Goal: Task Accomplishment & Management: Manage account settings

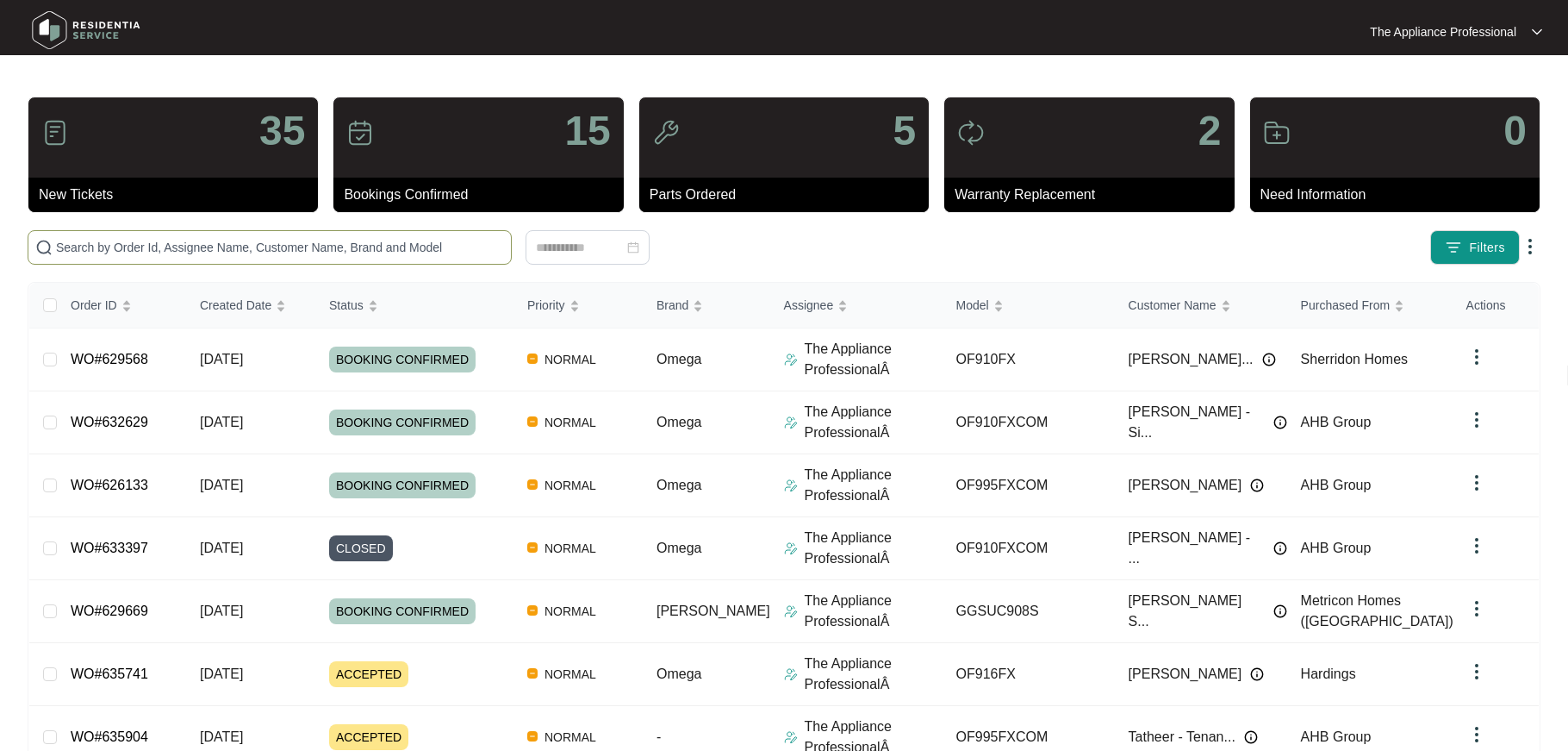
click at [125, 244] on input "text" at bounding box center [280, 248] width 448 height 19
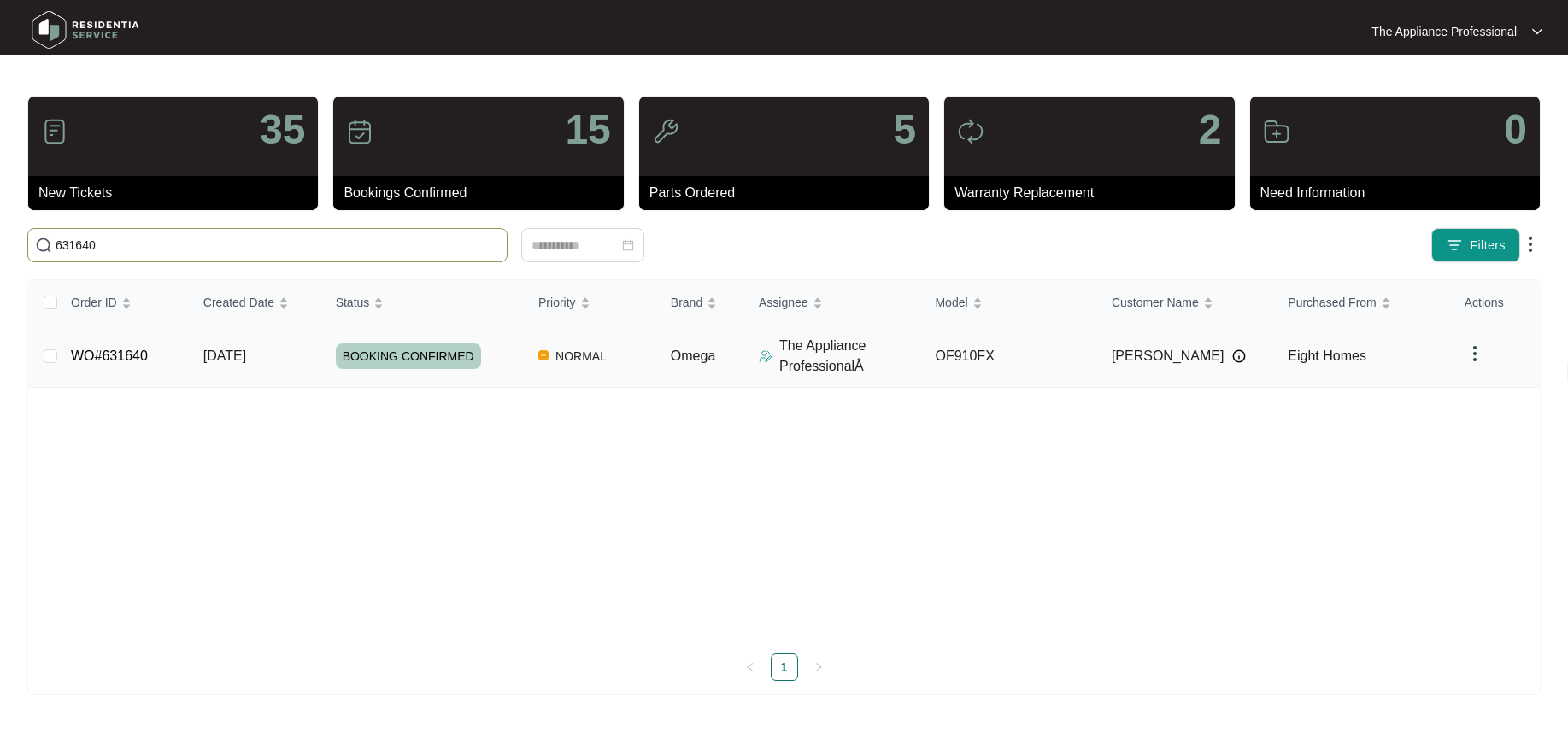
type input "631640"
click at [128, 360] on link "WO#631640" at bounding box center [109, 356] width 76 height 15
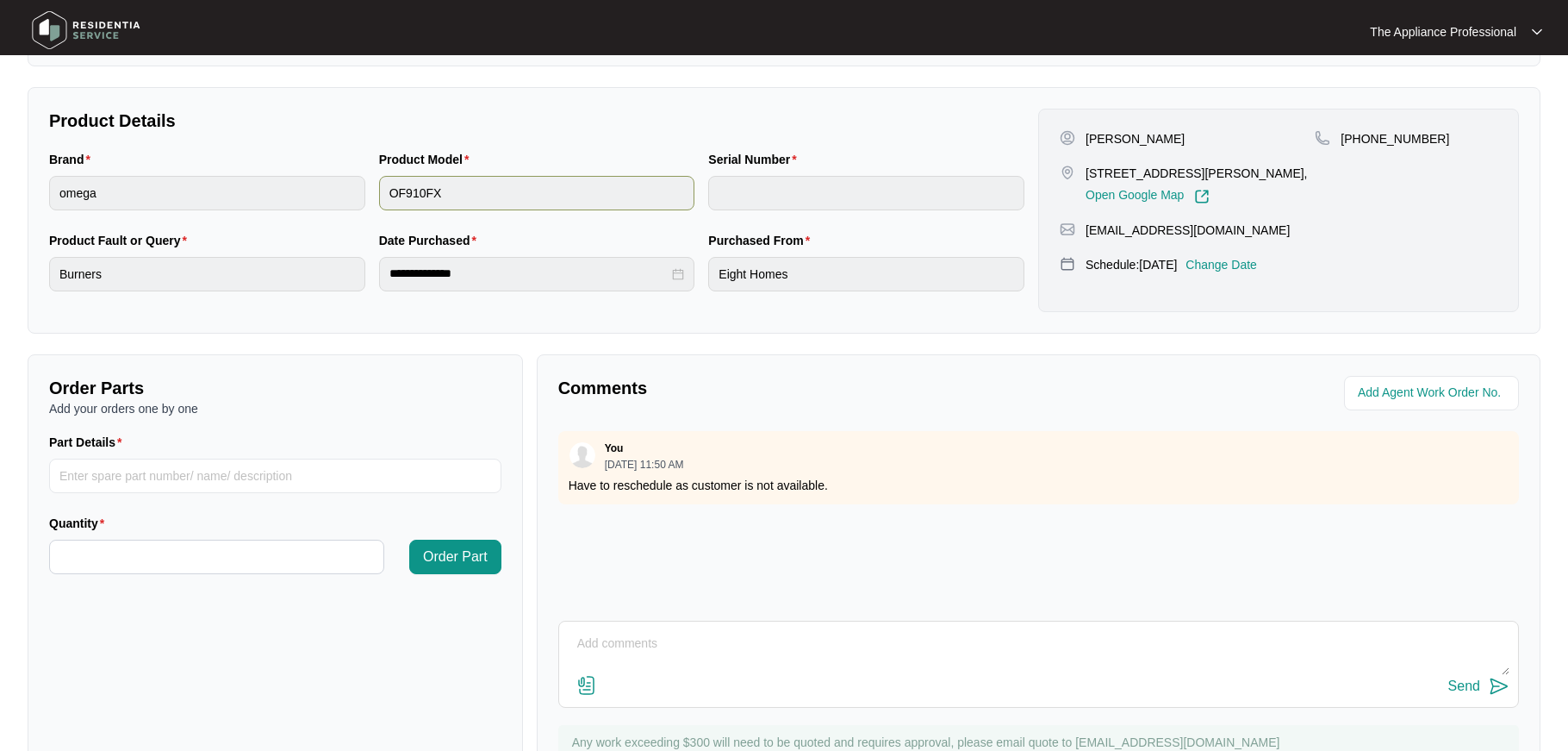
scroll to position [392, 0]
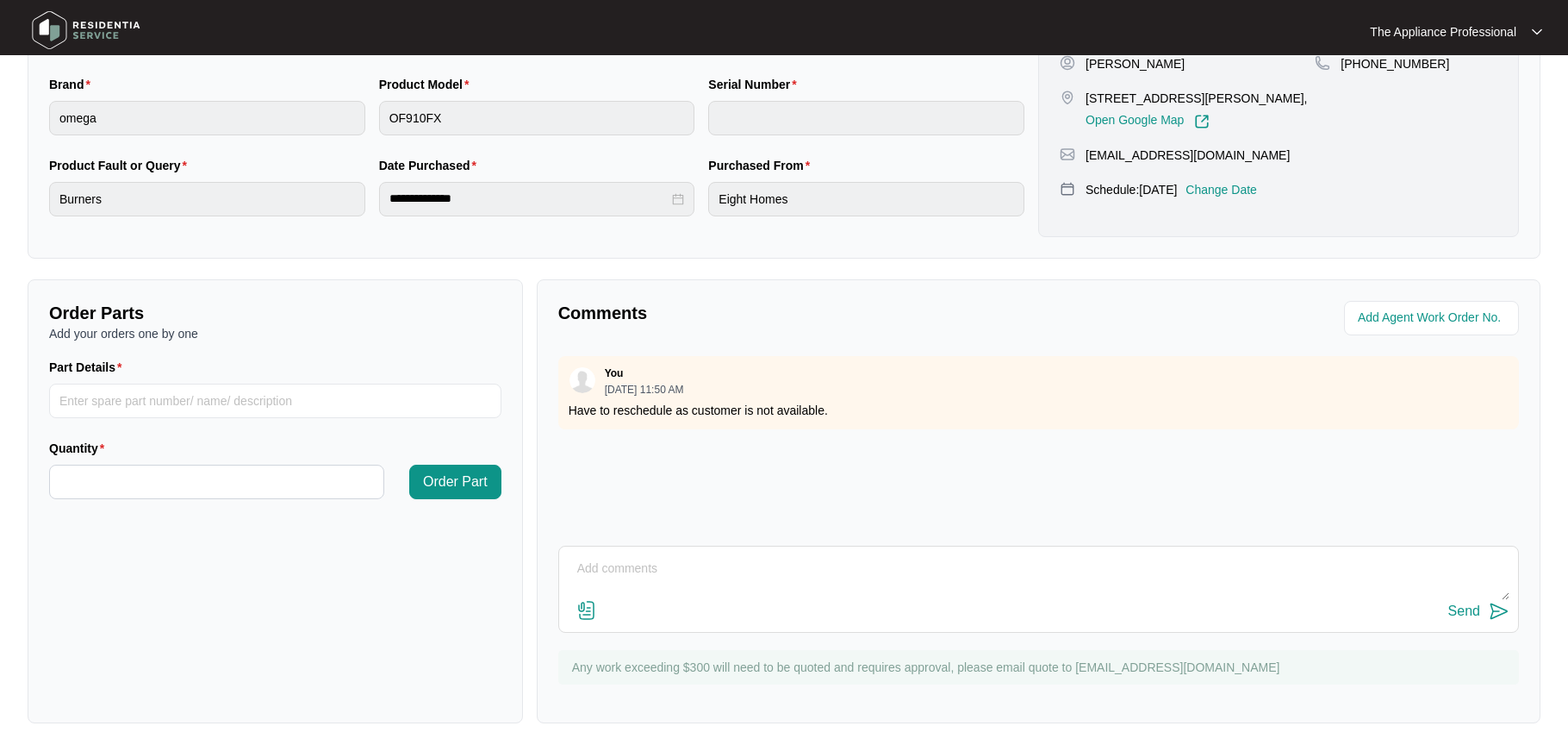
click at [642, 577] on textarea at bounding box center [1038, 578] width 942 height 45
type textarea "Refitted the circlip and tested ok"
click at [1481, 607] on button "Send" at bounding box center [1479, 612] width 61 height 24
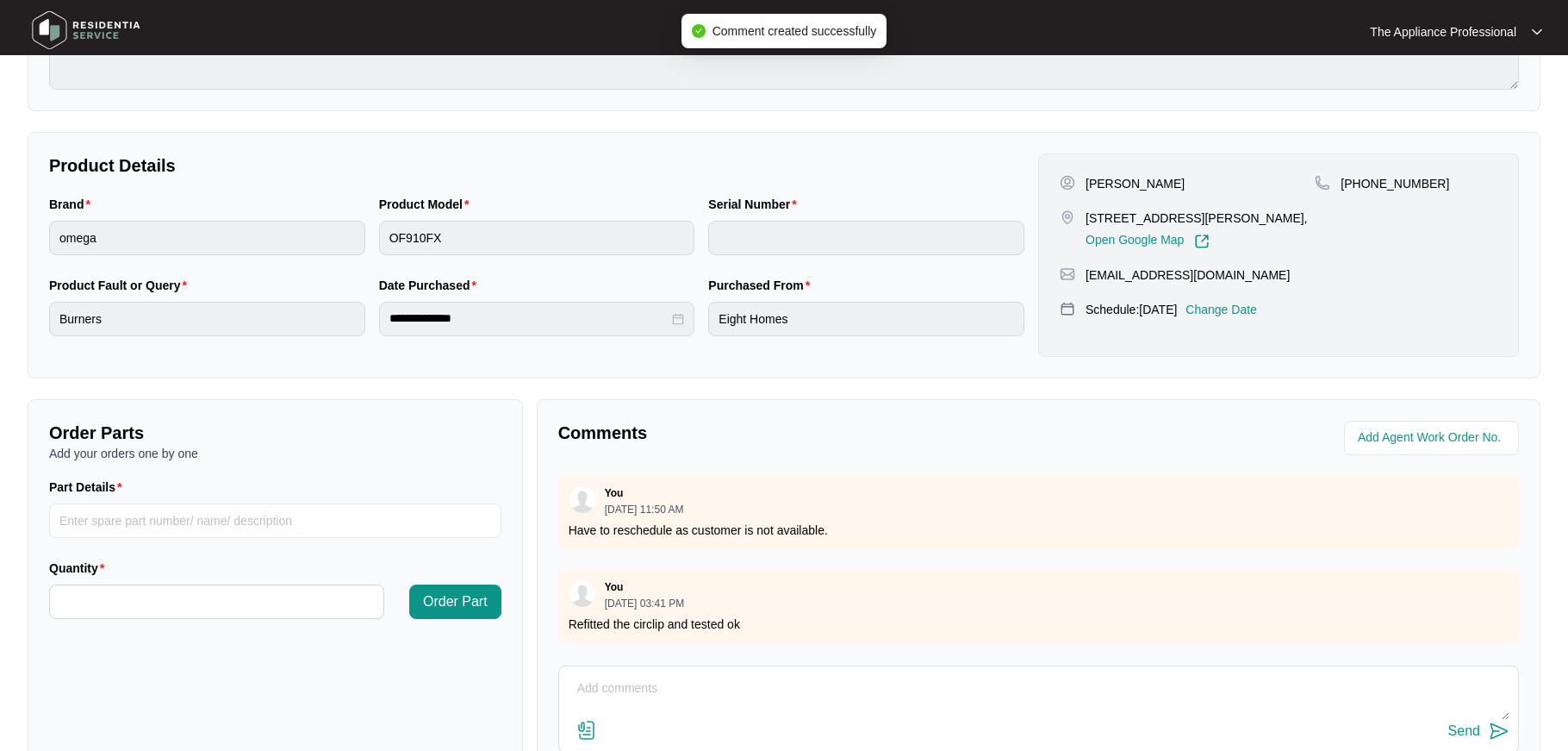
scroll to position [0, 0]
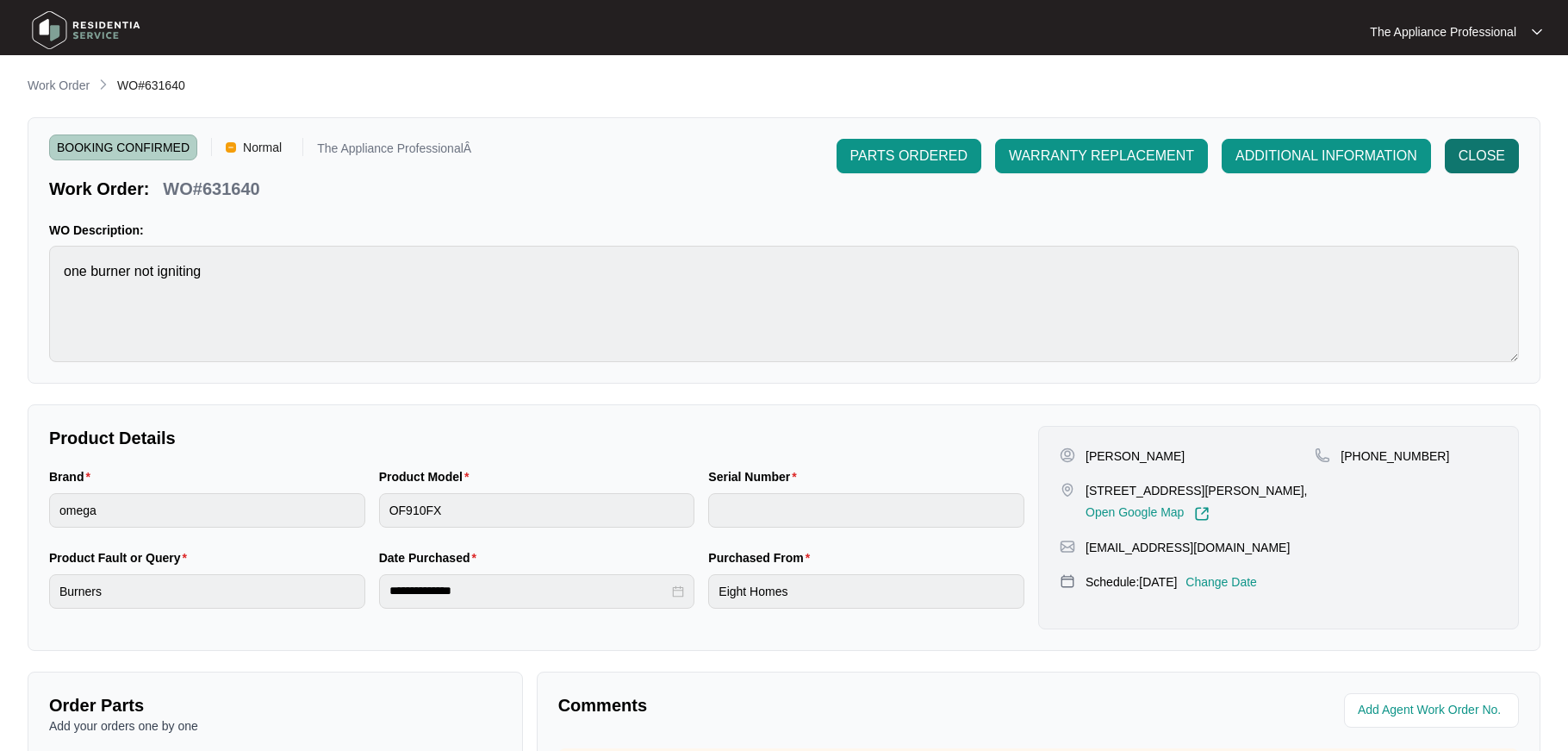
click at [1488, 159] on span "CLOSE" at bounding box center [1481, 156] width 46 height 21
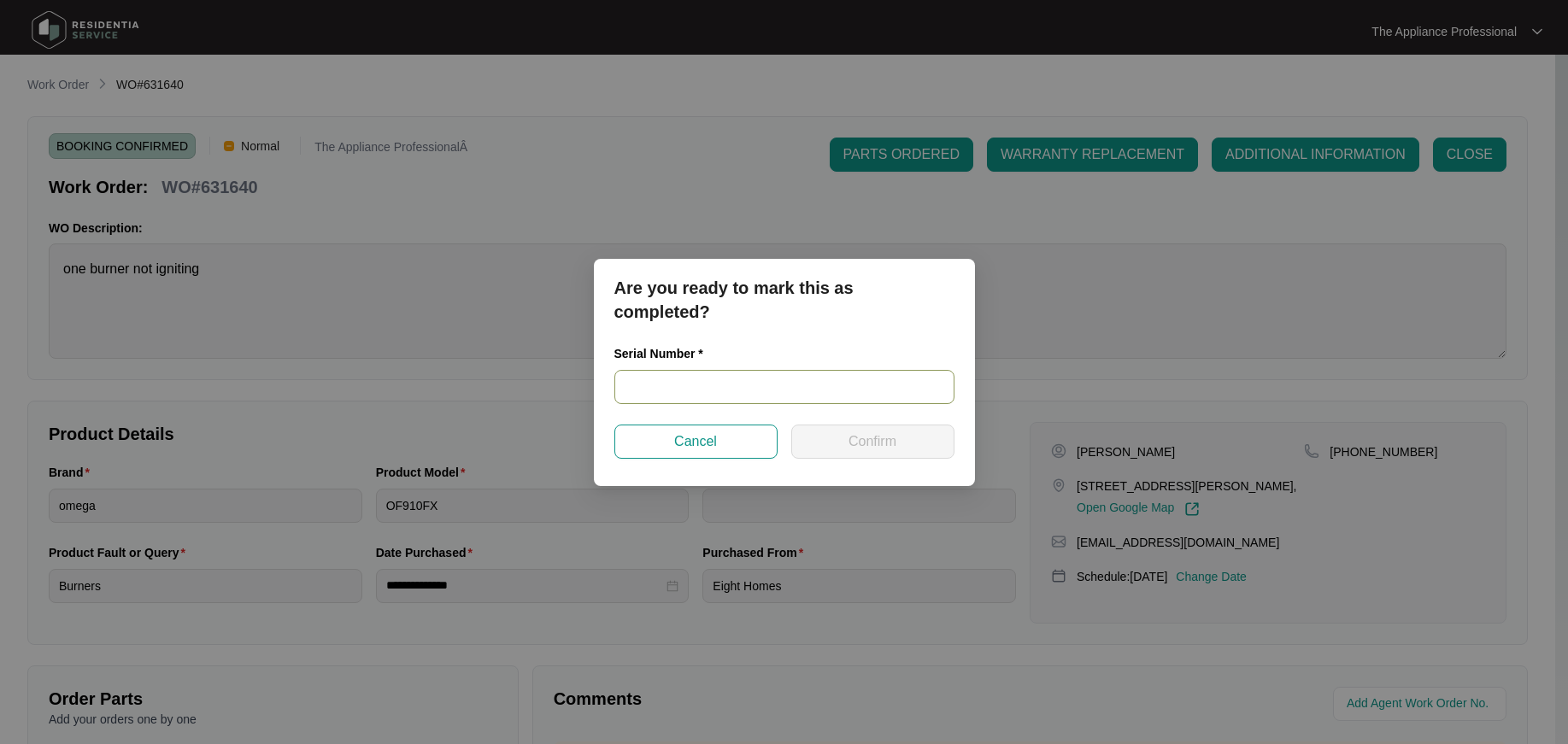
click at [817, 384] on input "text" at bounding box center [784, 387] width 340 height 34
type input "9000457424000091"
click at [902, 441] on button "Confirm" at bounding box center [872, 441] width 163 height 34
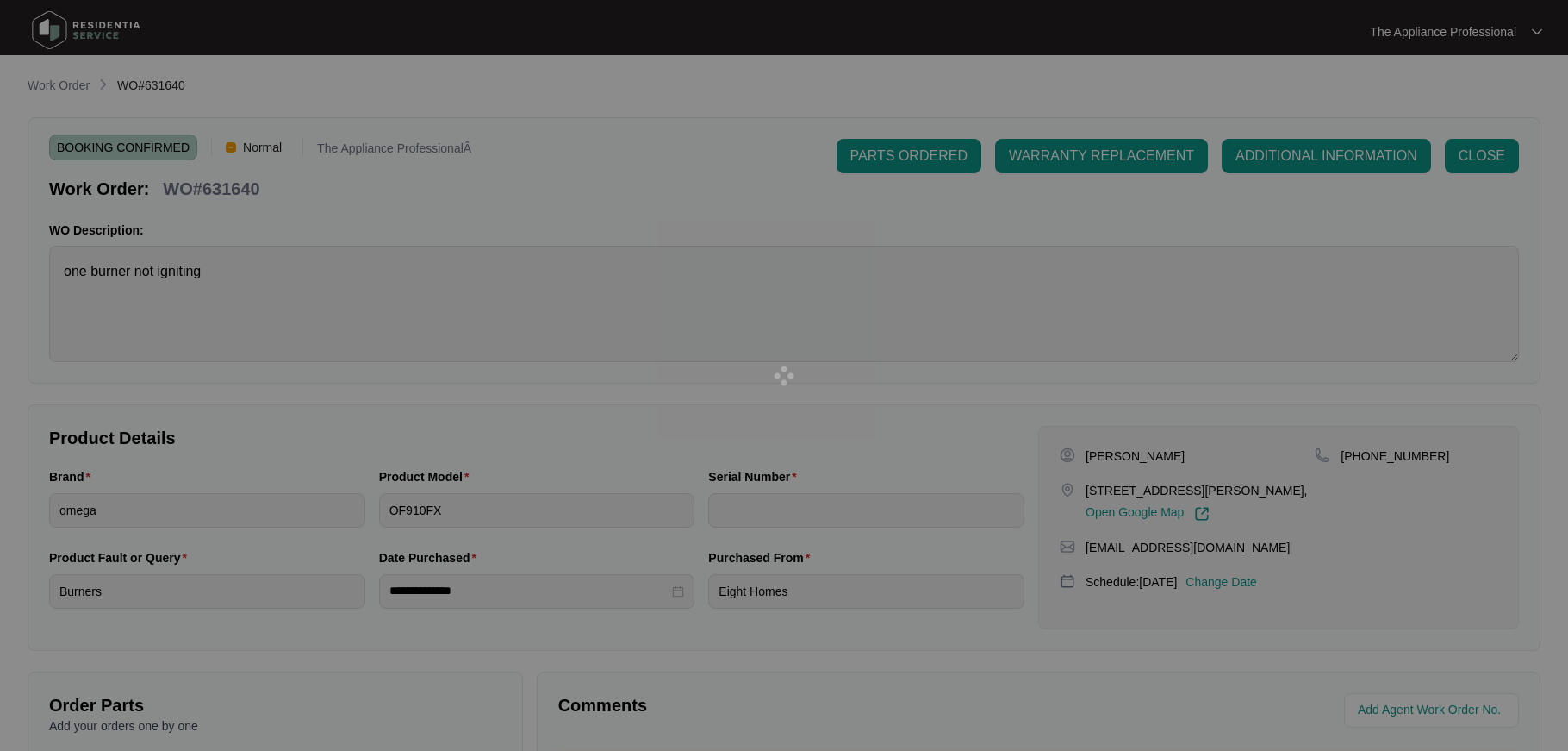
type input "9000457424000091"
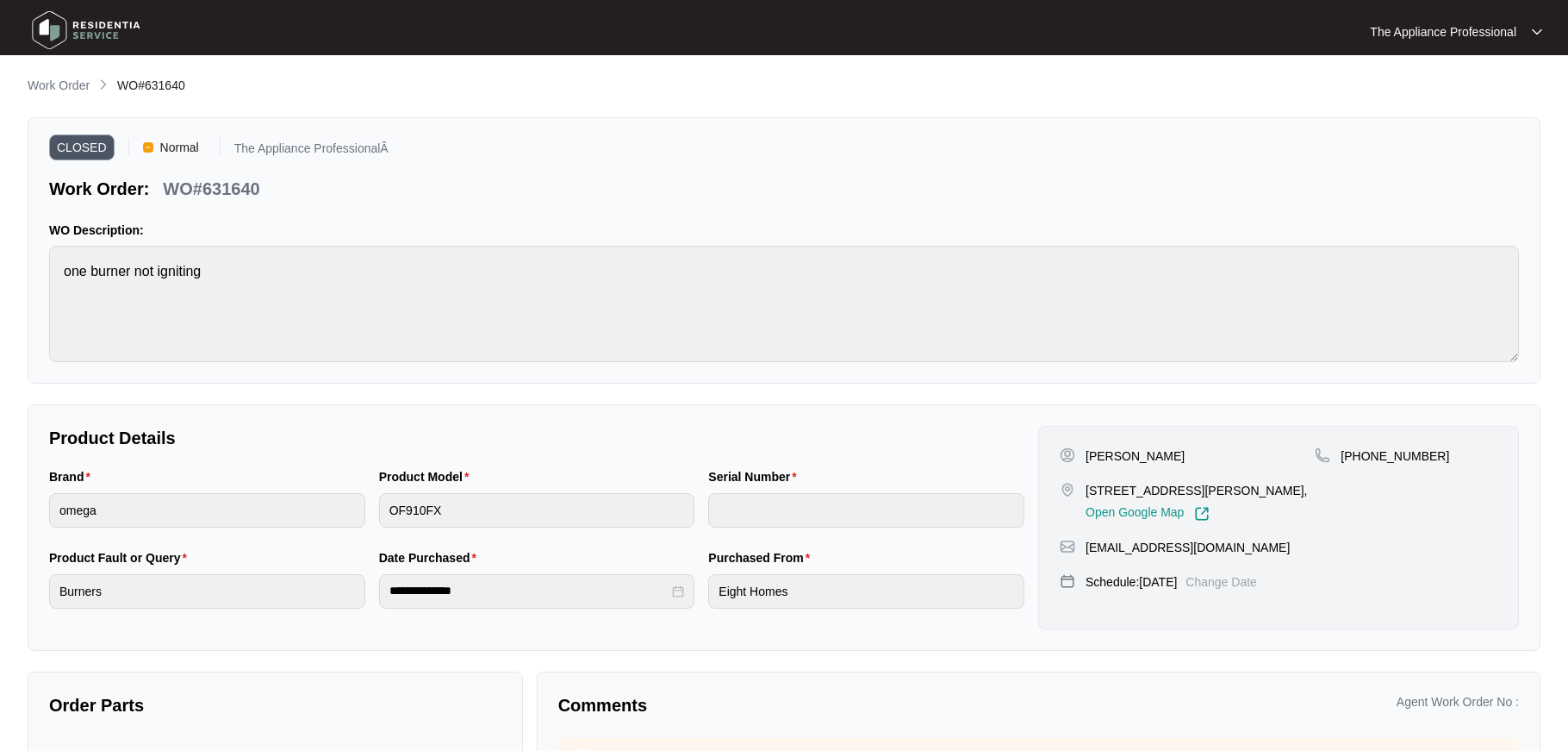
click at [51, 25] on img at bounding box center [86, 30] width 120 height 52
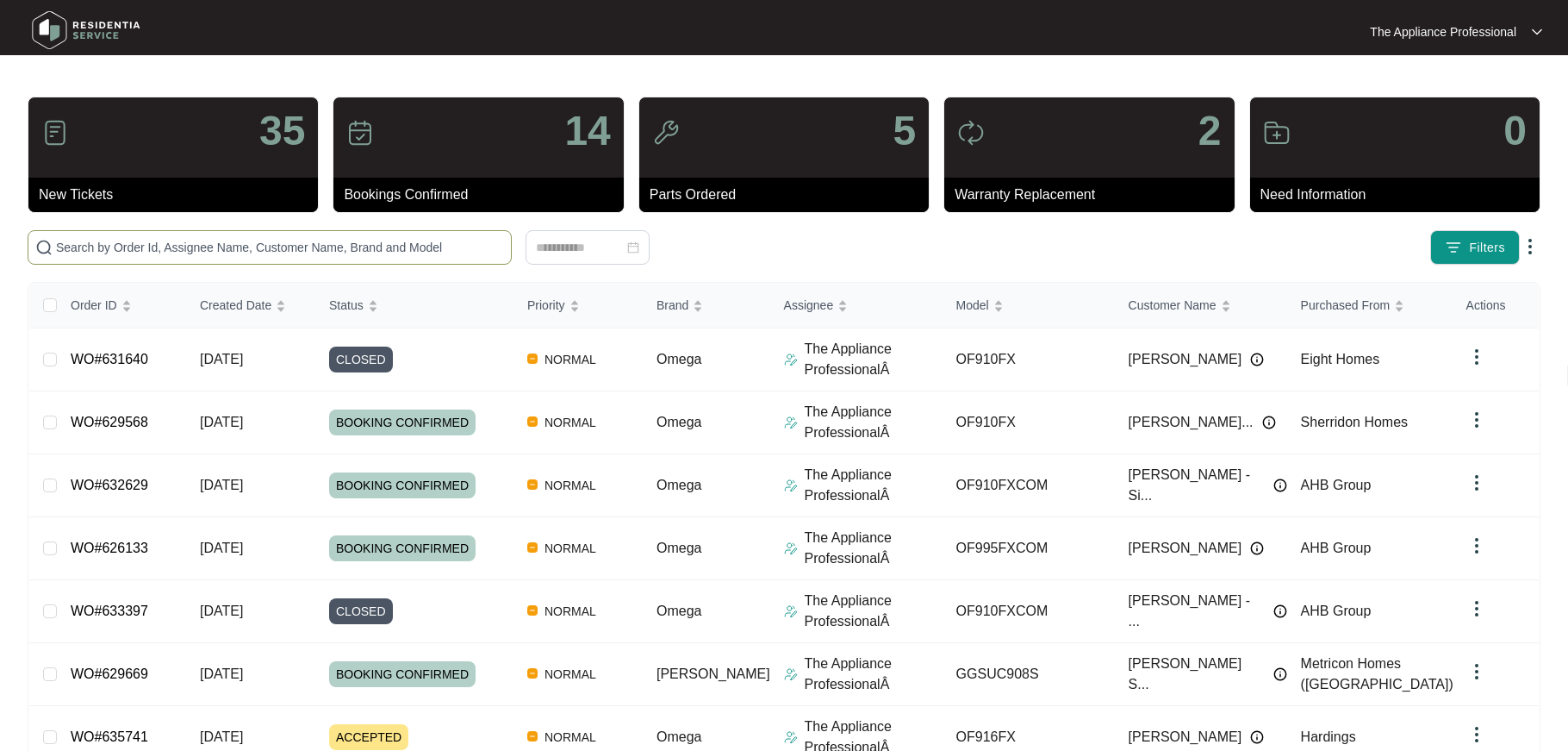
click at [155, 241] on input "text" at bounding box center [280, 248] width 448 height 19
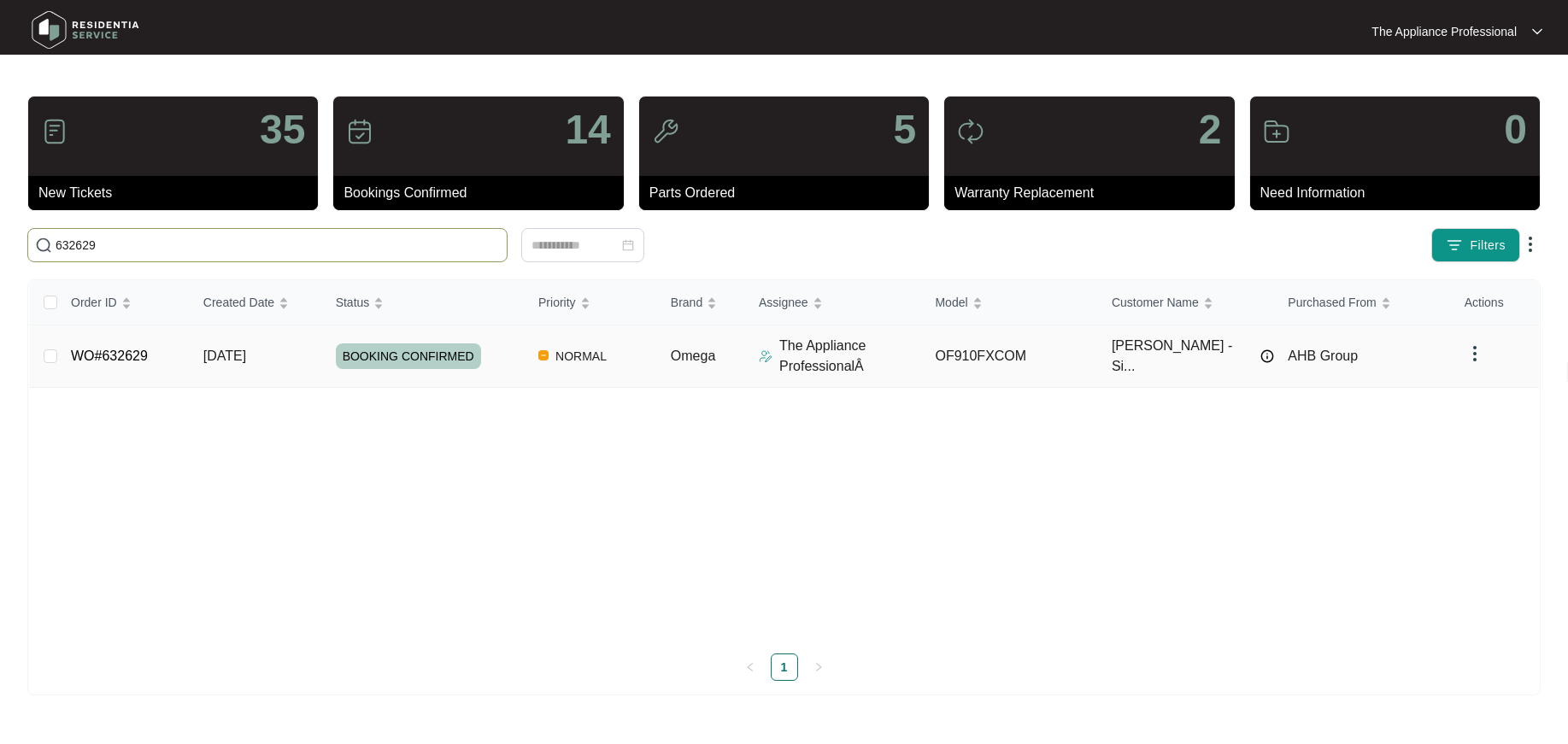
type input "632629"
click at [115, 354] on link "WO#632629" at bounding box center [109, 356] width 76 height 15
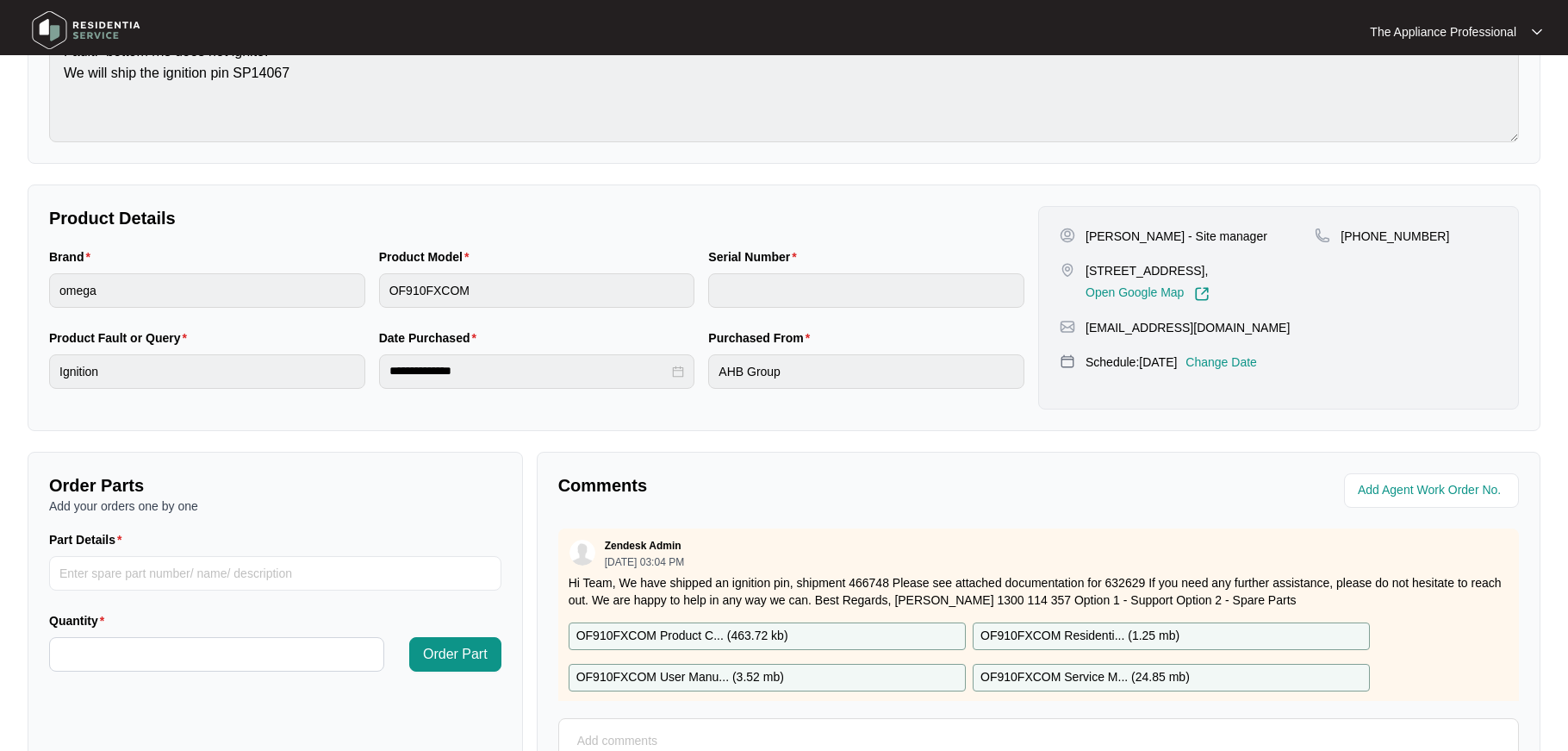
scroll to position [304, 0]
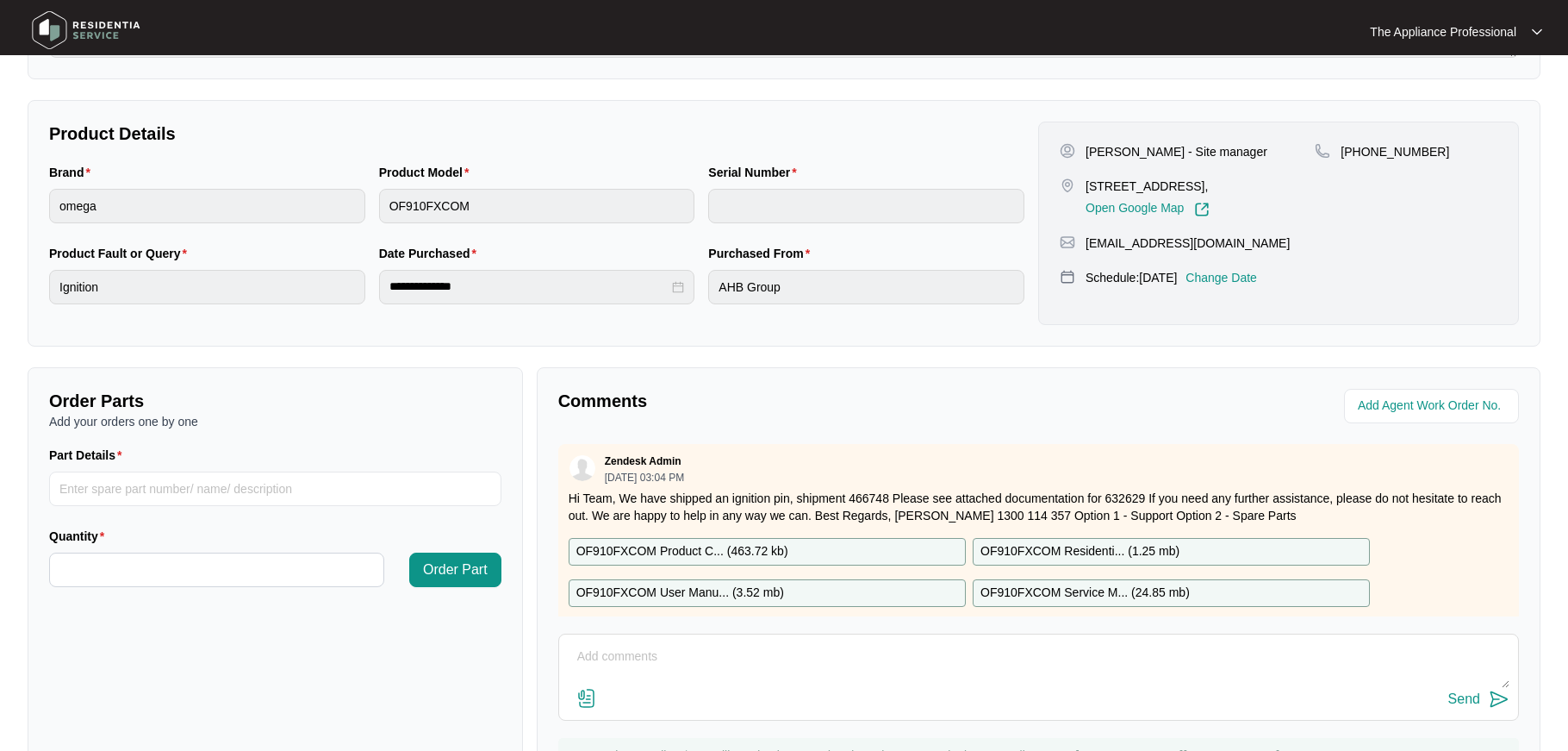
click at [600, 658] on textarea at bounding box center [1038, 665] width 942 height 45
type textarea "fitted circlip"
click at [1497, 695] on img at bounding box center [1499, 699] width 21 height 21
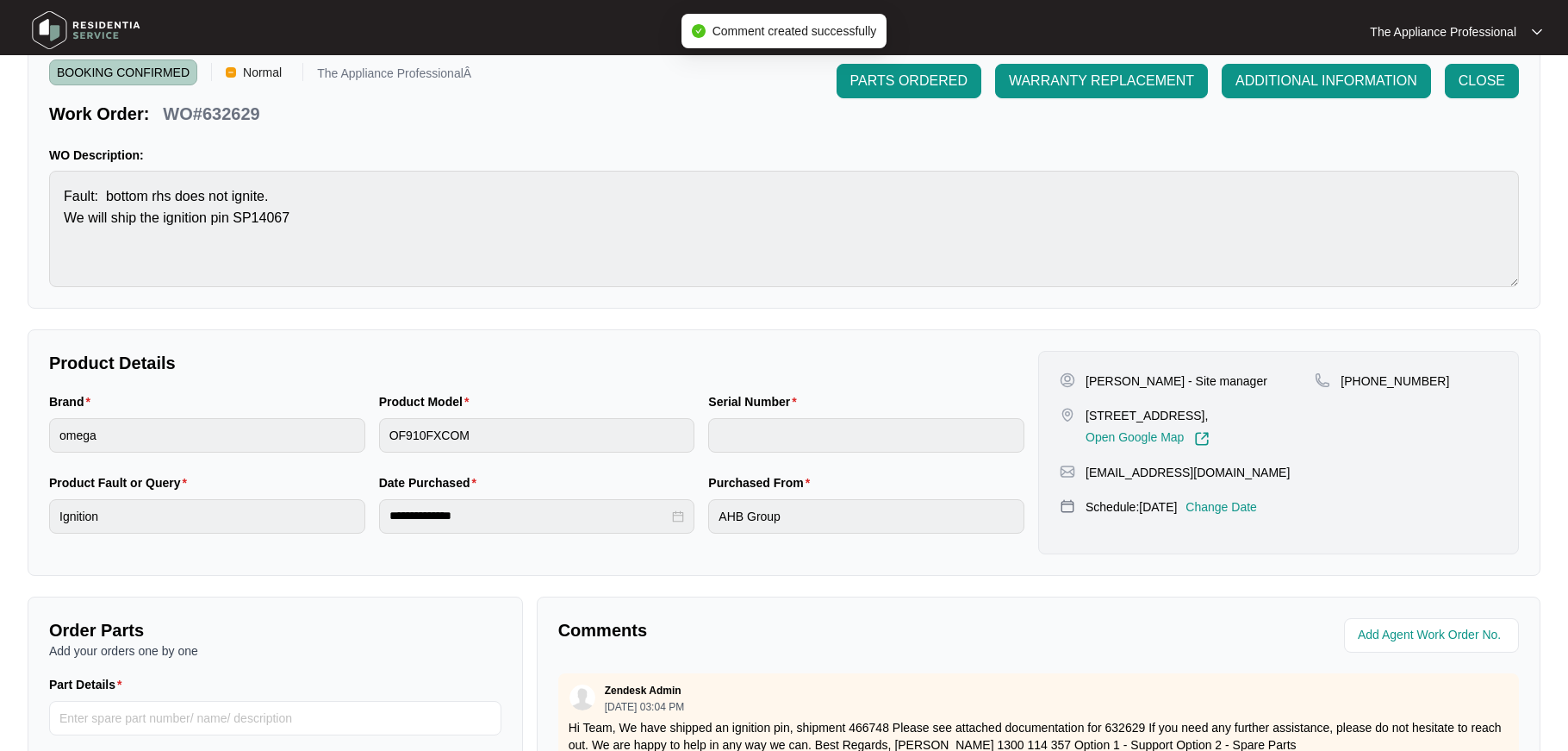
scroll to position [0, 0]
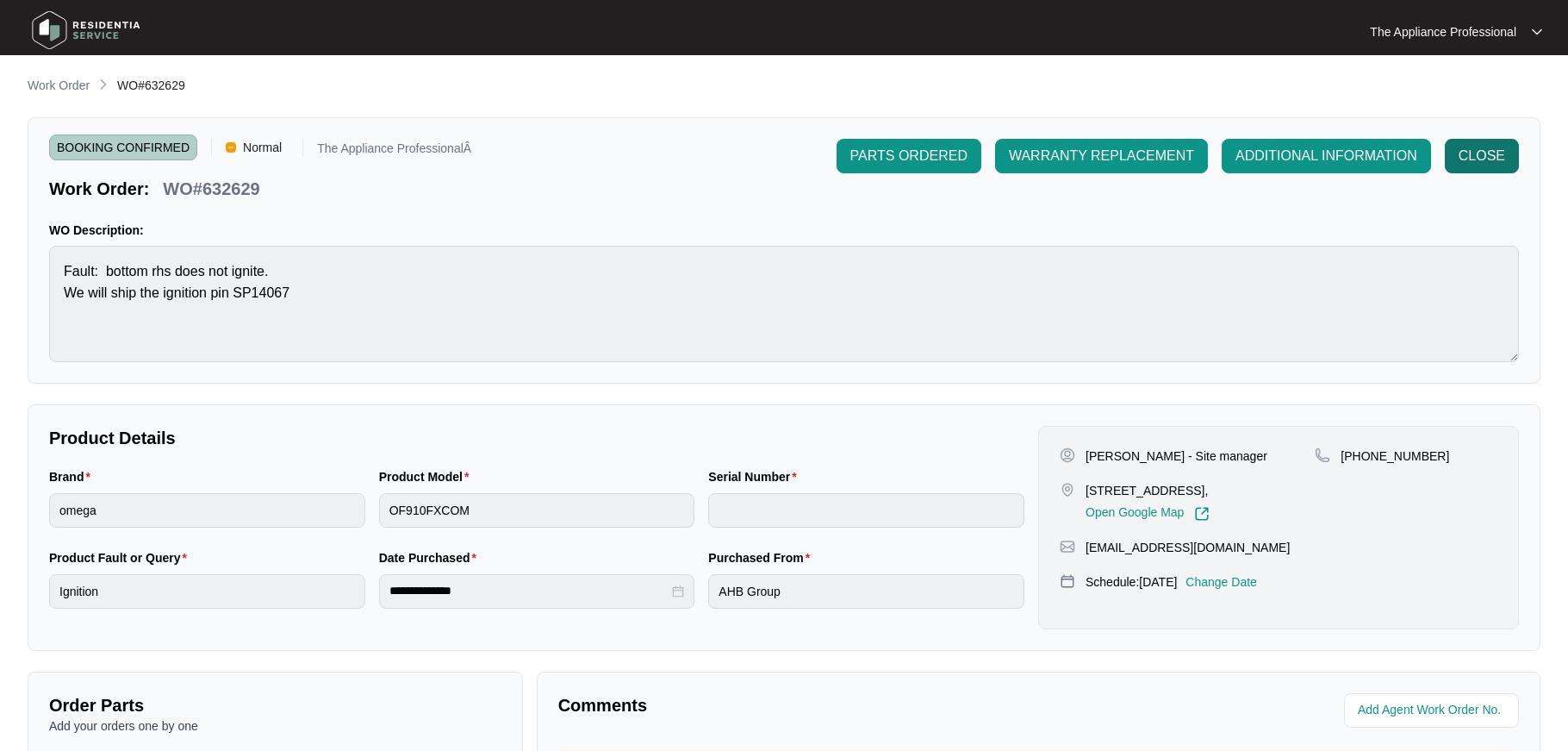
click at [1493, 162] on span "CLOSE" at bounding box center [1481, 156] width 46 height 21
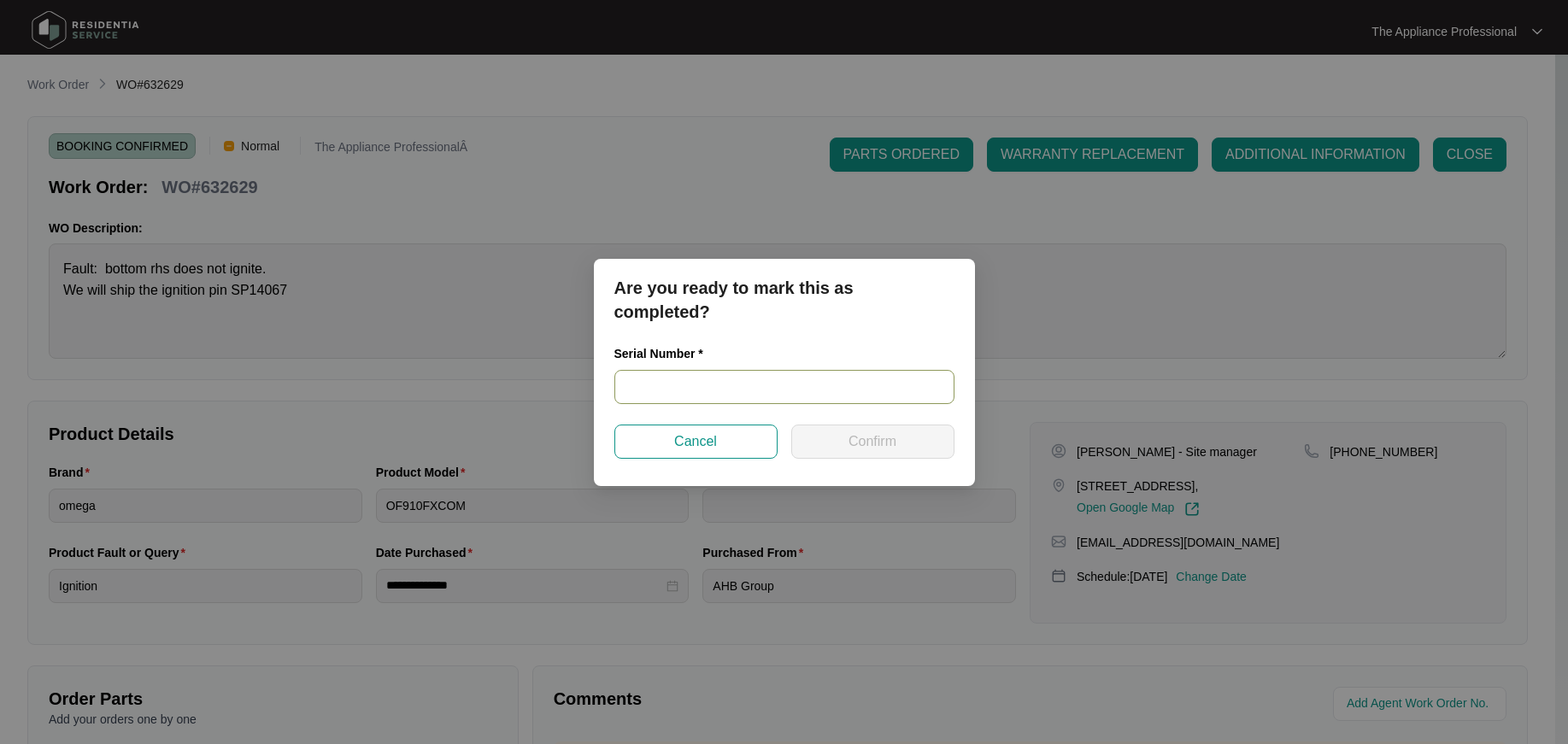
click at [743, 378] on input "text" at bounding box center [784, 387] width 340 height 34
type input "900045742407000019"
click at [824, 444] on button "Confirm" at bounding box center [872, 441] width 163 height 34
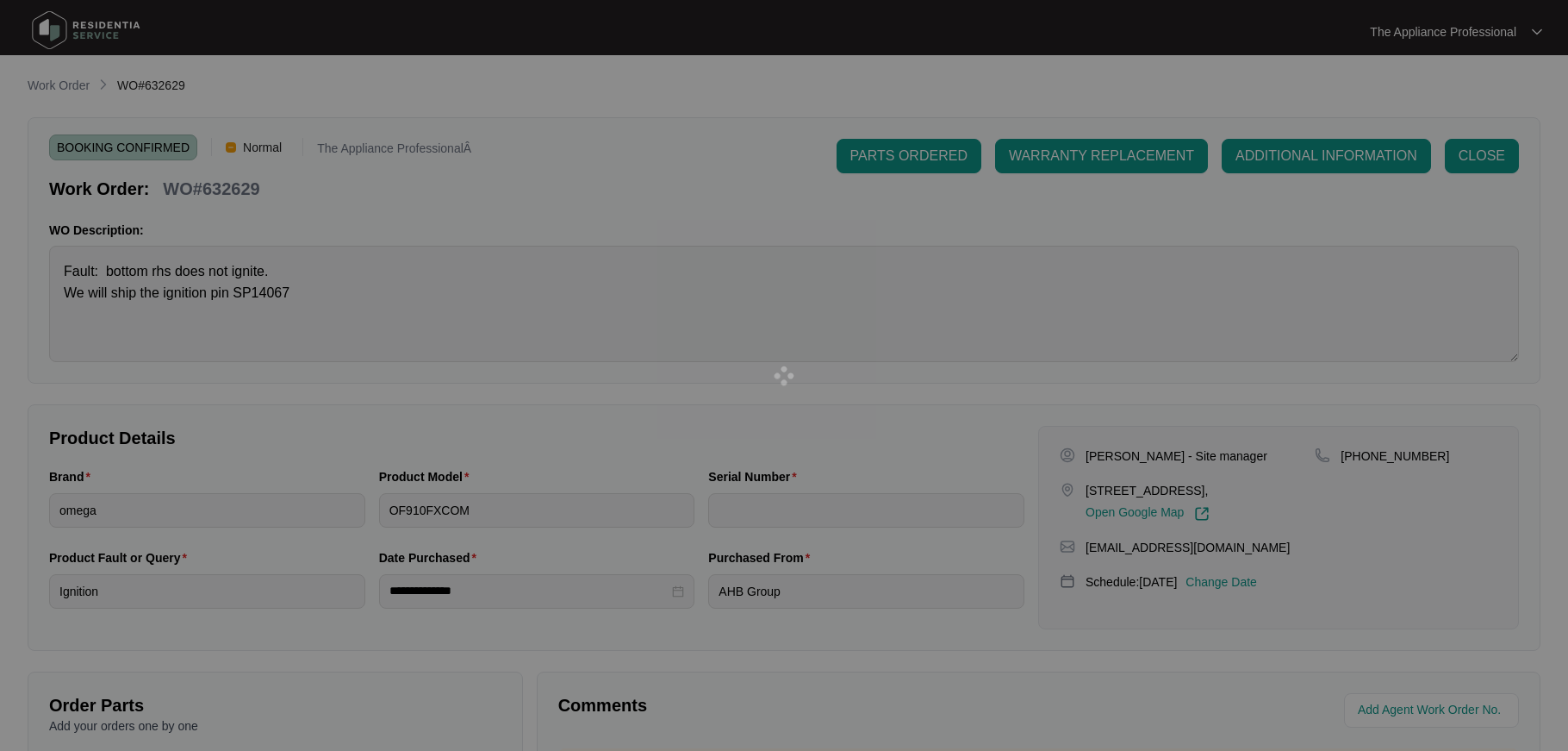
type input "900045742407000019"
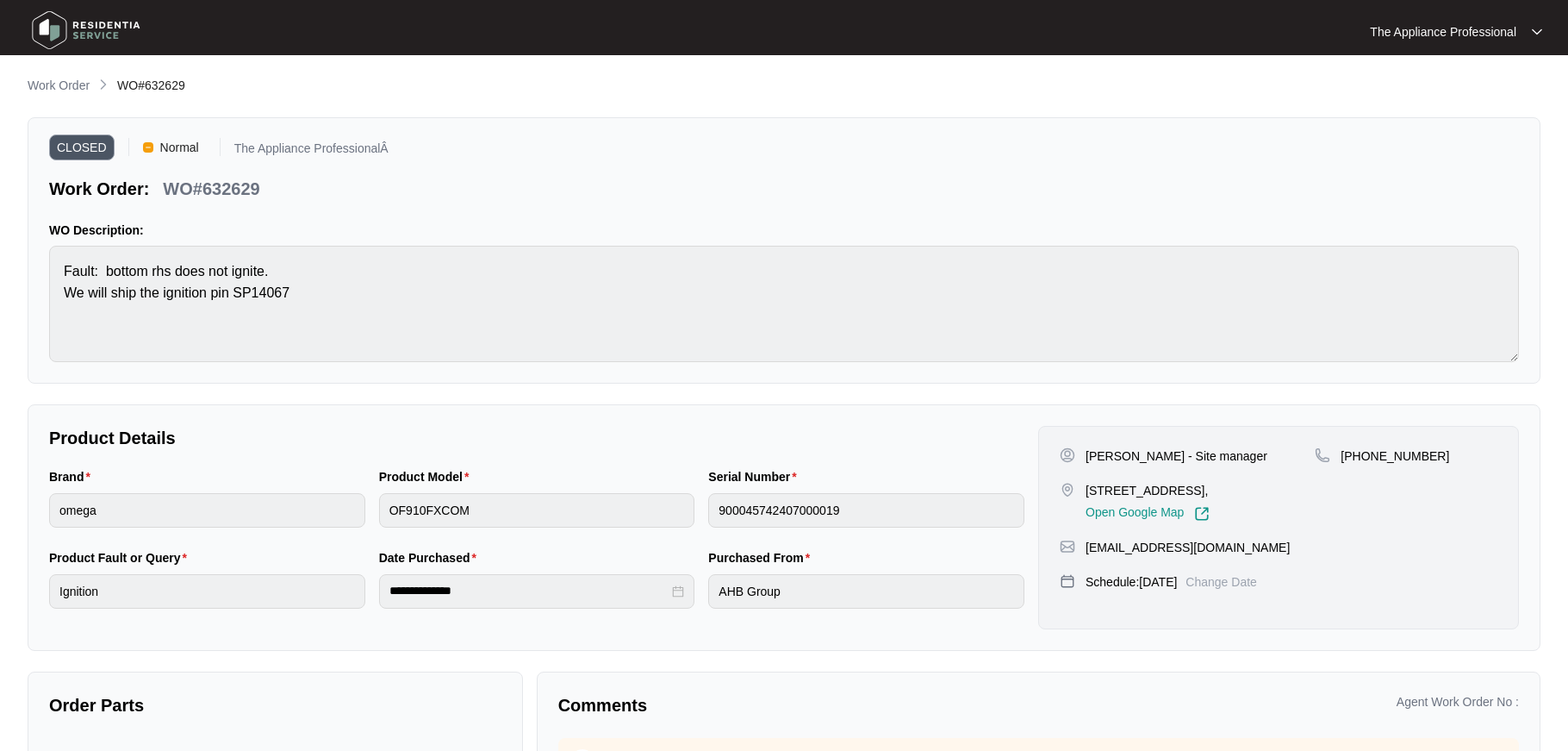
click at [62, 24] on img at bounding box center [86, 30] width 120 height 52
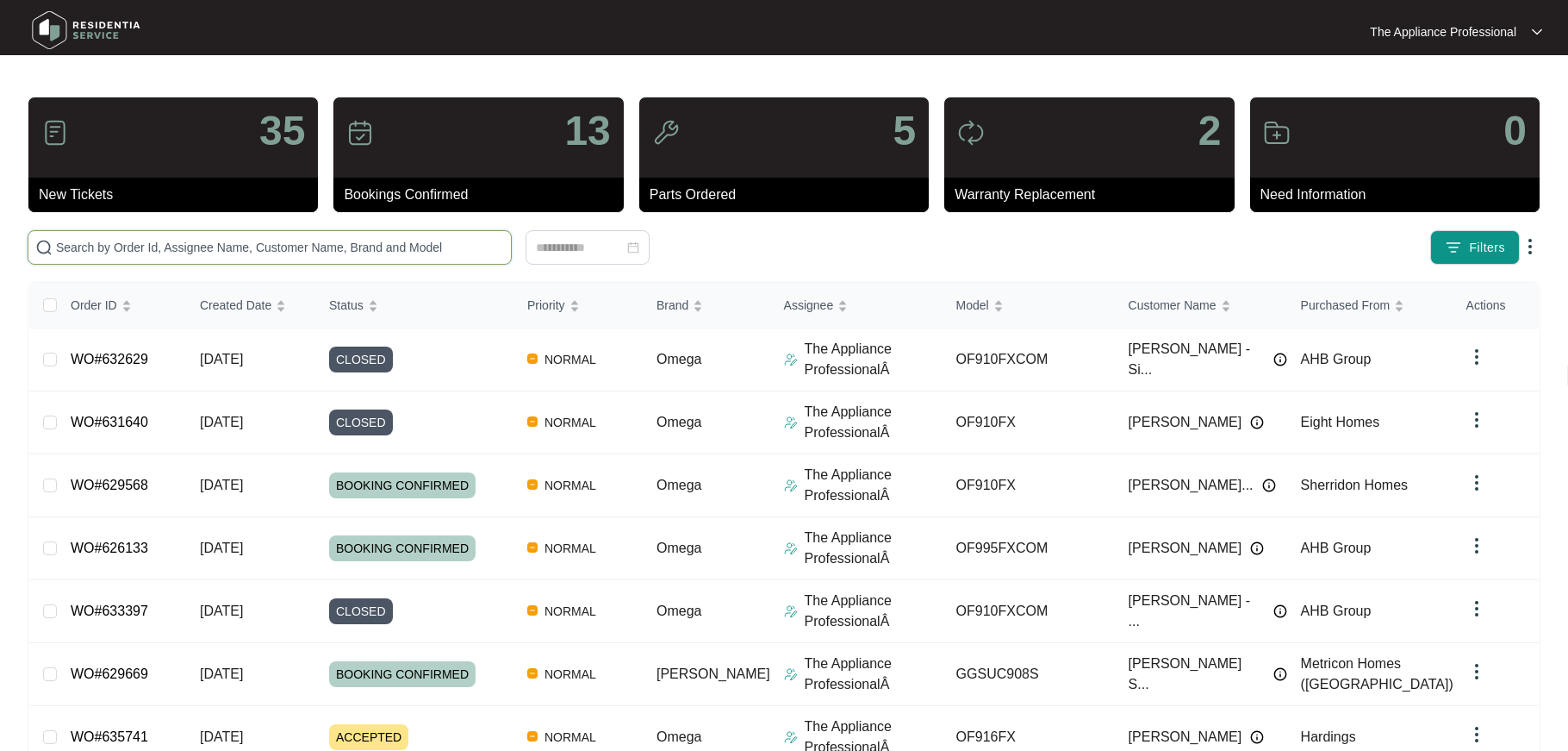
click at [126, 245] on input "text" at bounding box center [280, 248] width 448 height 19
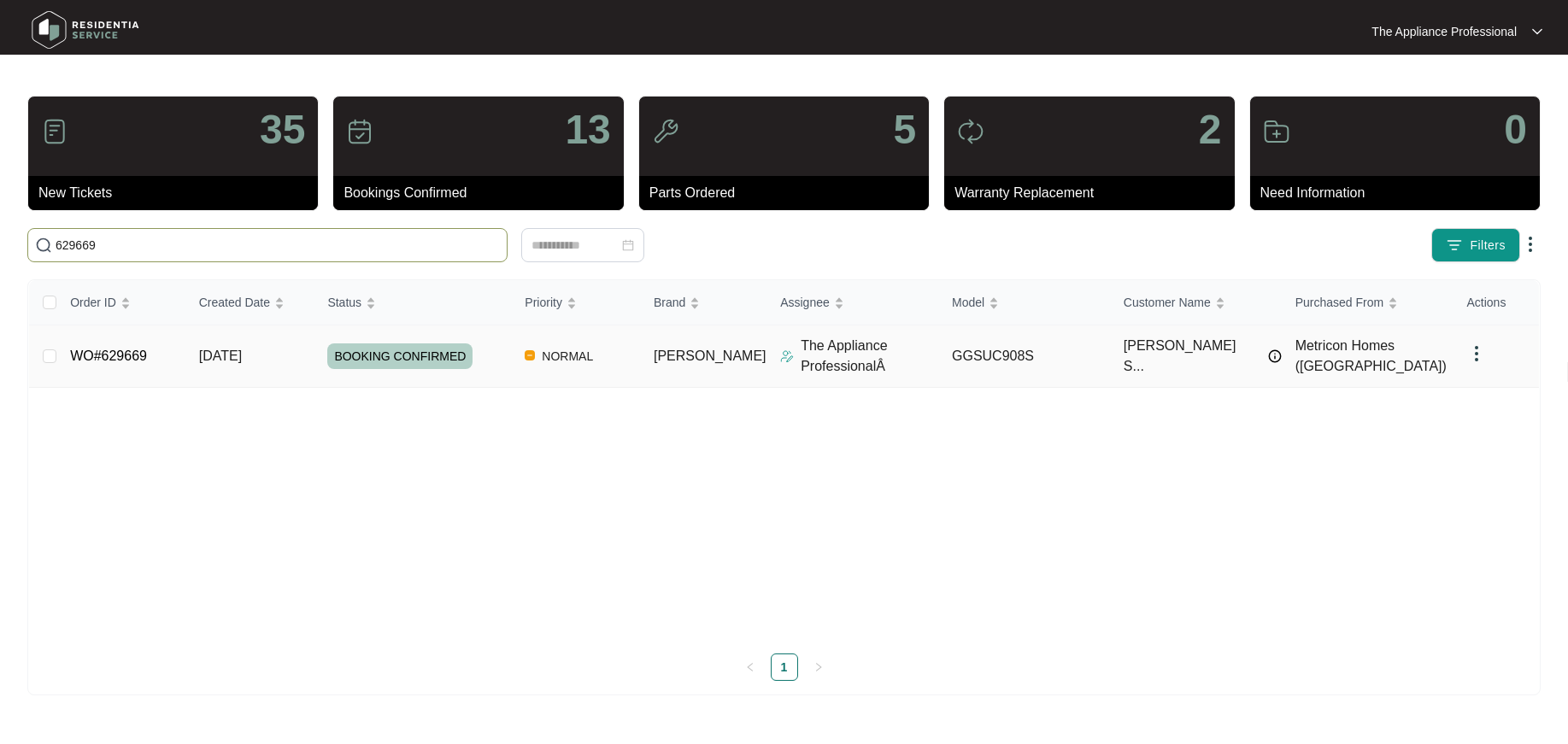
type input "629669"
click at [242, 359] on span "[DATE]" at bounding box center [220, 356] width 43 height 15
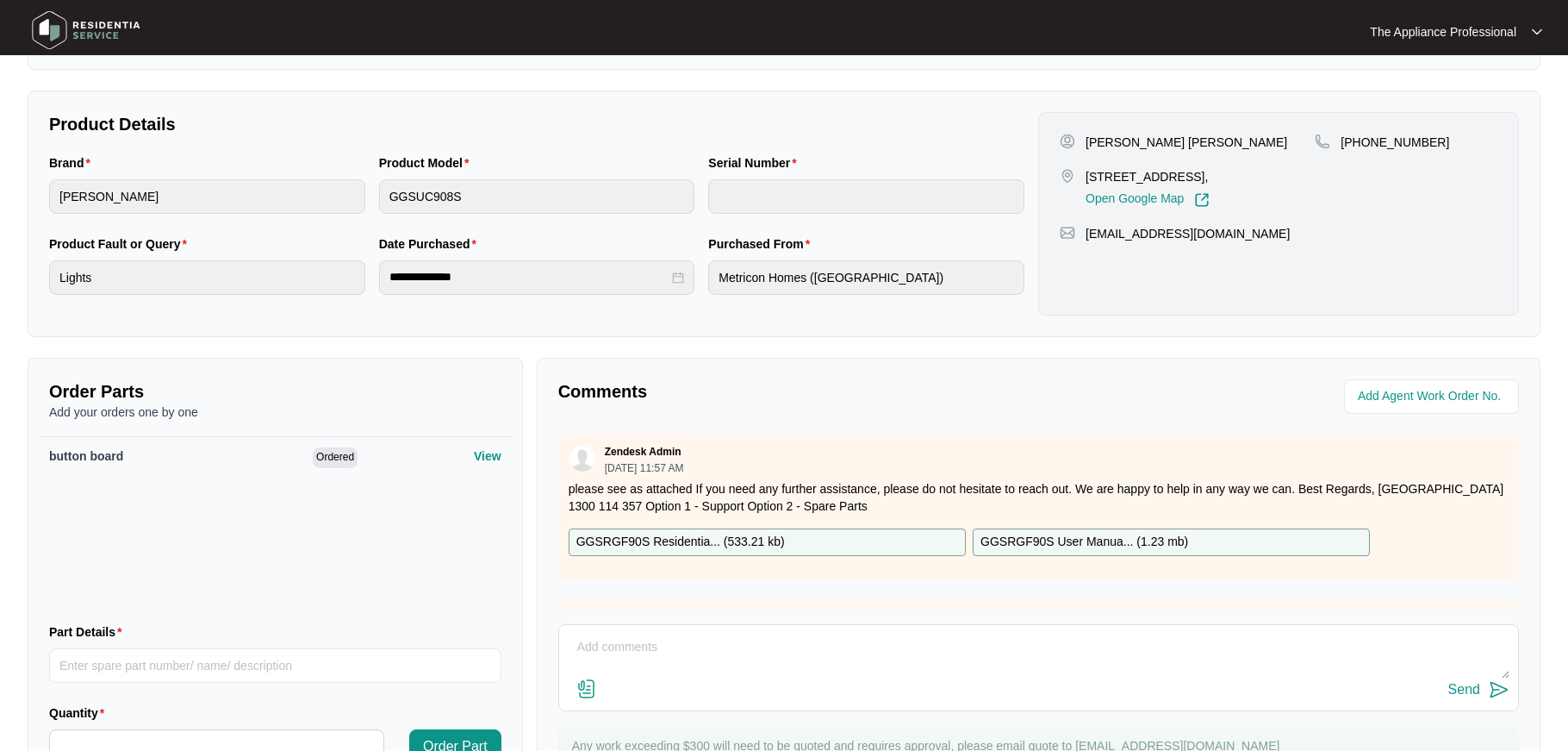
scroll to position [396, 0]
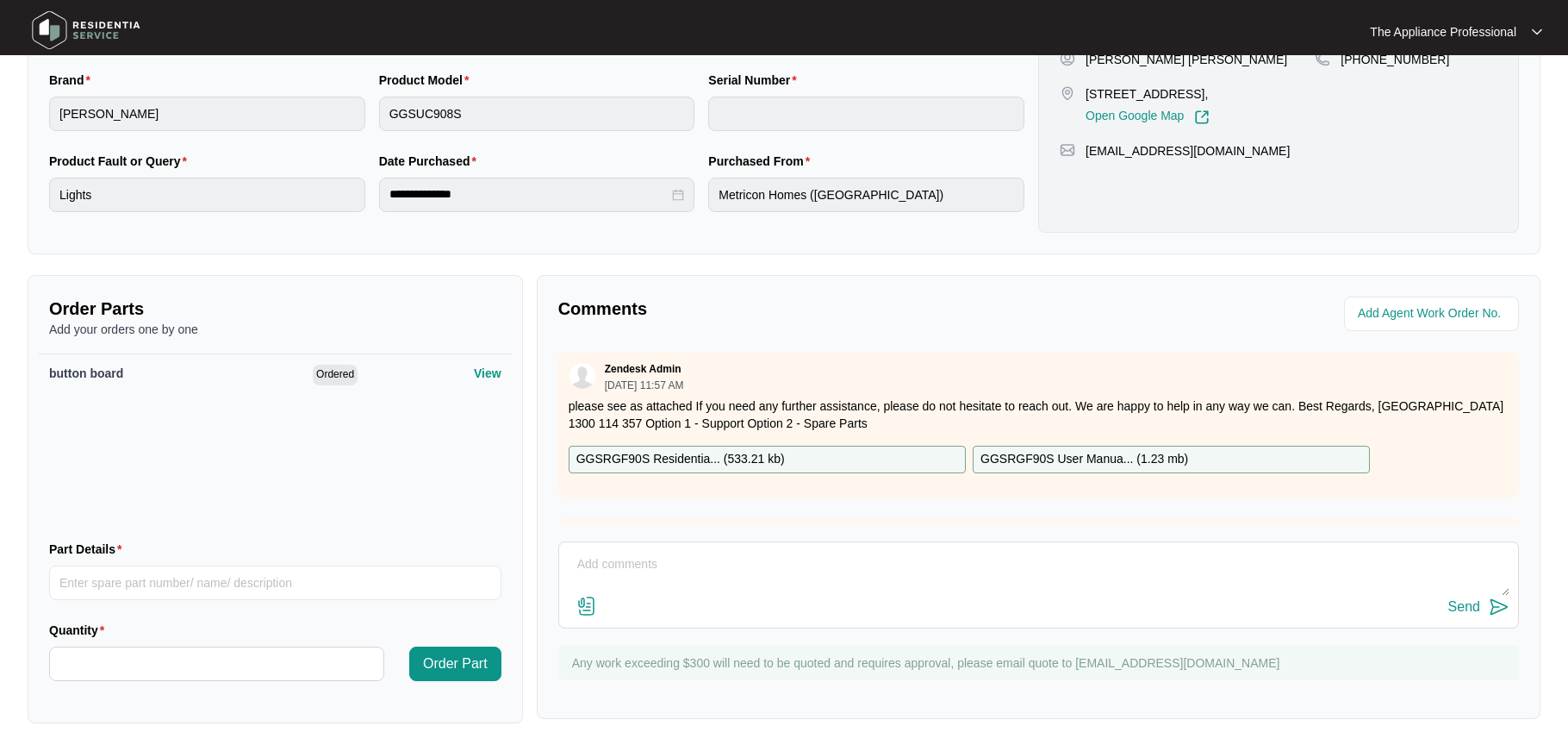
click at [673, 561] on textarea at bounding box center [1038, 573] width 942 height 45
type textarea "replaced button board"
click at [1494, 611] on img at bounding box center [1499, 607] width 21 height 21
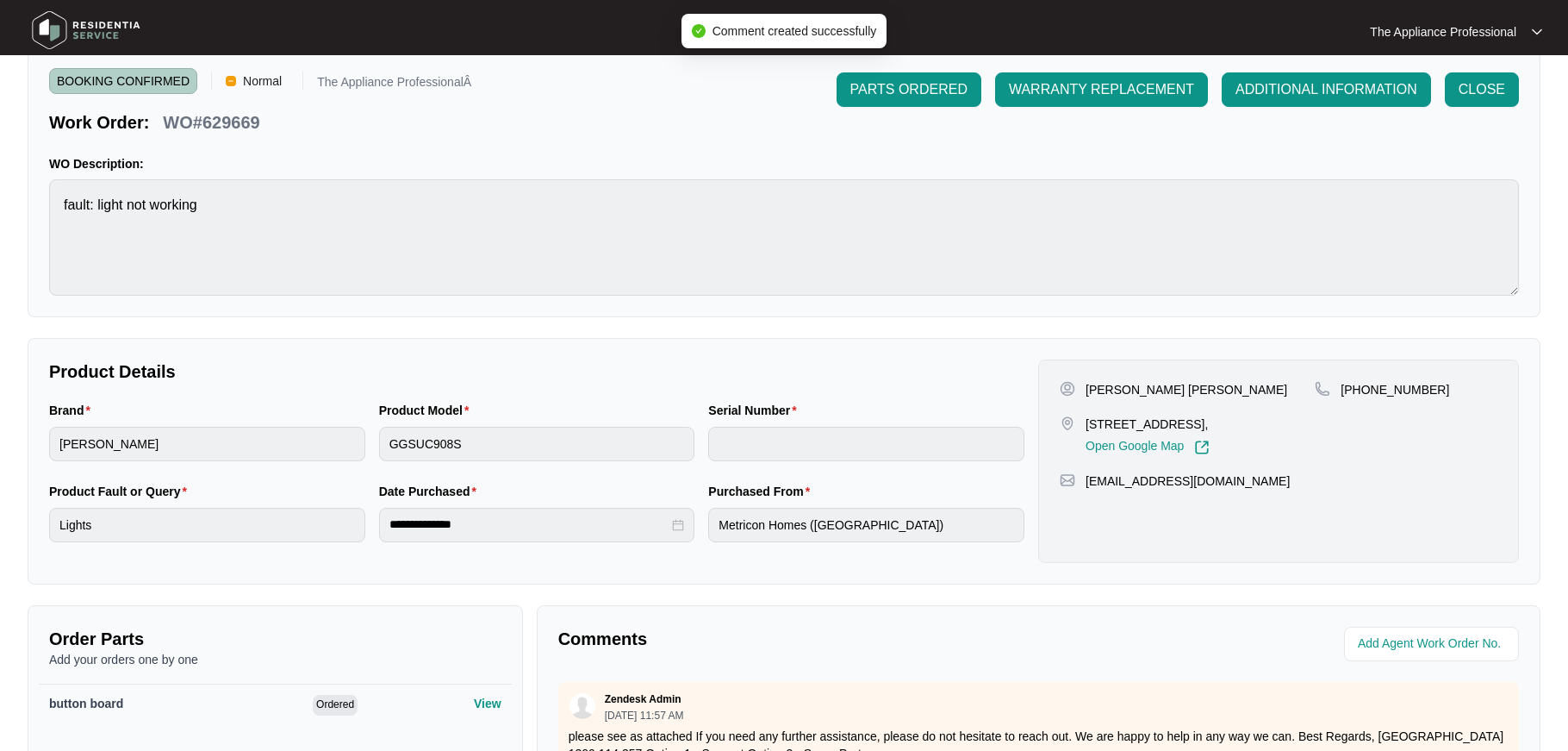
scroll to position [0, 0]
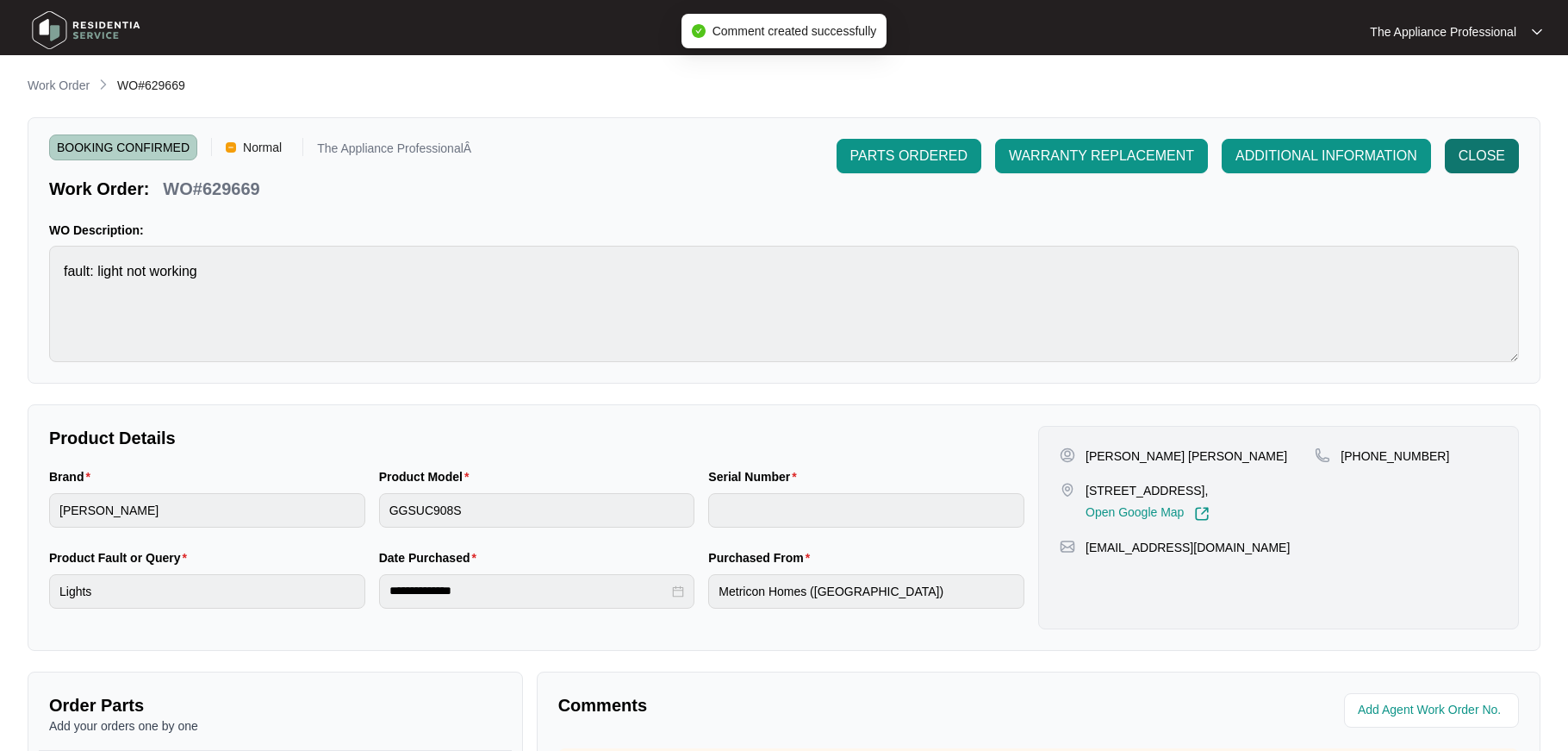
click at [1481, 162] on span "CLOSE" at bounding box center [1481, 156] width 46 height 21
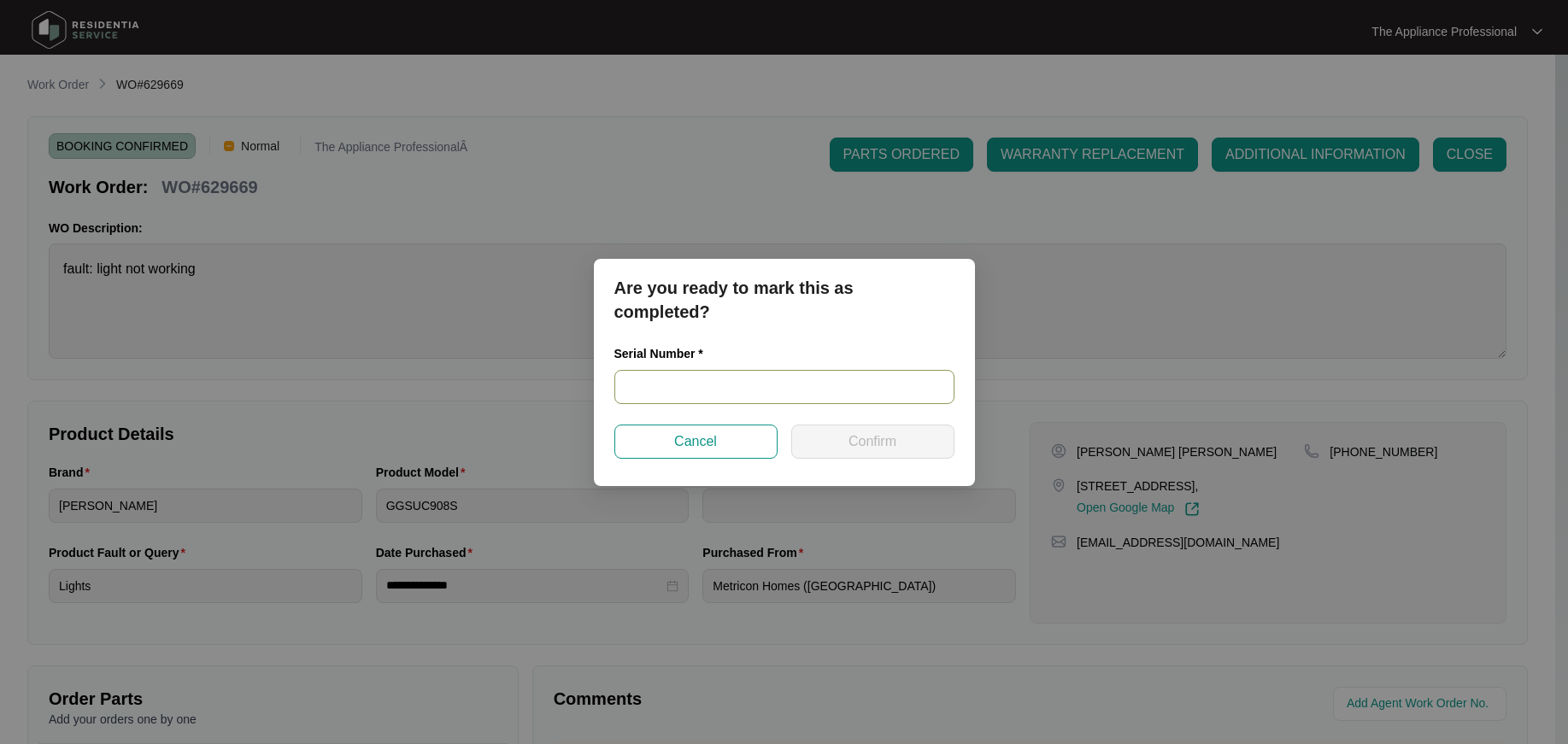
click at [759, 386] on input "text" at bounding box center [784, 387] width 340 height 34
type input "RR11210050"
click at [823, 442] on button "Confirm" at bounding box center [872, 441] width 163 height 34
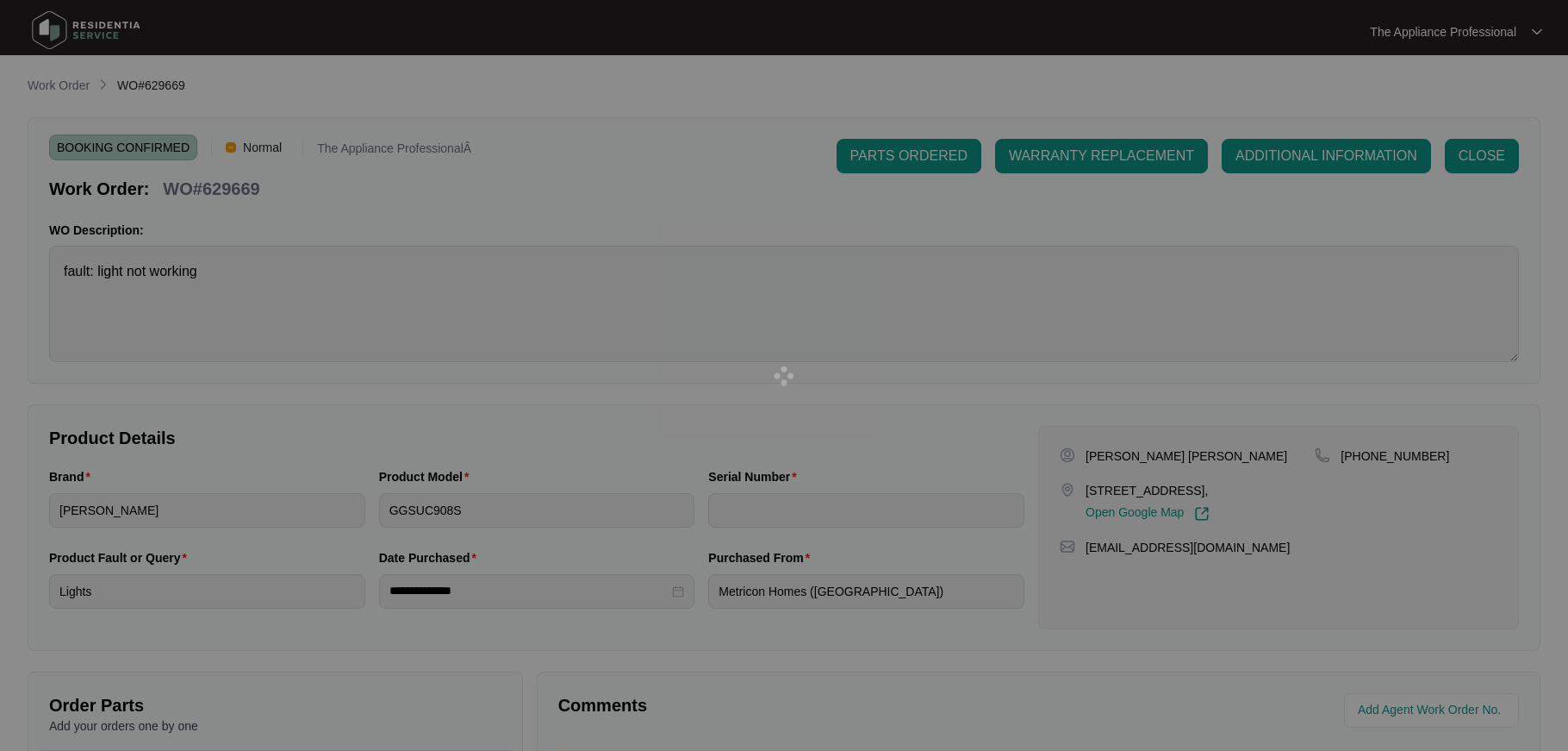
type input "RR11210050"
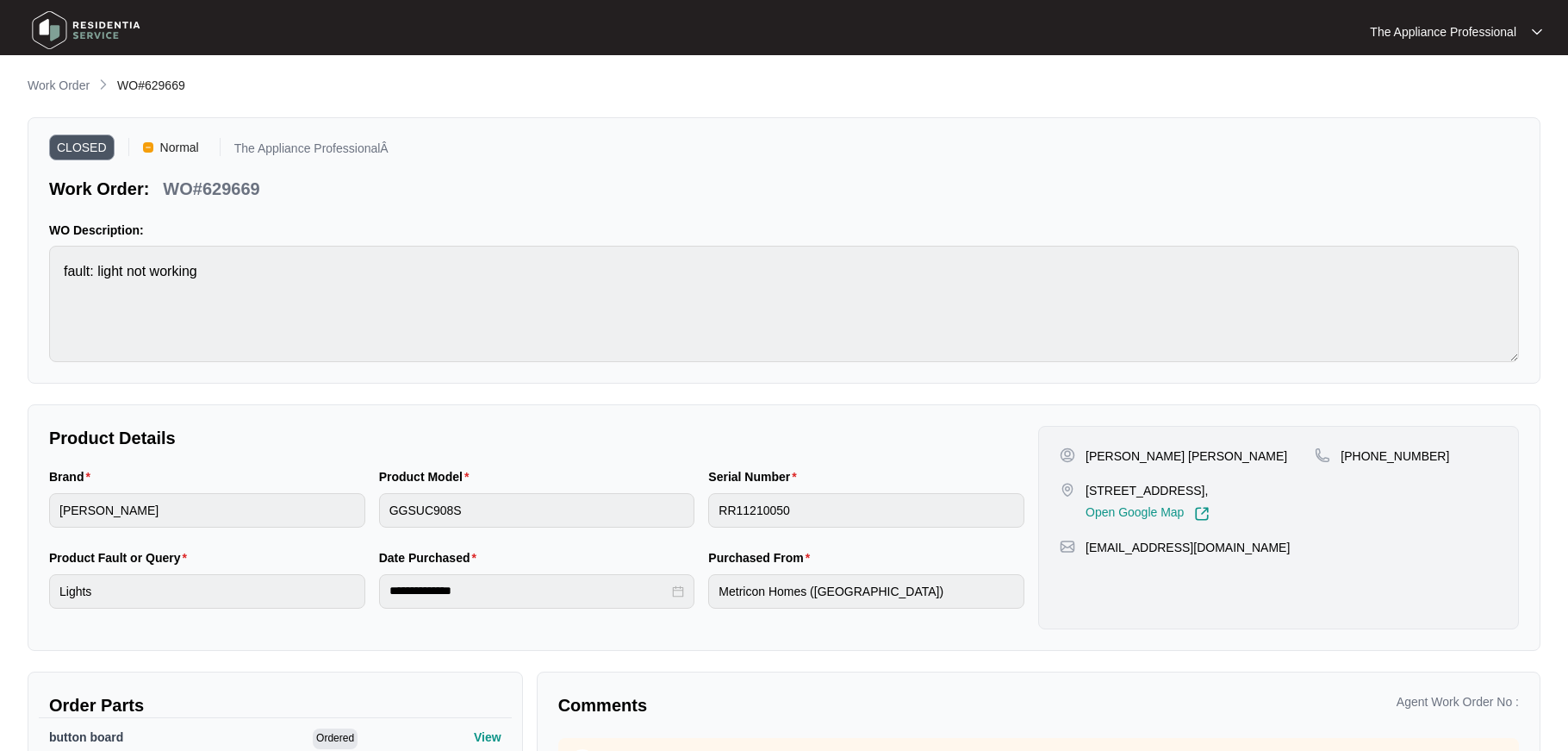
click at [59, 25] on img at bounding box center [86, 30] width 120 height 52
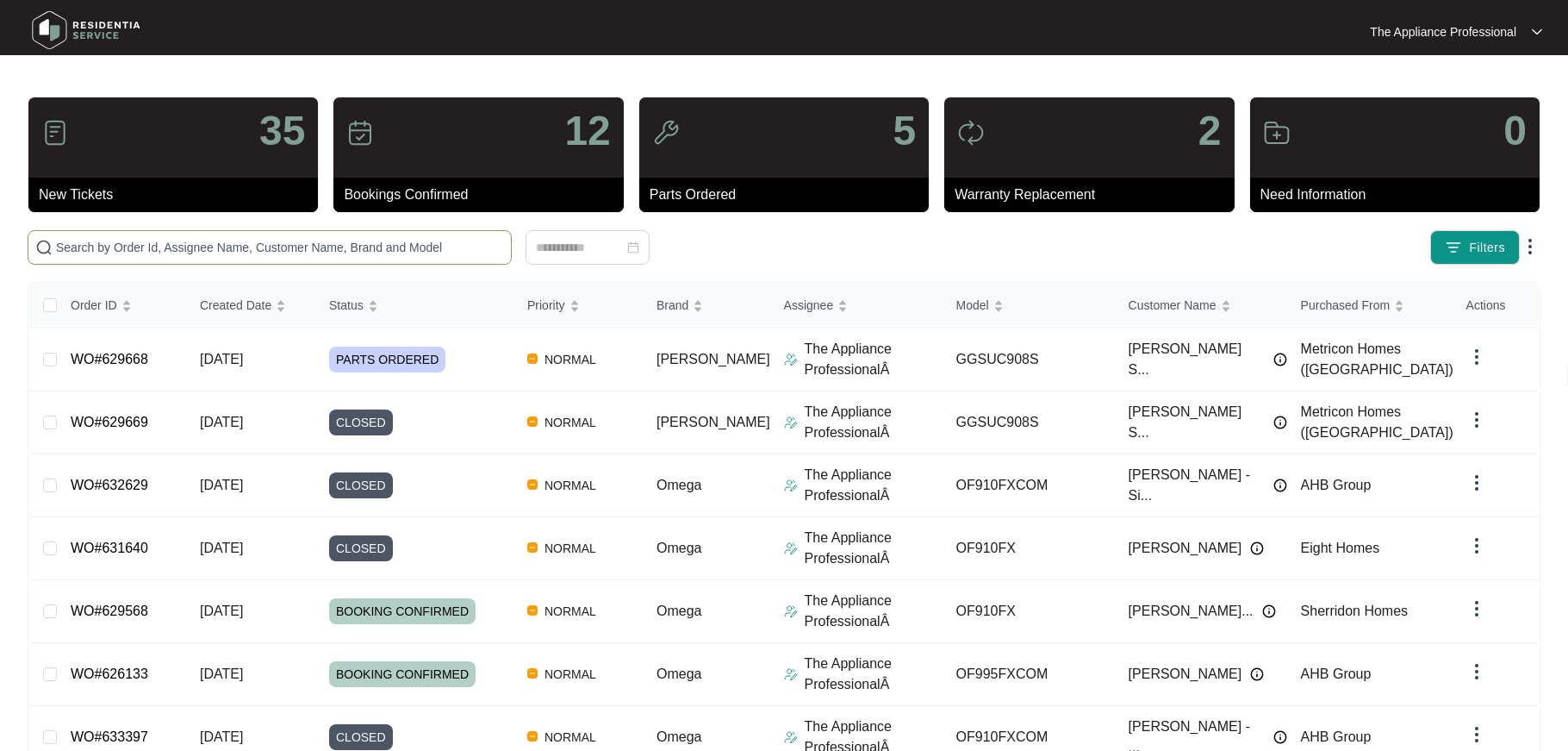
click at [199, 247] on input "text" at bounding box center [280, 248] width 448 height 19
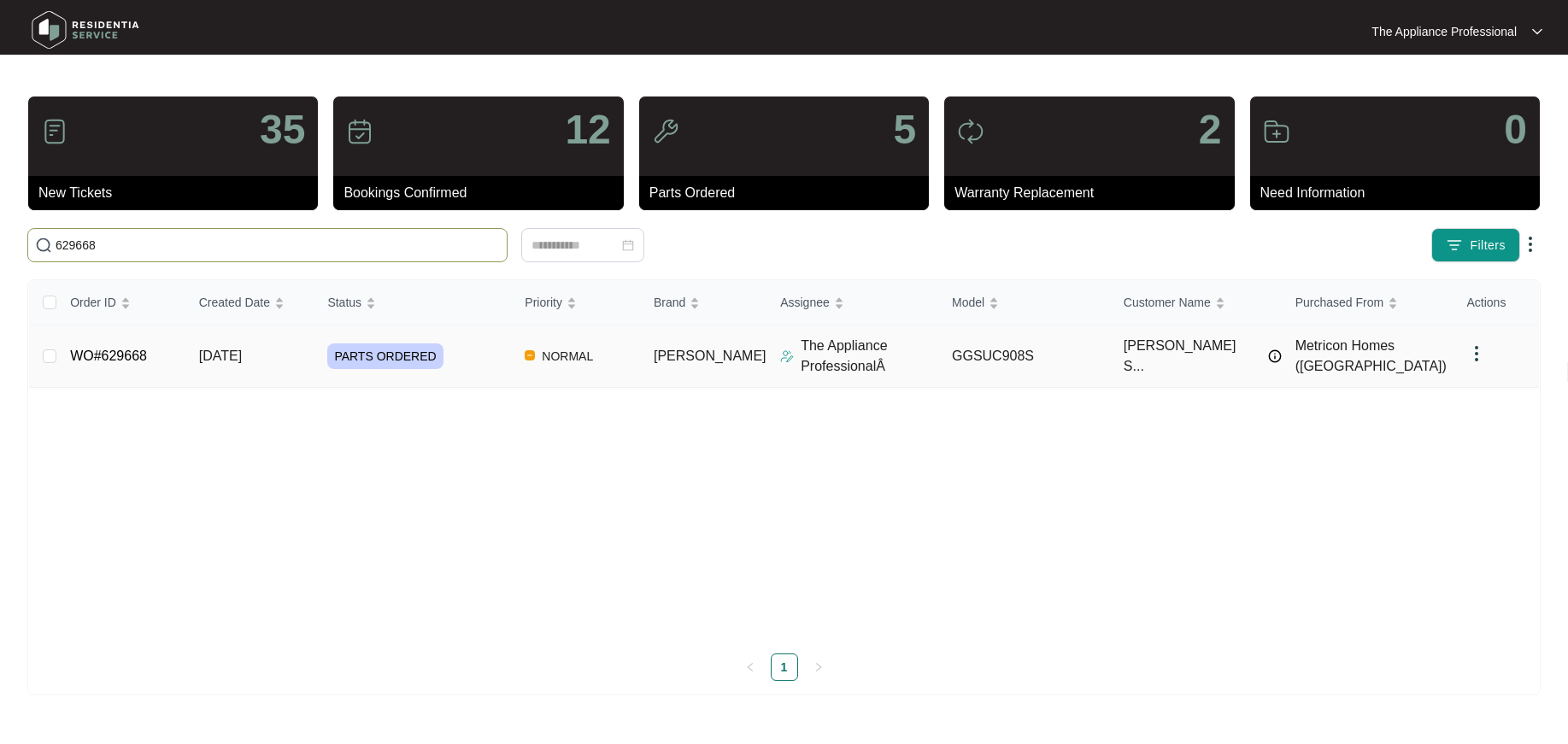
type input "629668"
click at [154, 355] on td "WO#629668" at bounding box center [120, 356] width 129 height 62
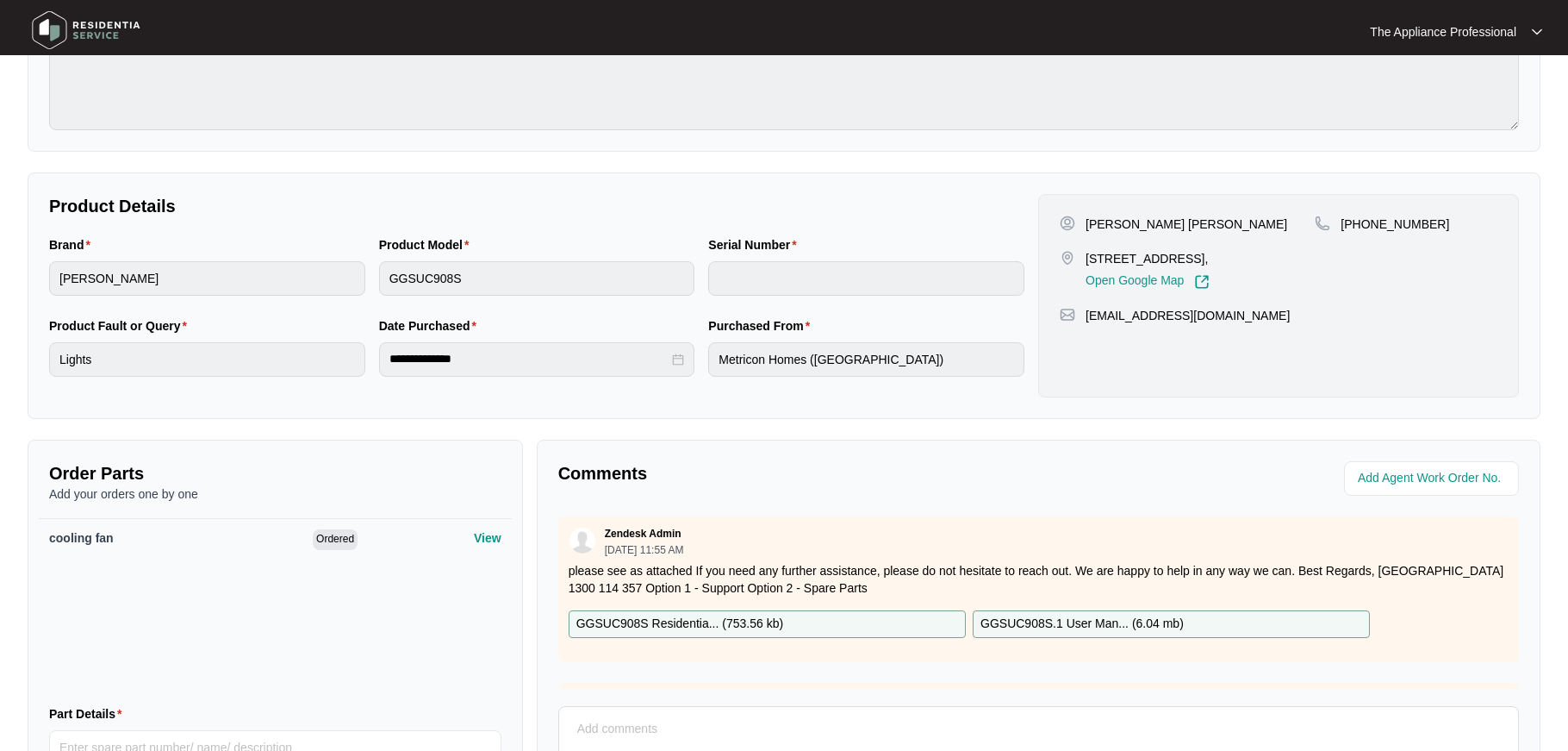
scroll to position [287, 0]
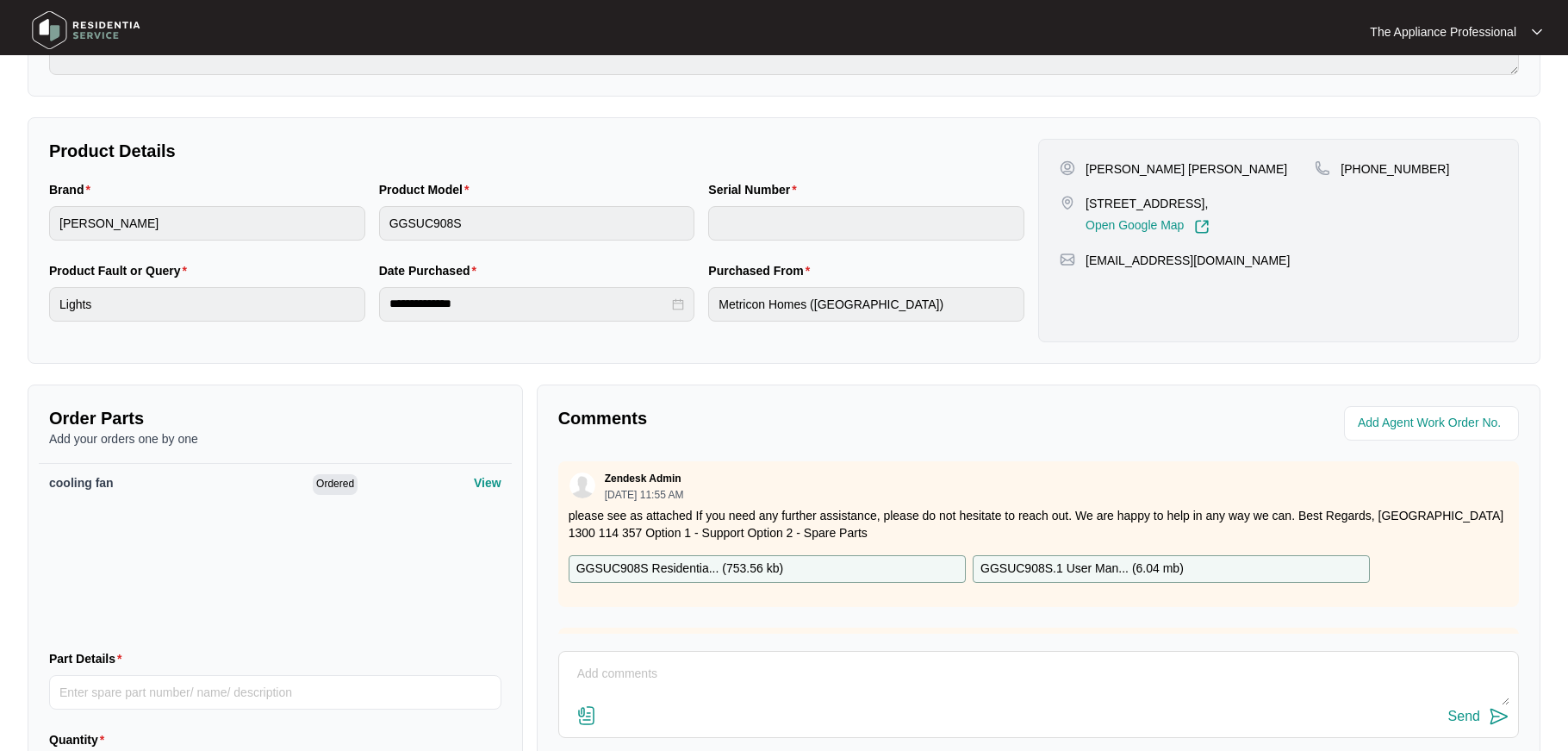
click at [584, 667] on textarea at bounding box center [1038, 683] width 942 height 45
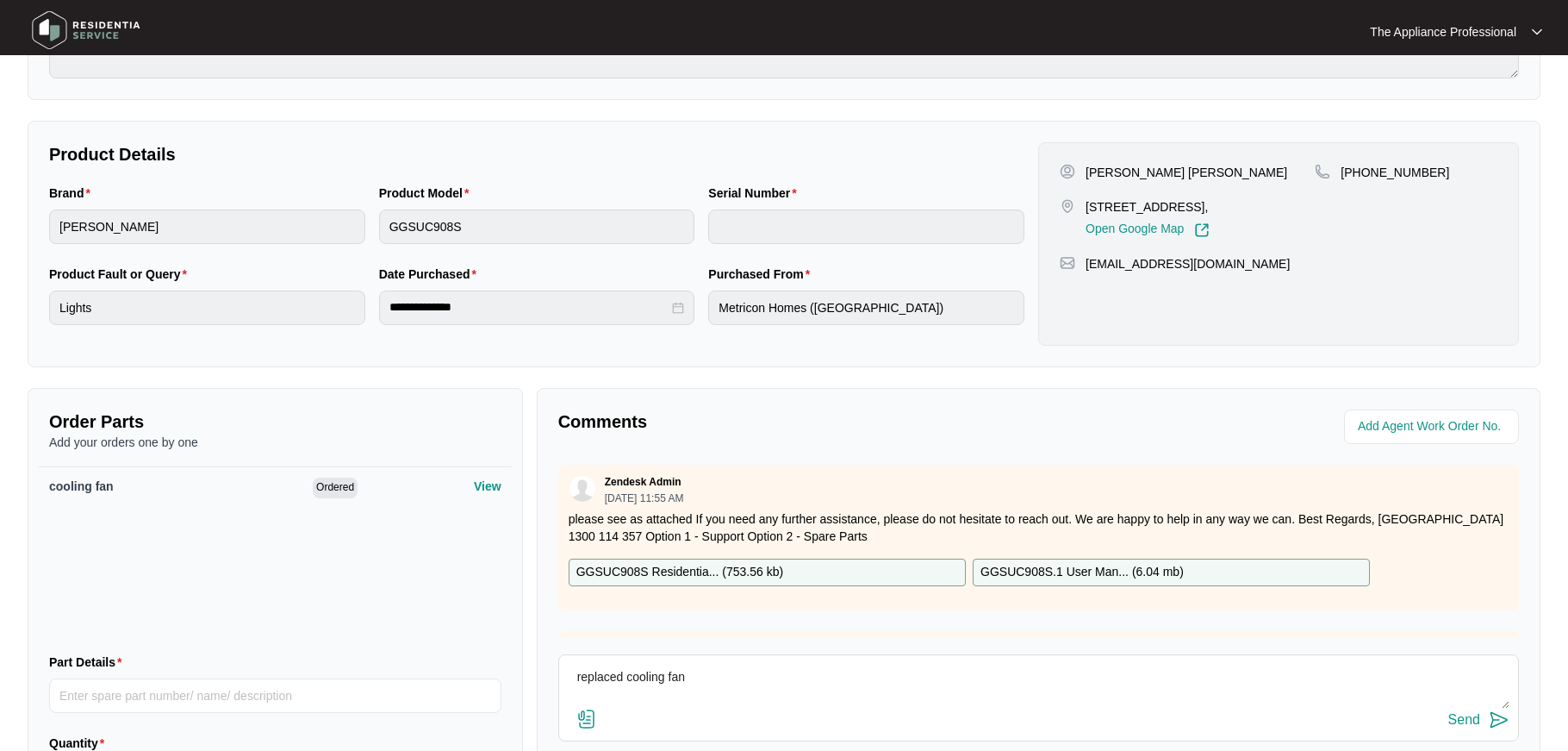
type textarea "replaced cooling fan"
click at [1466, 723] on div "Send" at bounding box center [1465, 720] width 32 height 15
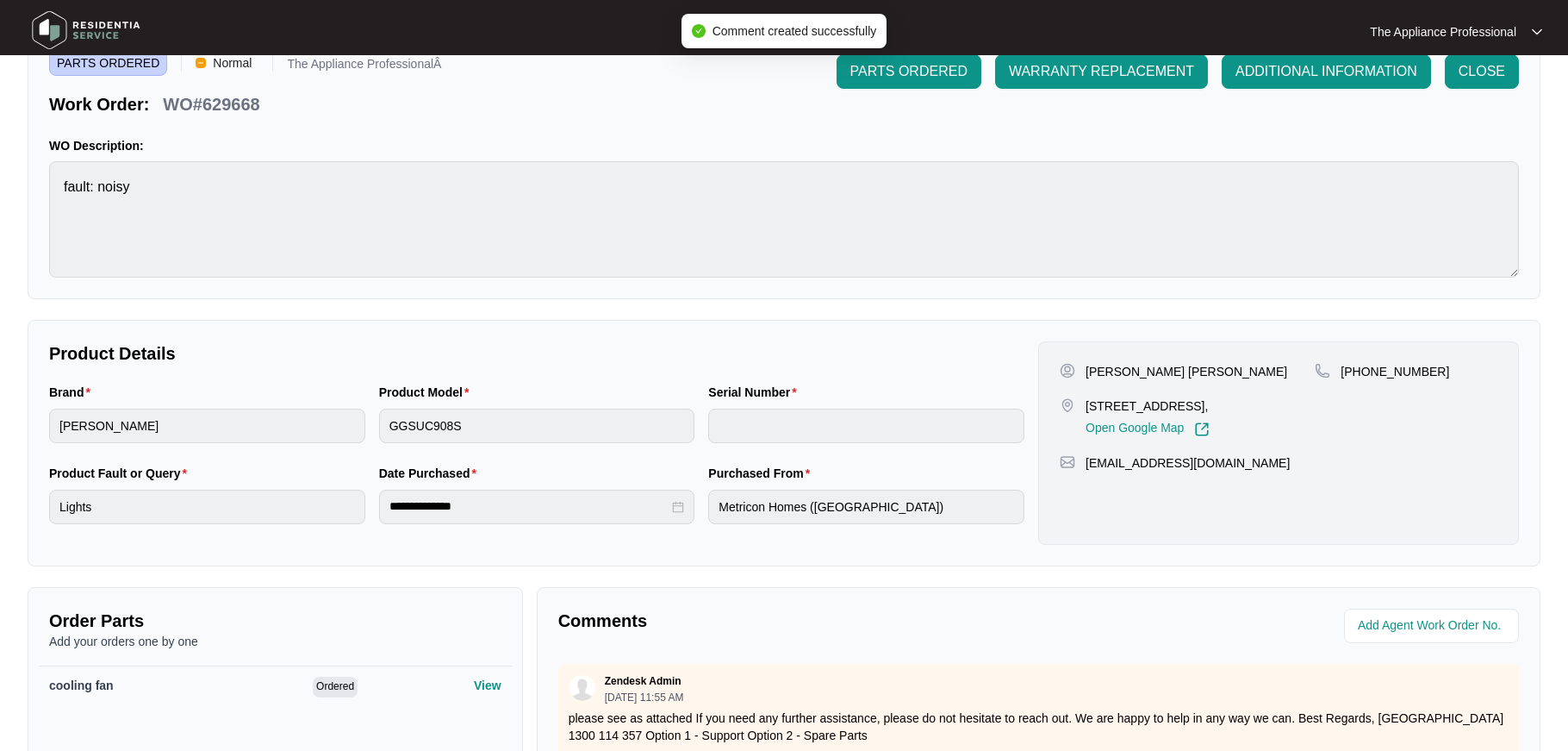
scroll to position [0, 0]
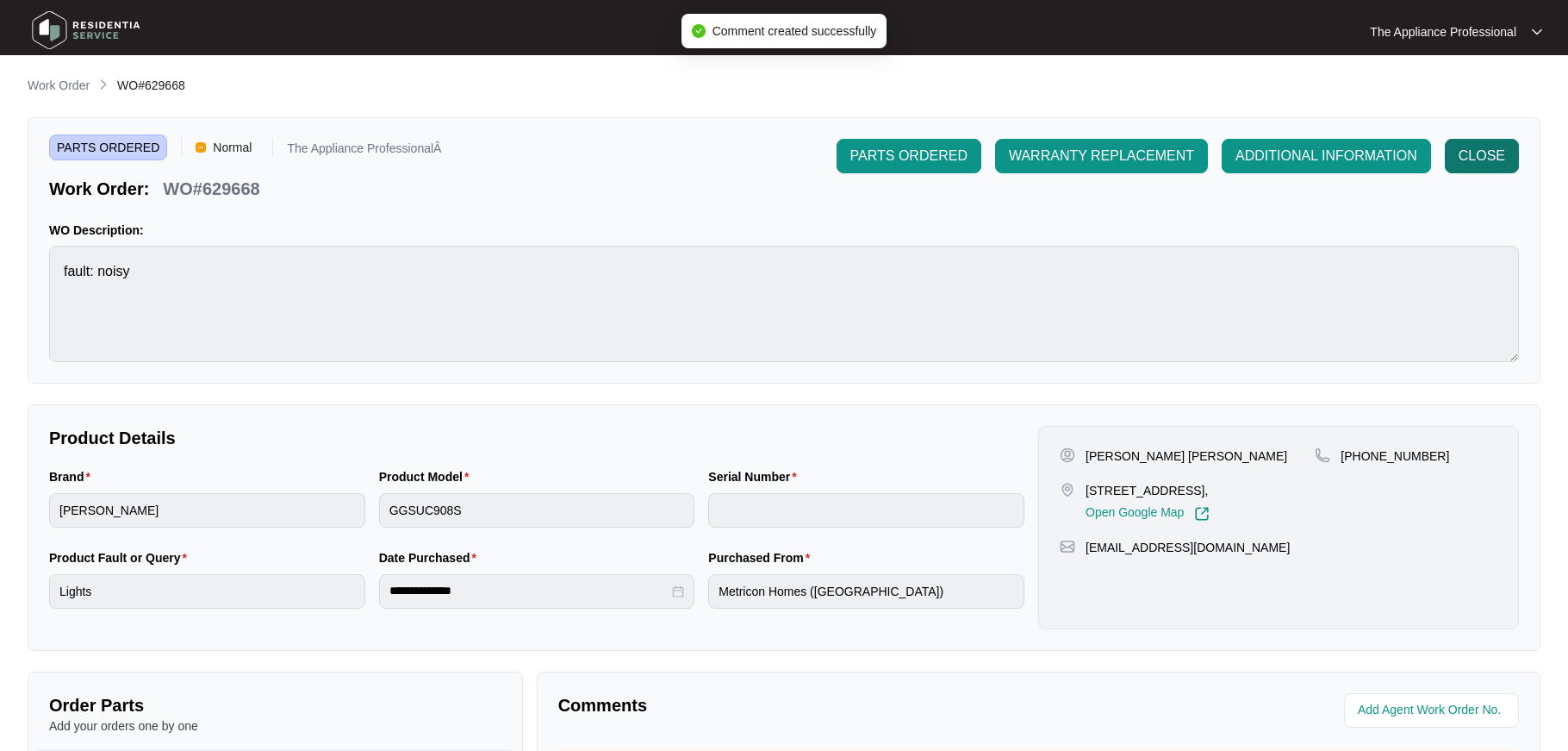
click at [1502, 164] on span "CLOSE" at bounding box center [1481, 156] width 46 height 21
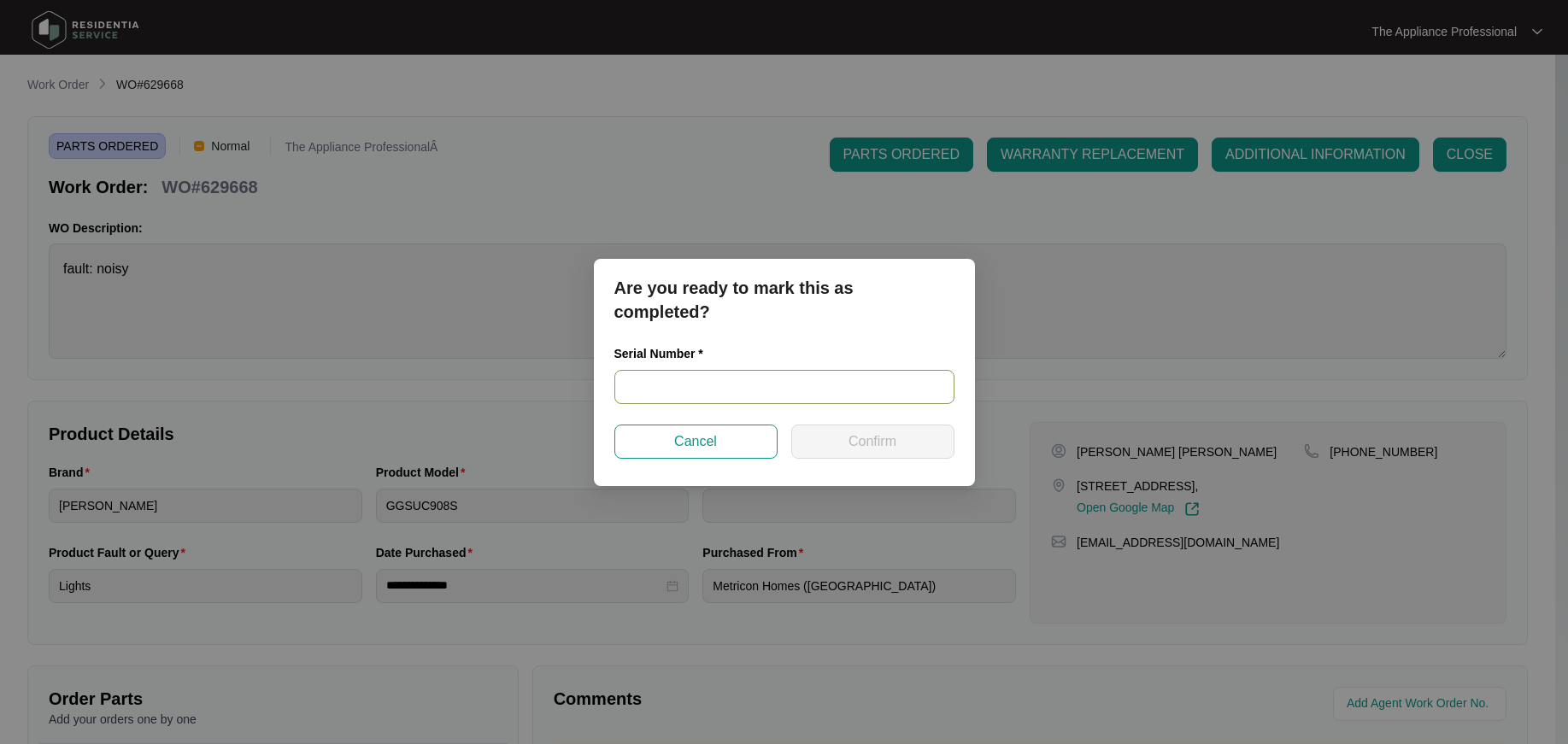
click at [759, 383] on input "text" at bounding box center [784, 387] width 340 height 34
type input "202303003"
click at [845, 434] on button "Confirm" at bounding box center [872, 441] width 163 height 34
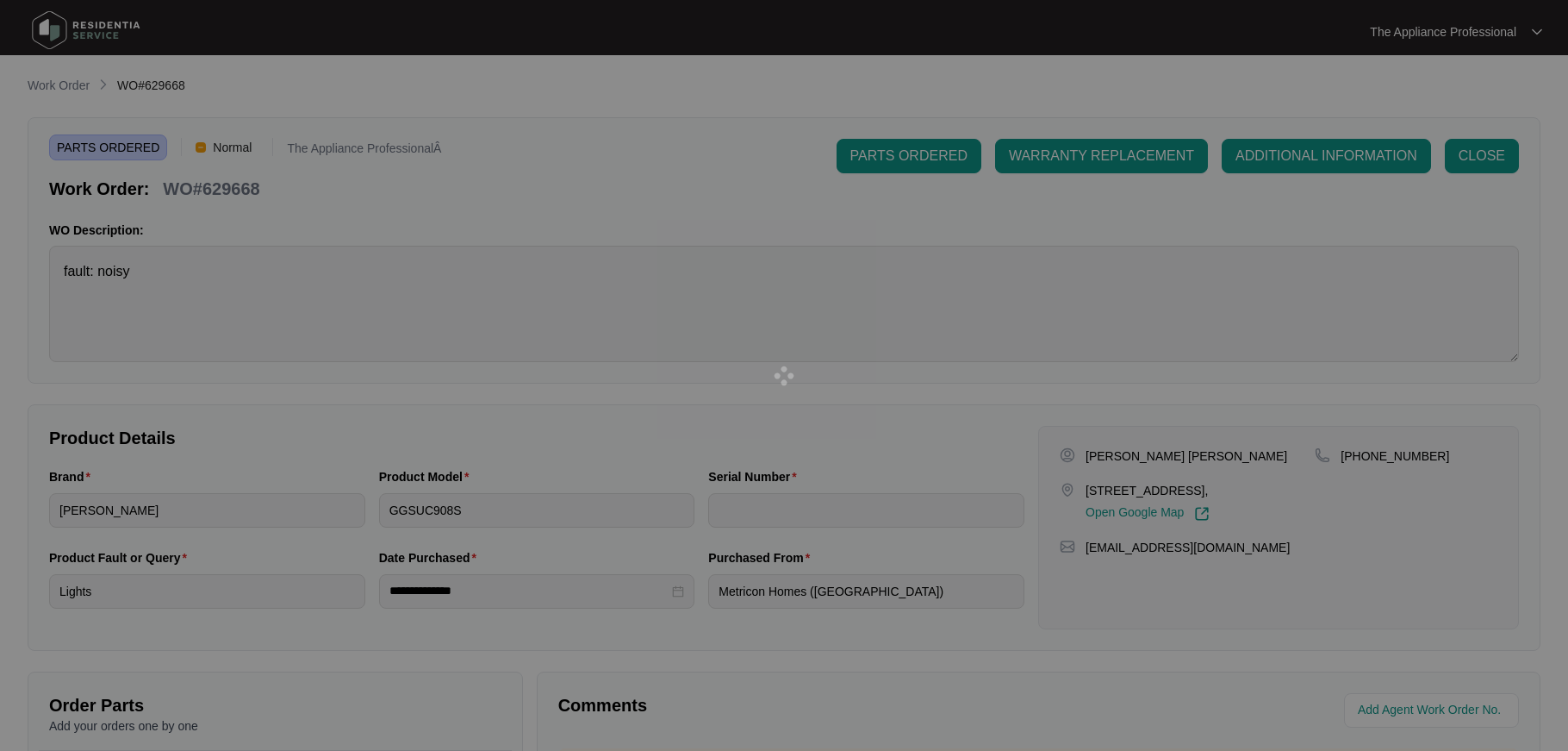
type input "202303003"
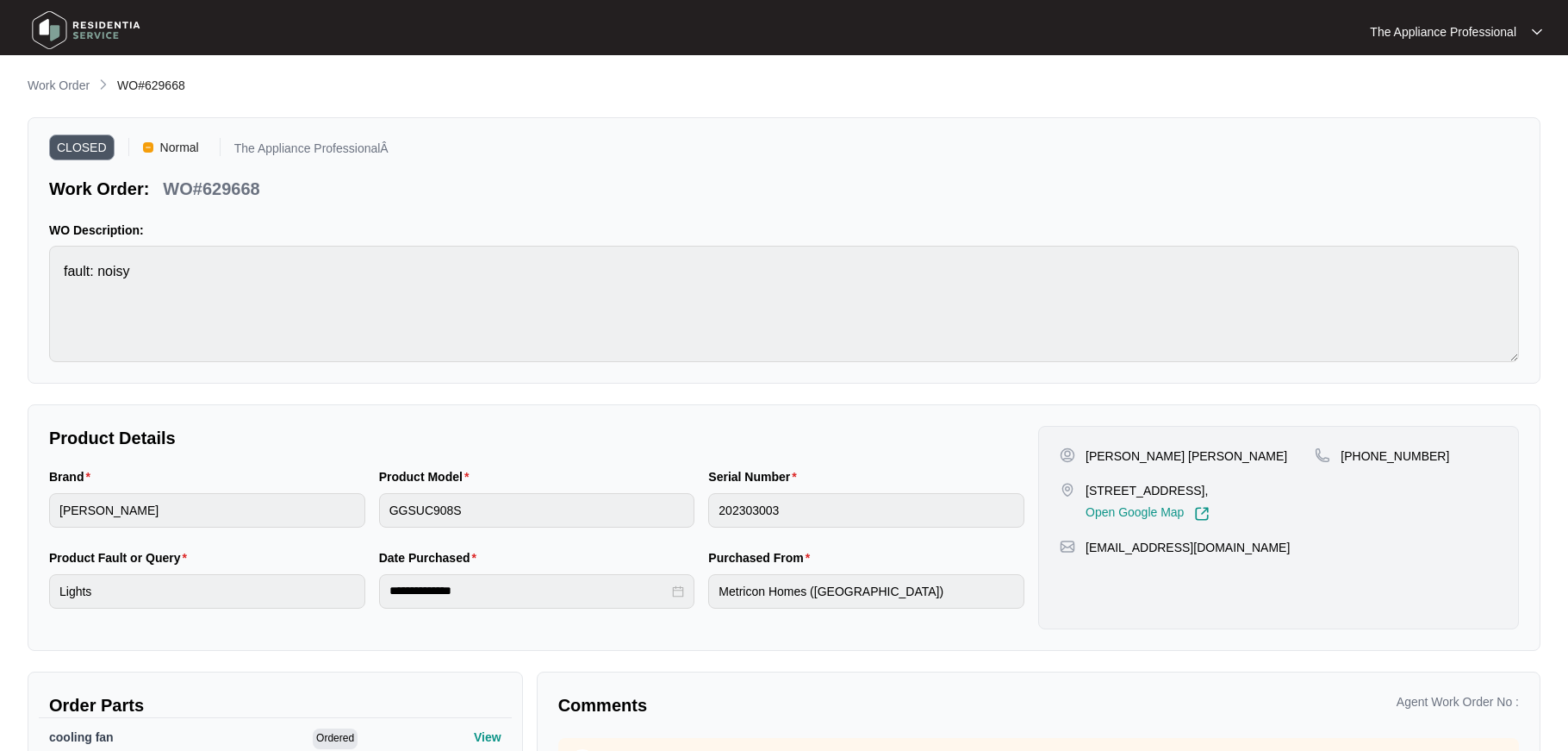
click at [55, 35] on img at bounding box center [86, 30] width 120 height 52
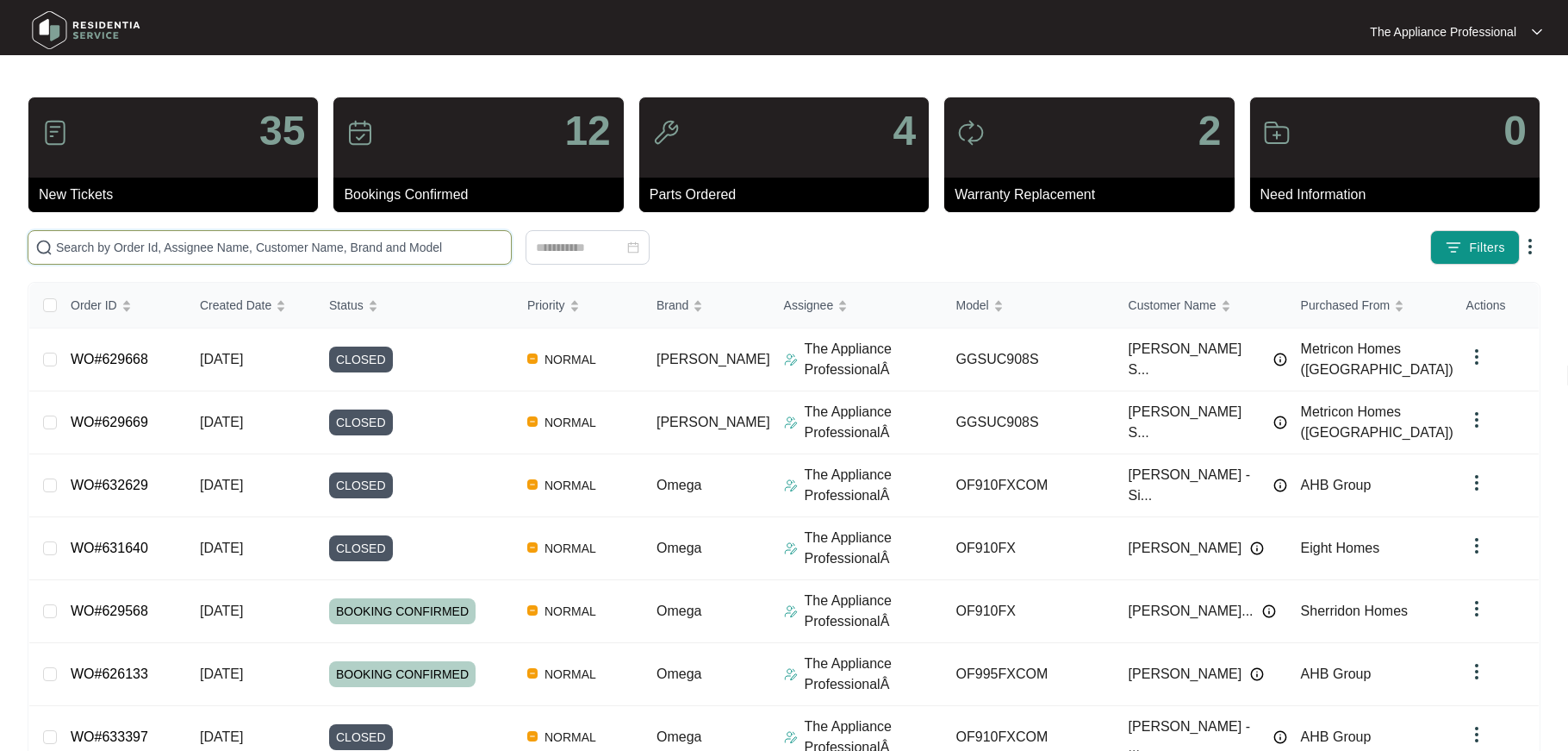
click at [106, 252] on input "text" at bounding box center [280, 248] width 448 height 19
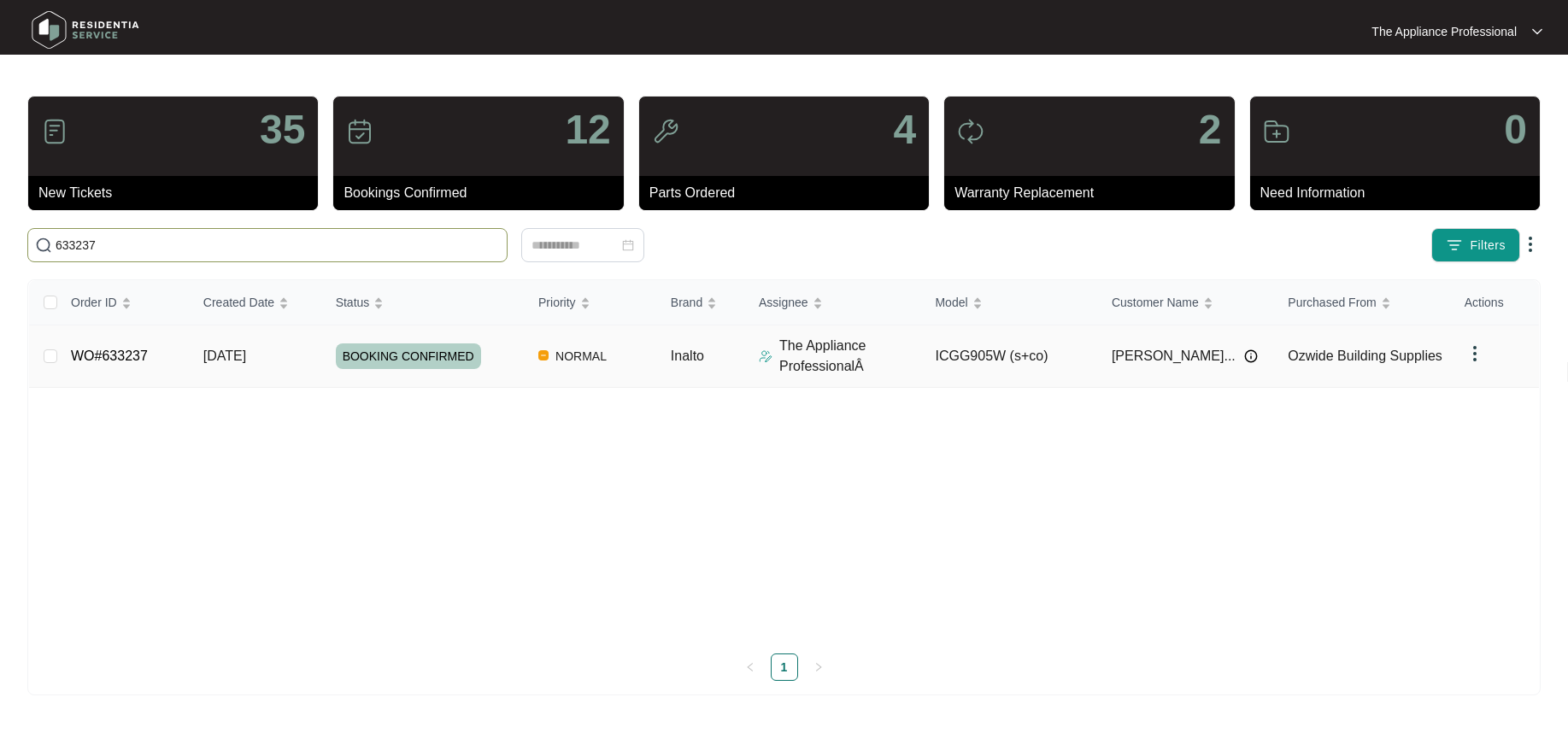
type input "633237"
click at [103, 354] on link "WO#633237" at bounding box center [109, 356] width 76 height 15
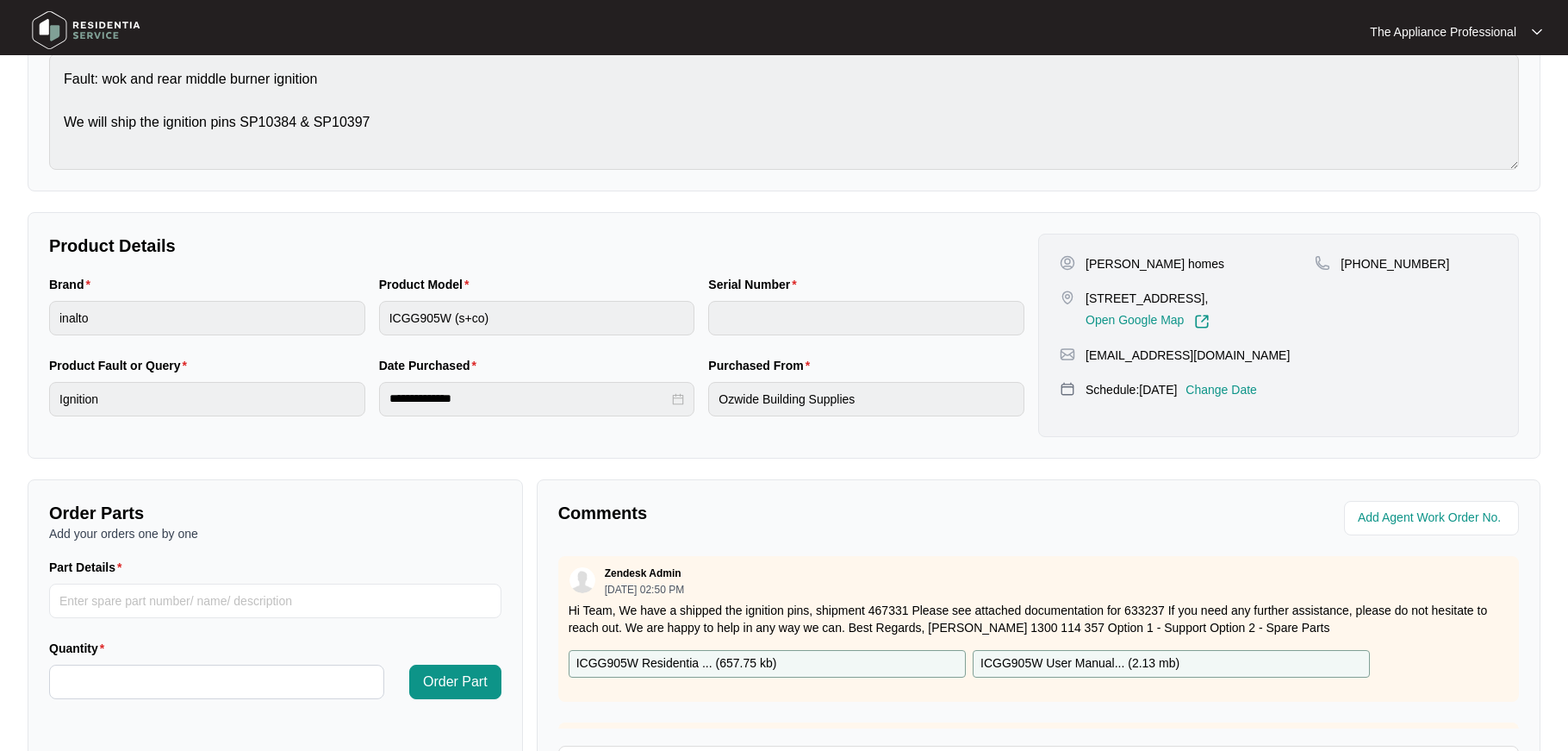
scroll to position [392, 0]
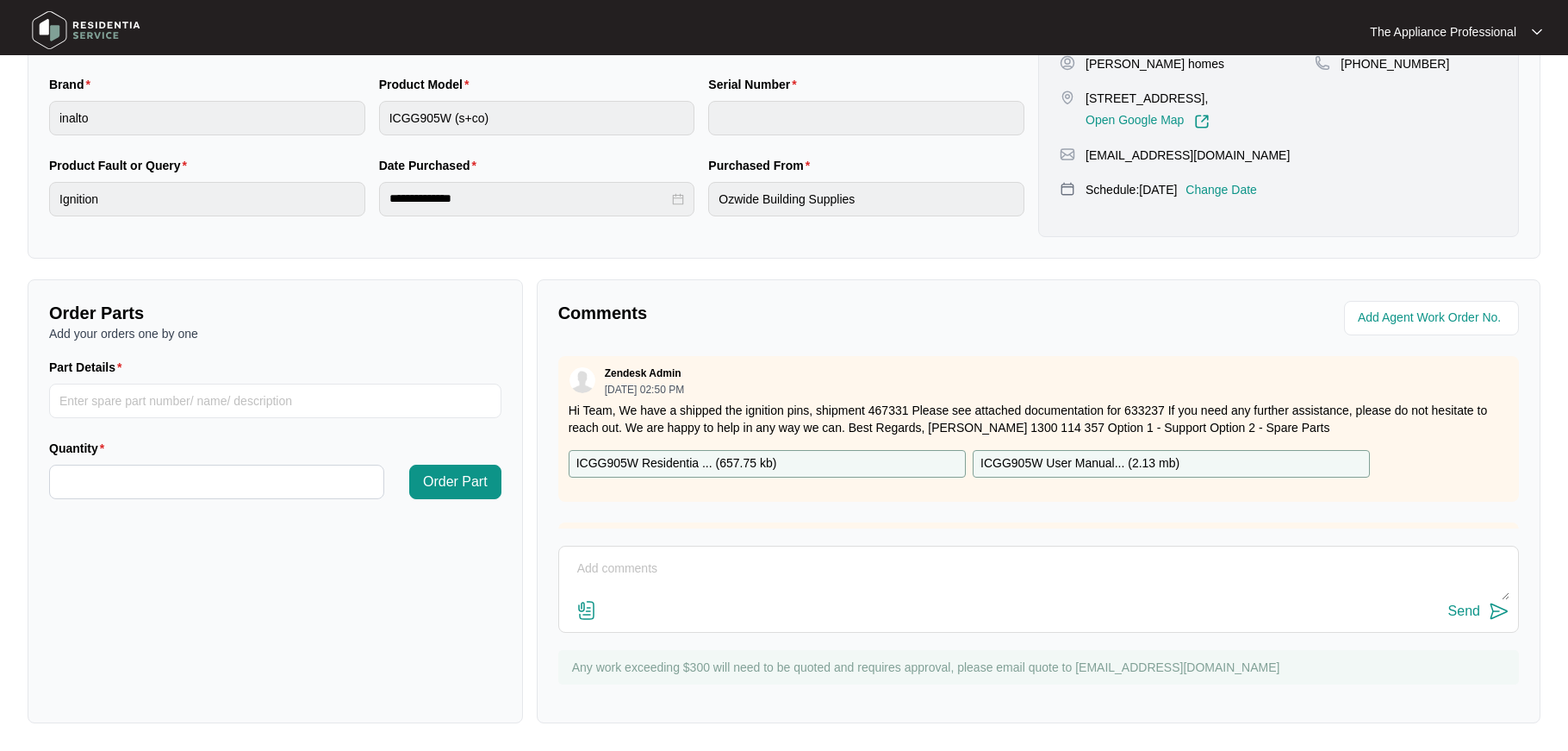
click at [604, 568] on textarea at bounding box center [1038, 578] width 942 height 45
drag, startPoint x: 657, startPoint y: 572, endPoint x: 574, endPoint y: 567, distance: 83.2
click at [574, 567] on textarea "What a mess Bropken Wok candle Broken Middle rear candle Broken wok TC" at bounding box center [1038, 578] width 942 height 45
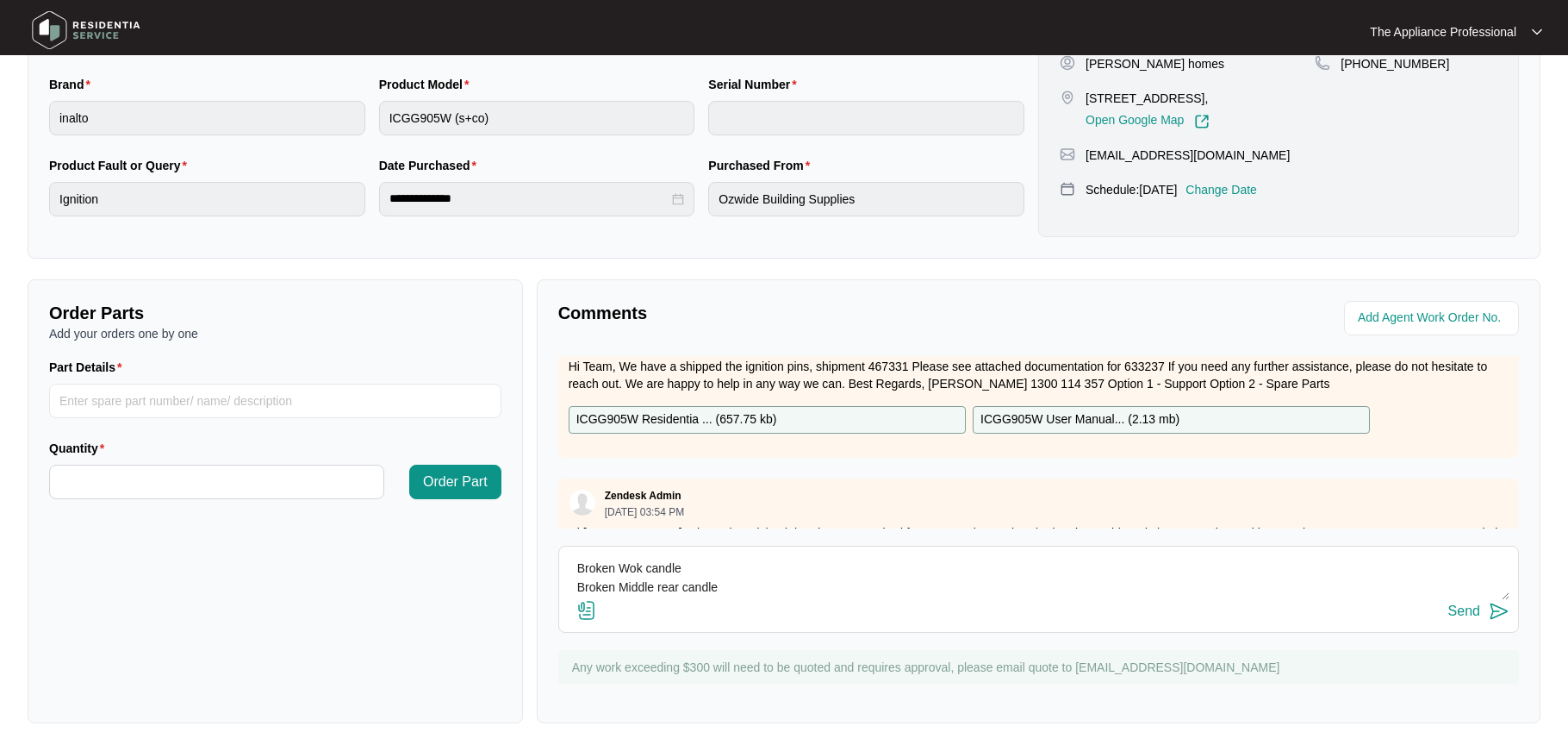
scroll to position [132, 0]
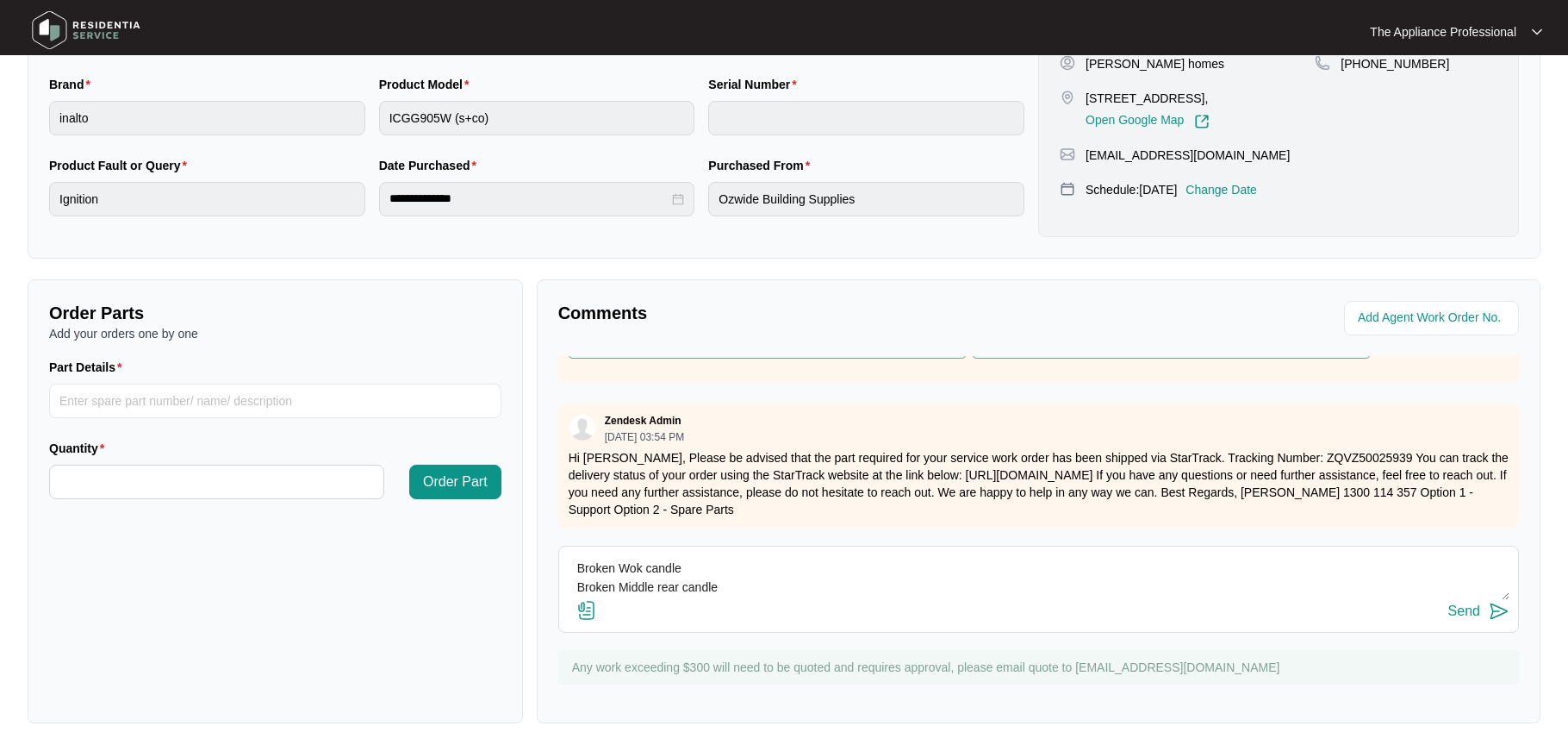
click at [728, 579] on textarea "Broken Wok candle Broken Middle rear candle Broken wok TC" at bounding box center [1038, 578] width 942 height 45
click at [715, 586] on textarea "Broken Wok candle Broken Middle rear candle Broken wok TC" at bounding box center [1038, 578] width 942 height 45
type textarea "Broken Wok candle Broken Middle rear candle Broken wok TC Please send a wok TC"
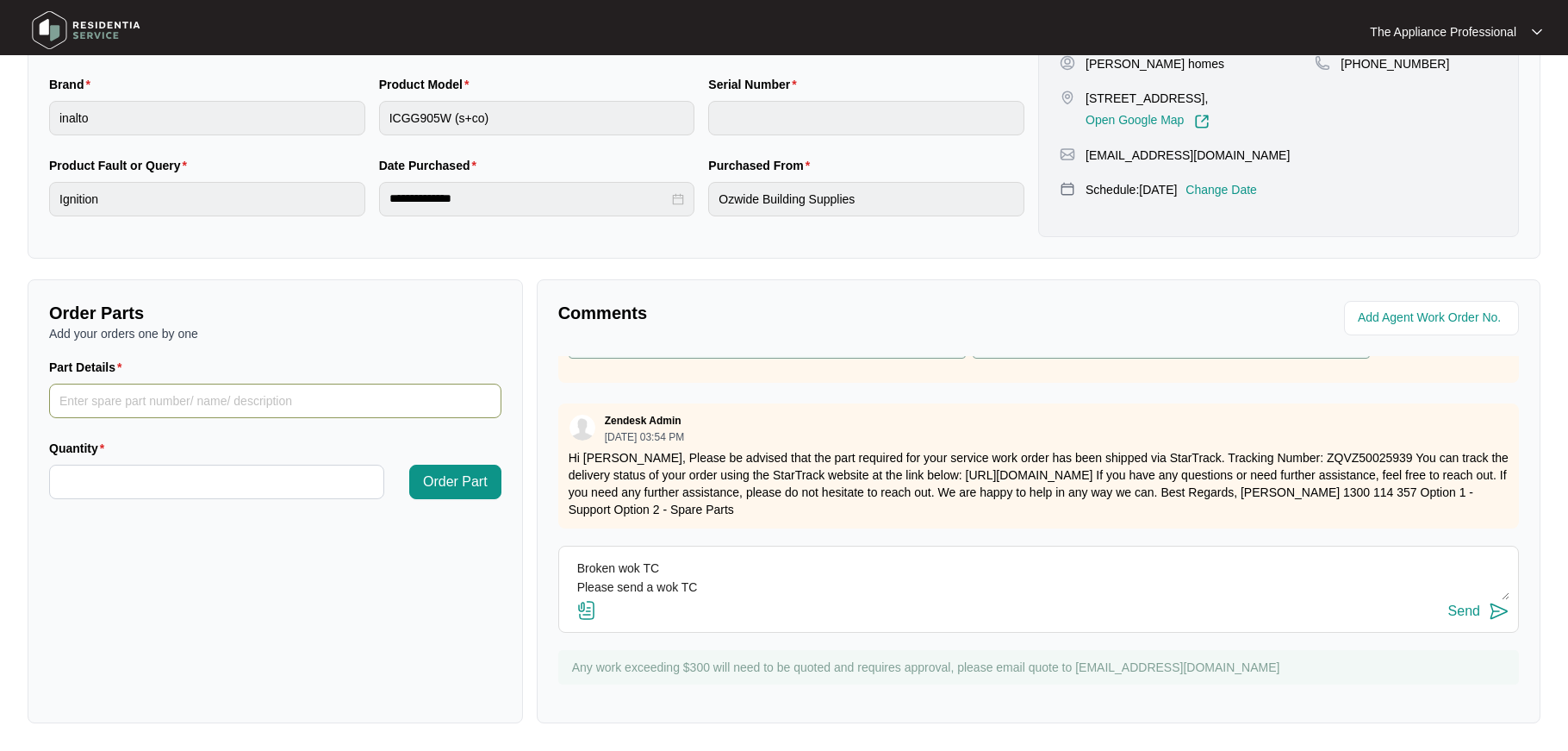
click at [142, 405] on input "Part Details" at bounding box center [275, 401] width 452 height 35
type input "WOK TC"
click at [81, 478] on input "Quantity" at bounding box center [216, 482] width 334 height 33
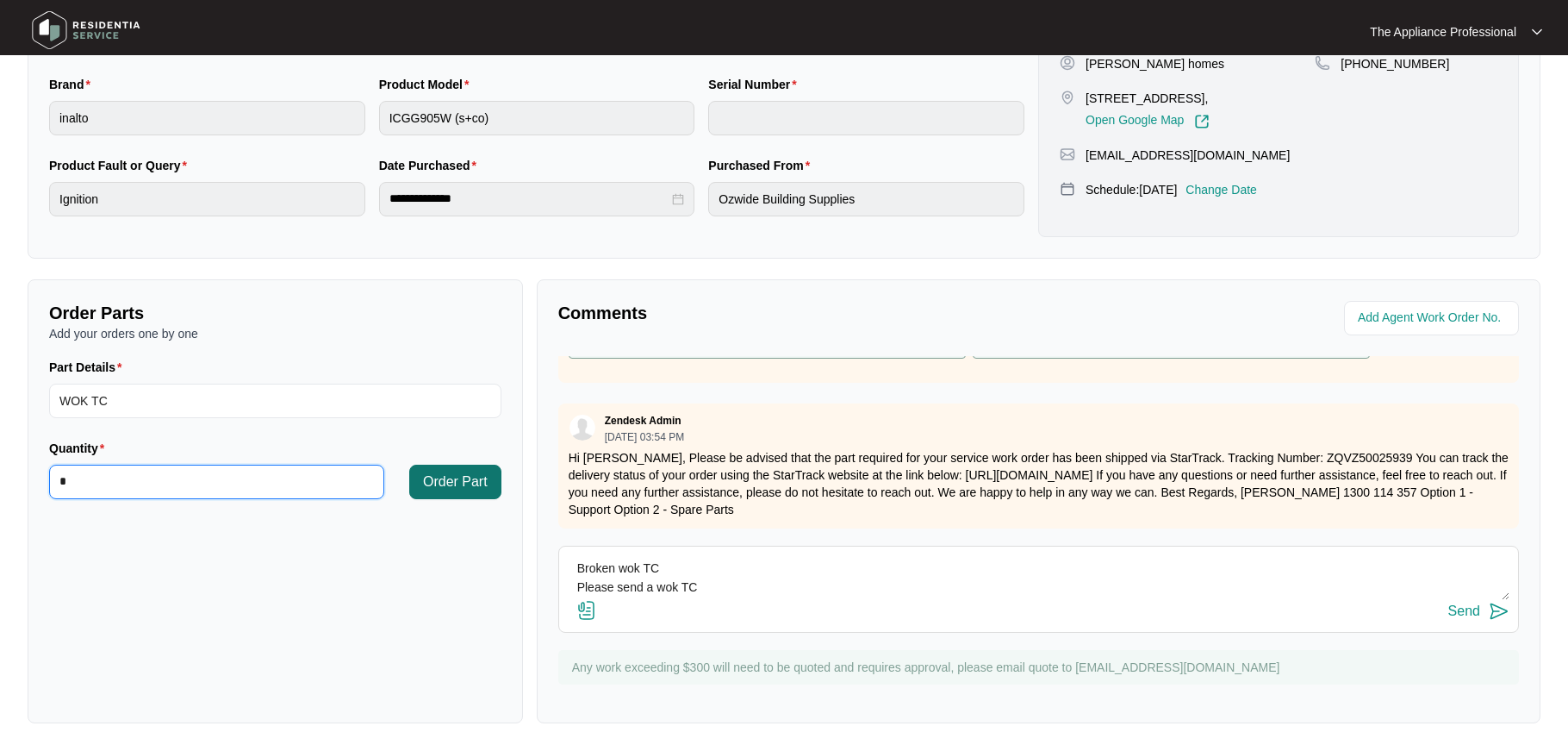
type input "*"
click at [447, 478] on span "Order Part" at bounding box center [455, 482] width 65 height 21
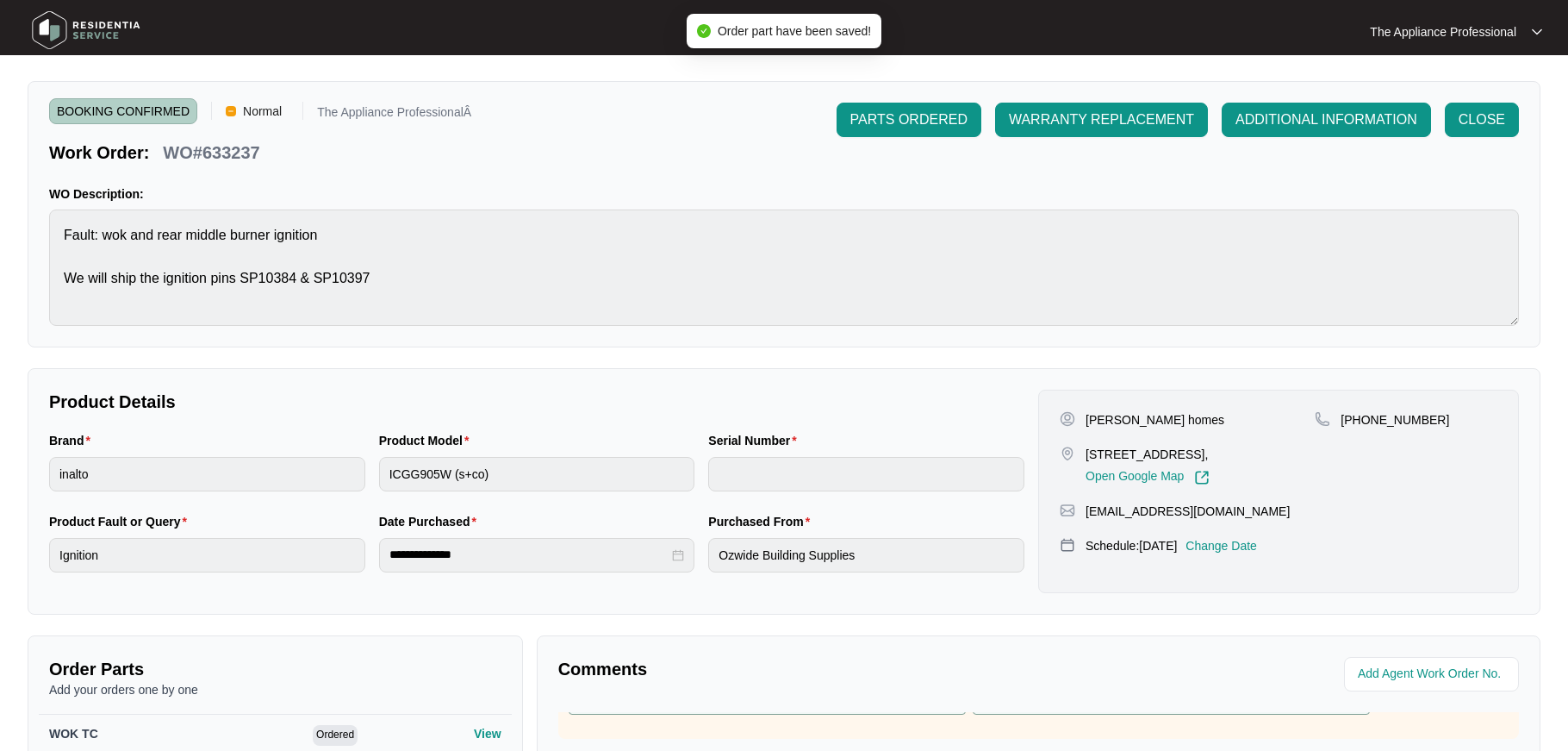
scroll to position [0, 0]
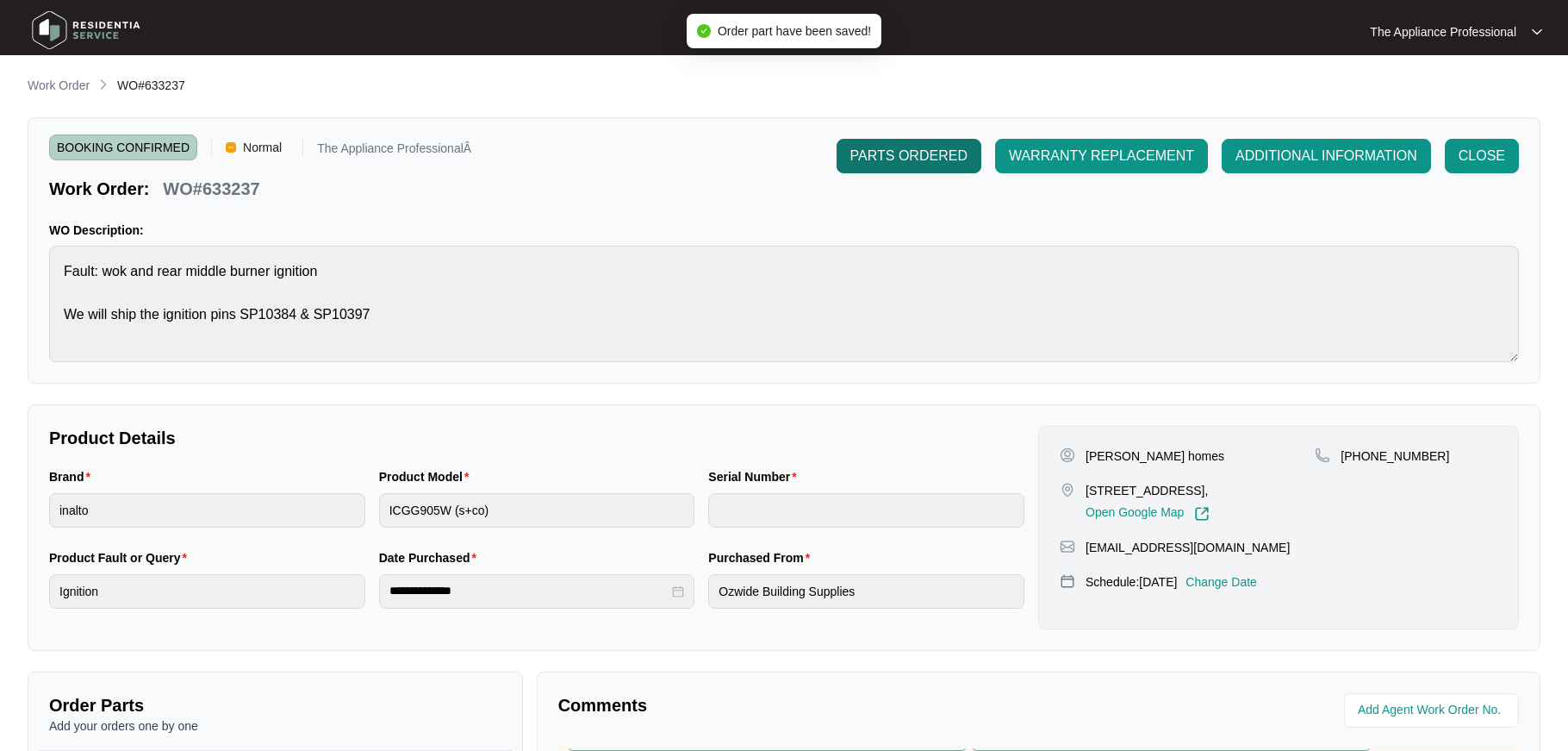
click at [875, 164] on span "PARTS ORDERED" at bounding box center [909, 156] width 118 height 21
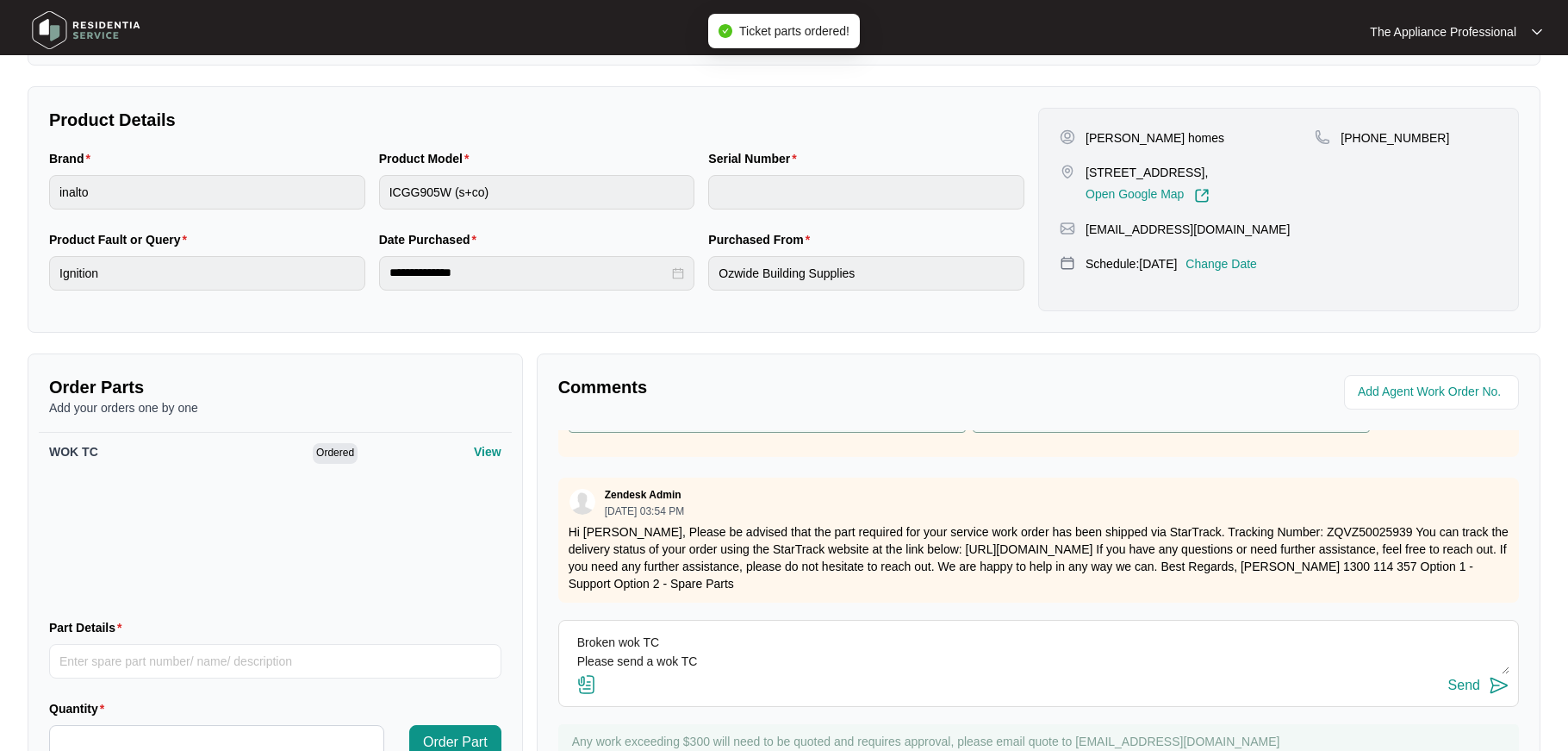
scroll to position [396, 0]
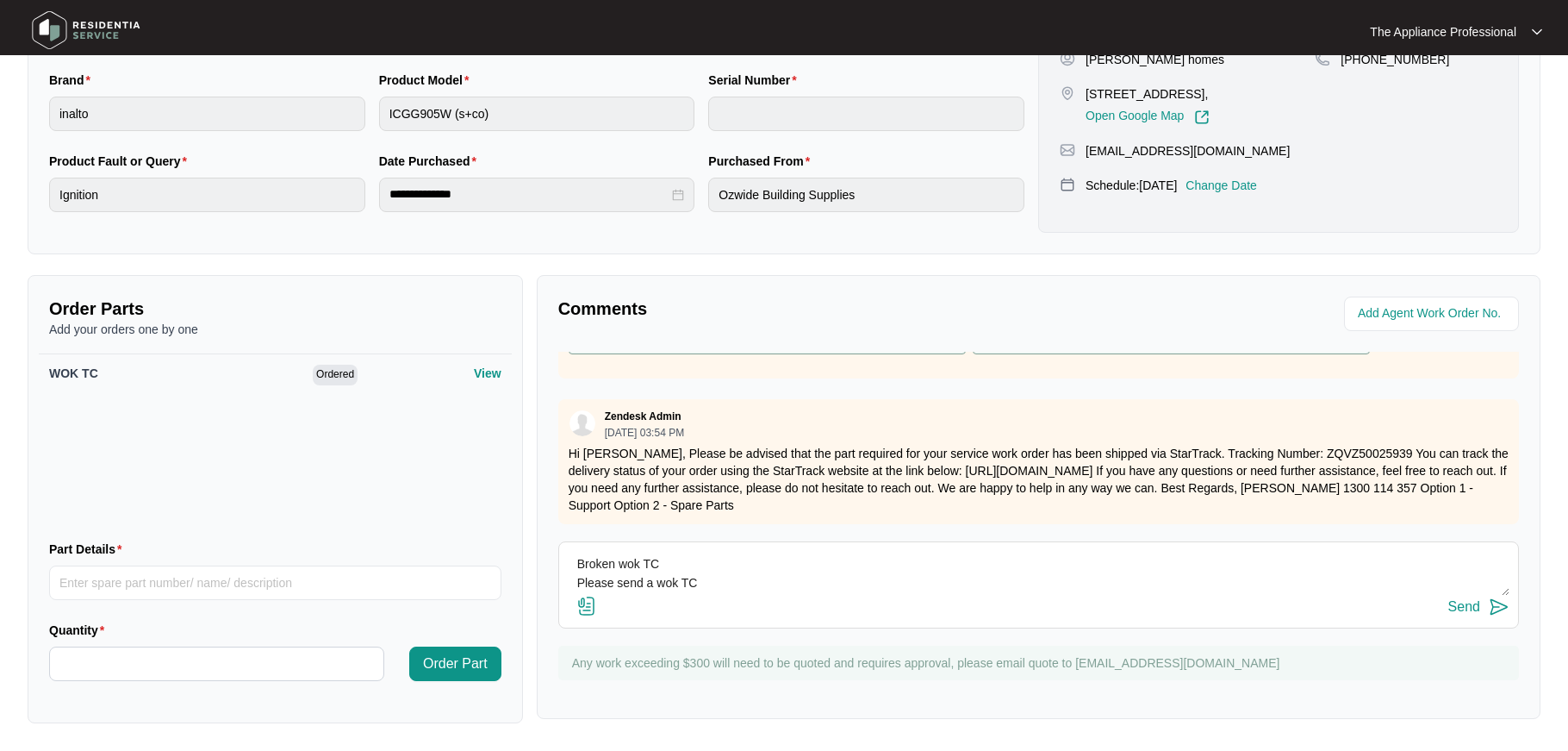
click at [1504, 612] on img at bounding box center [1499, 607] width 21 height 21
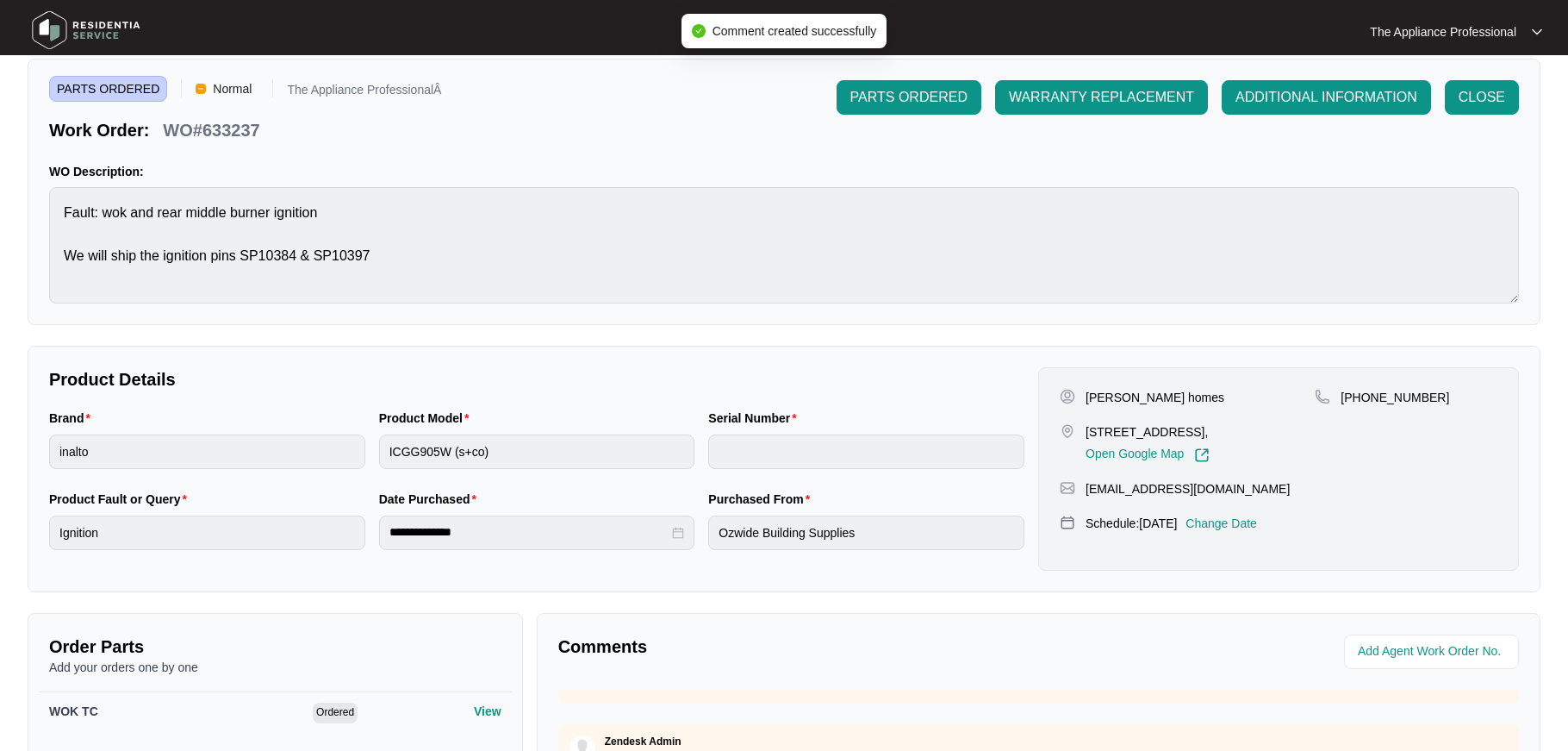
scroll to position [0, 0]
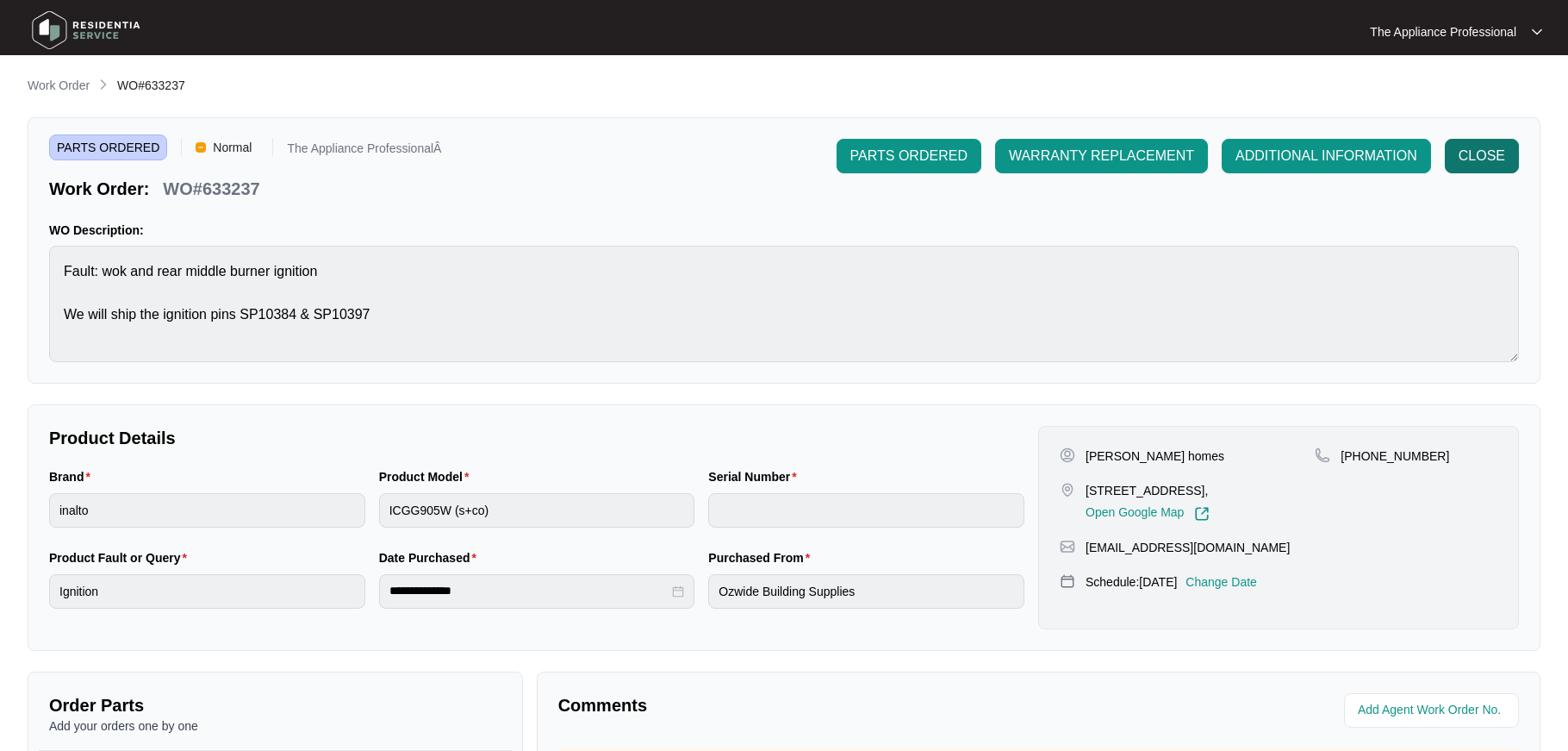
click at [1481, 166] on span "CLOSE" at bounding box center [1481, 156] width 46 height 21
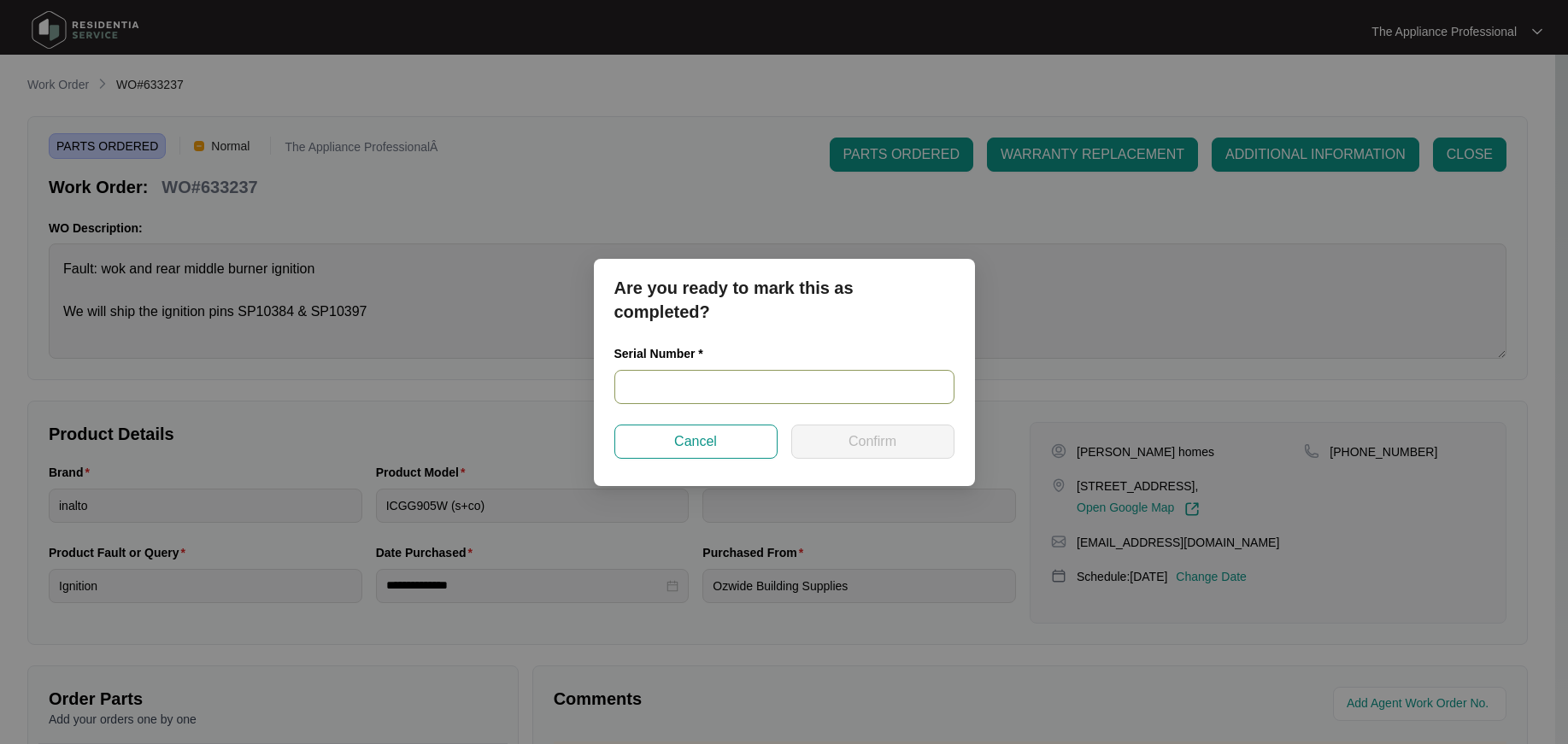
click at [688, 382] on input "text" at bounding box center [784, 387] width 340 height 34
type input "NA"
click at [825, 443] on button "Confirm" at bounding box center [872, 441] width 163 height 34
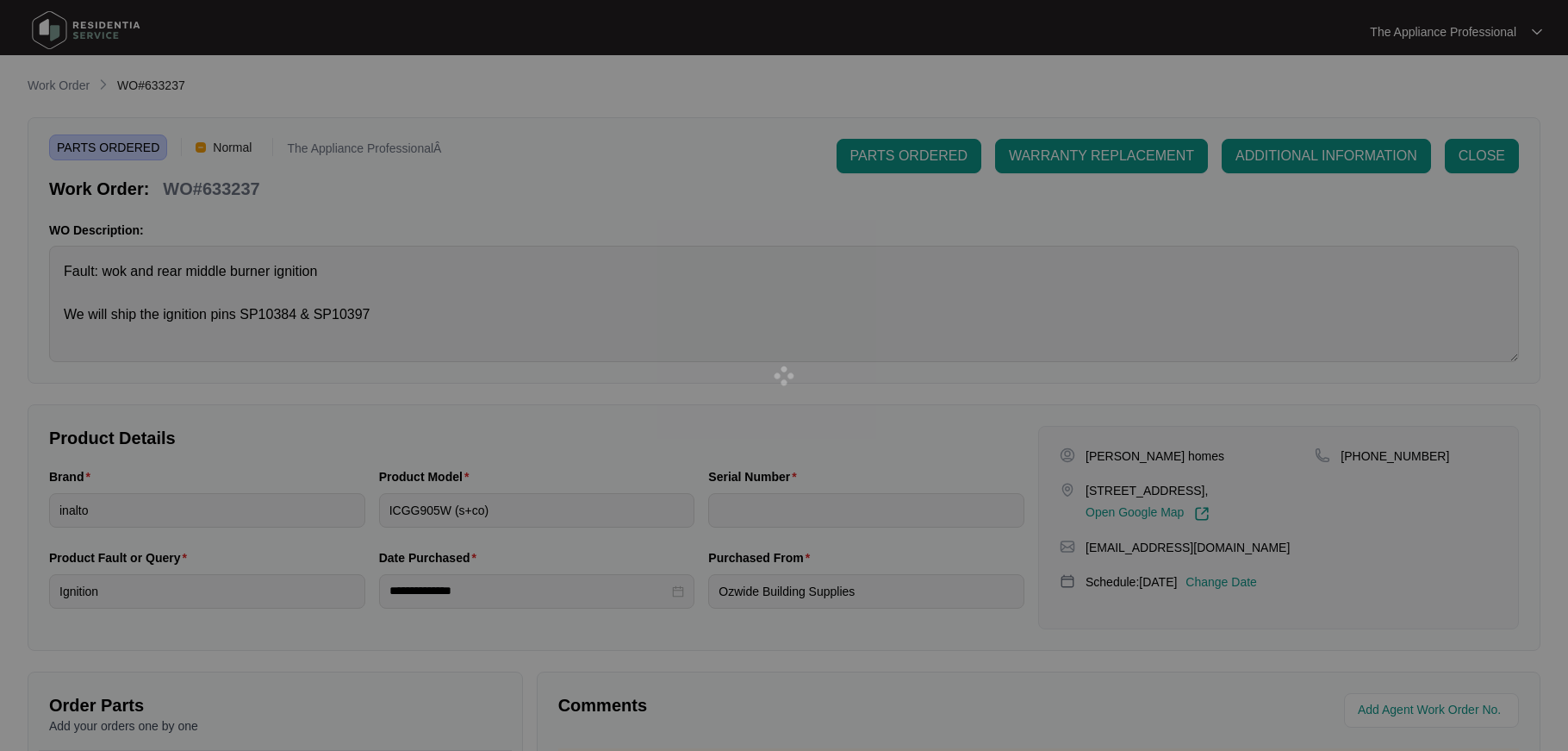
type input "NA"
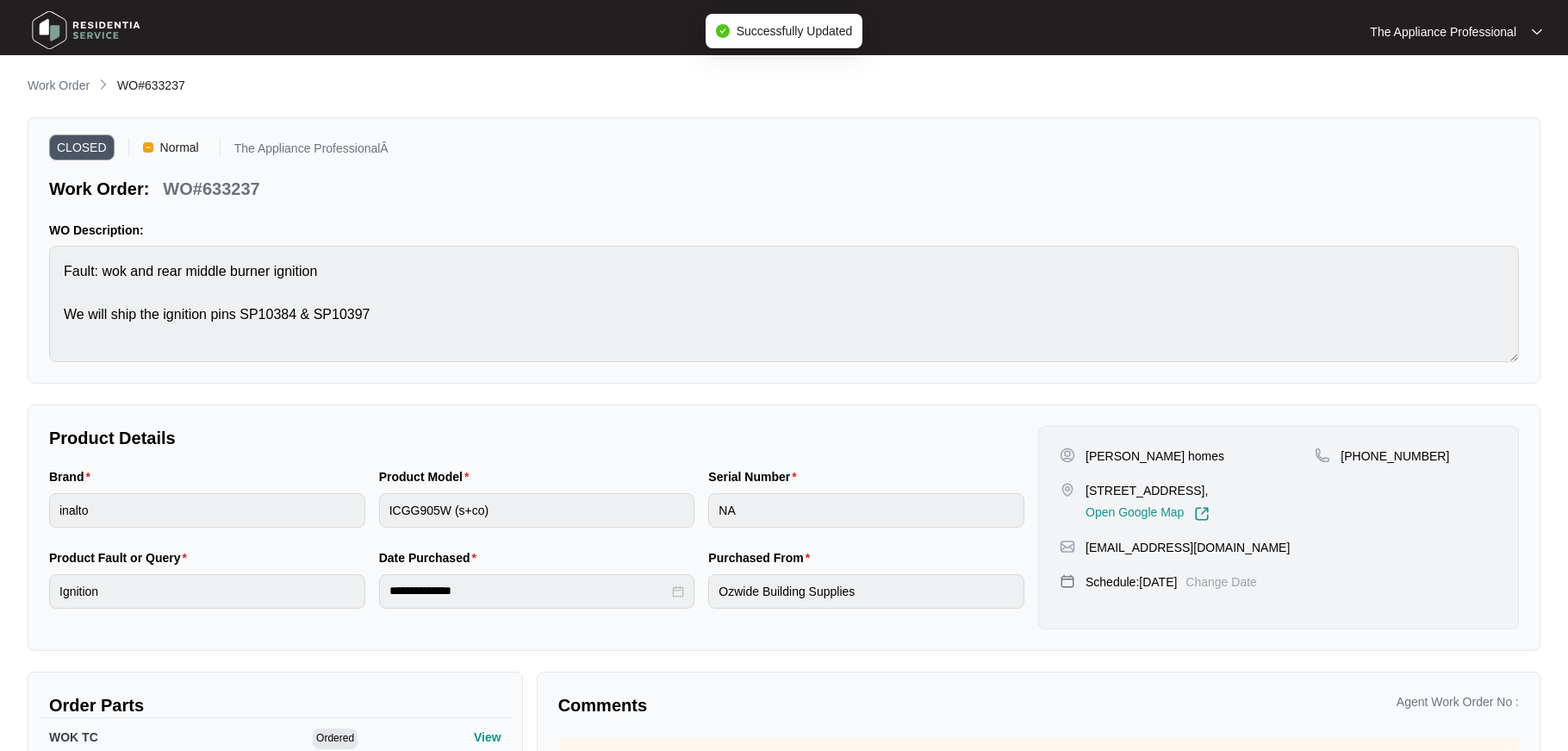
click at [55, 36] on img at bounding box center [86, 30] width 120 height 52
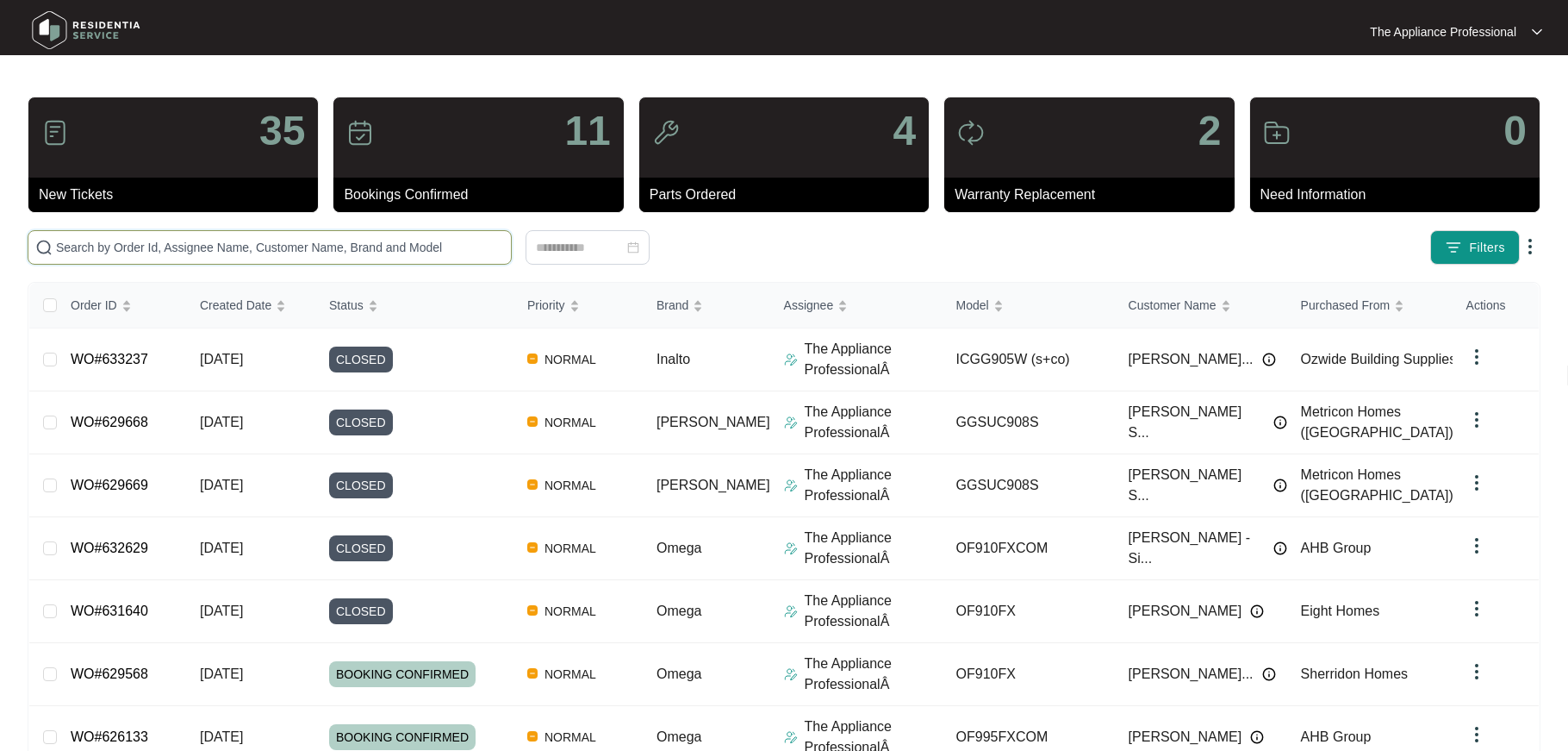
click at [149, 246] on input "text" at bounding box center [280, 248] width 448 height 19
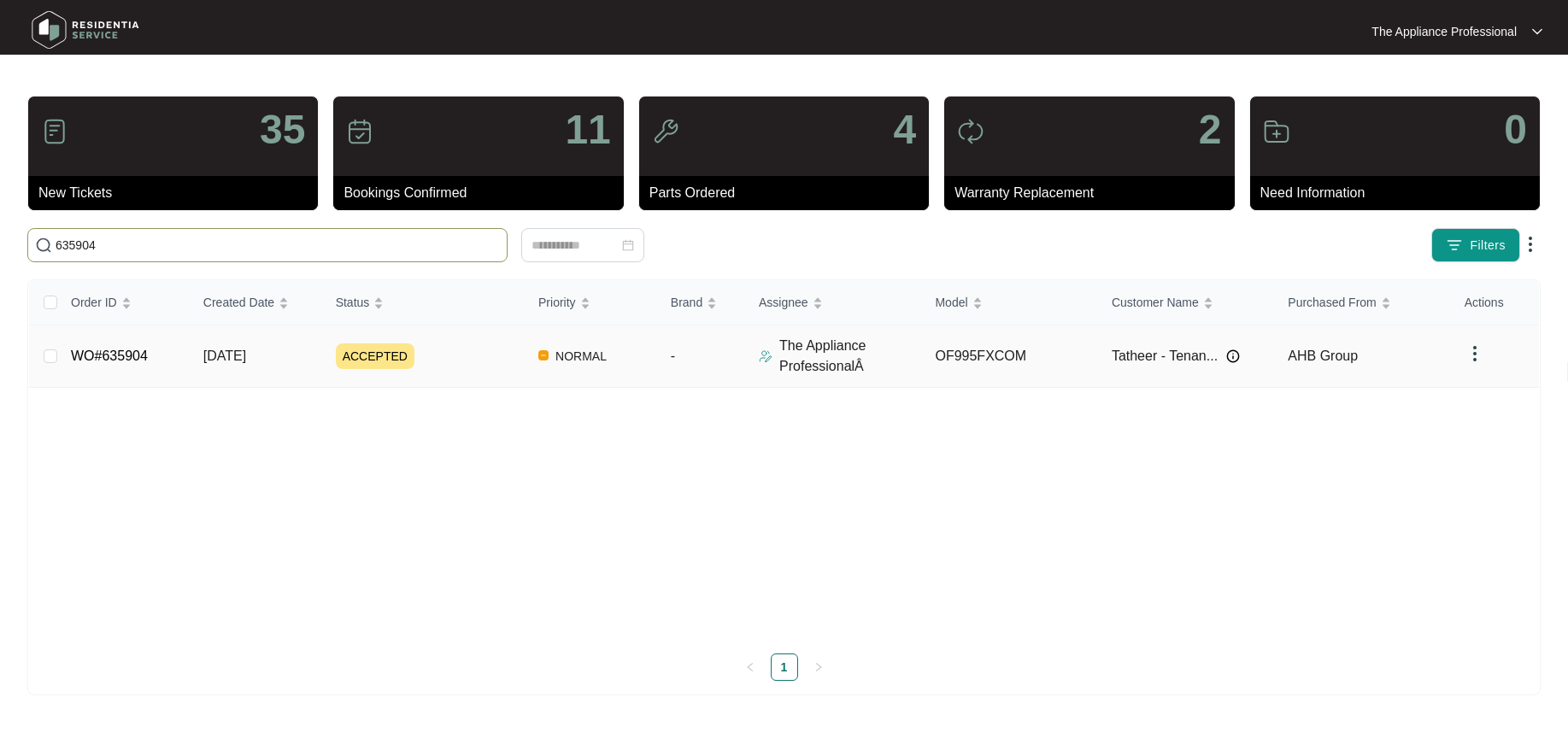
type input "635904"
click at [144, 358] on link "WO#635904" at bounding box center [109, 356] width 76 height 15
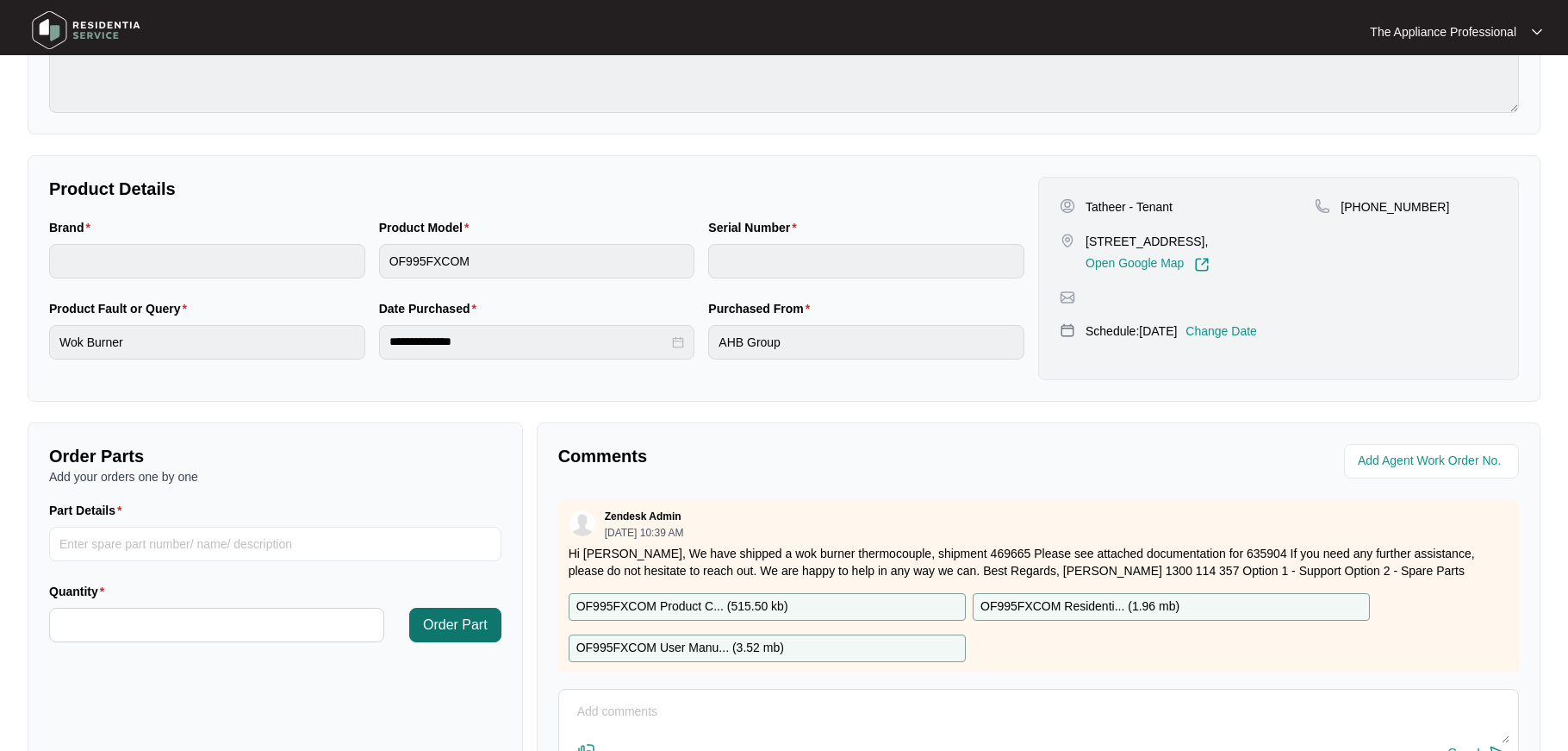
scroll to position [286, 0]
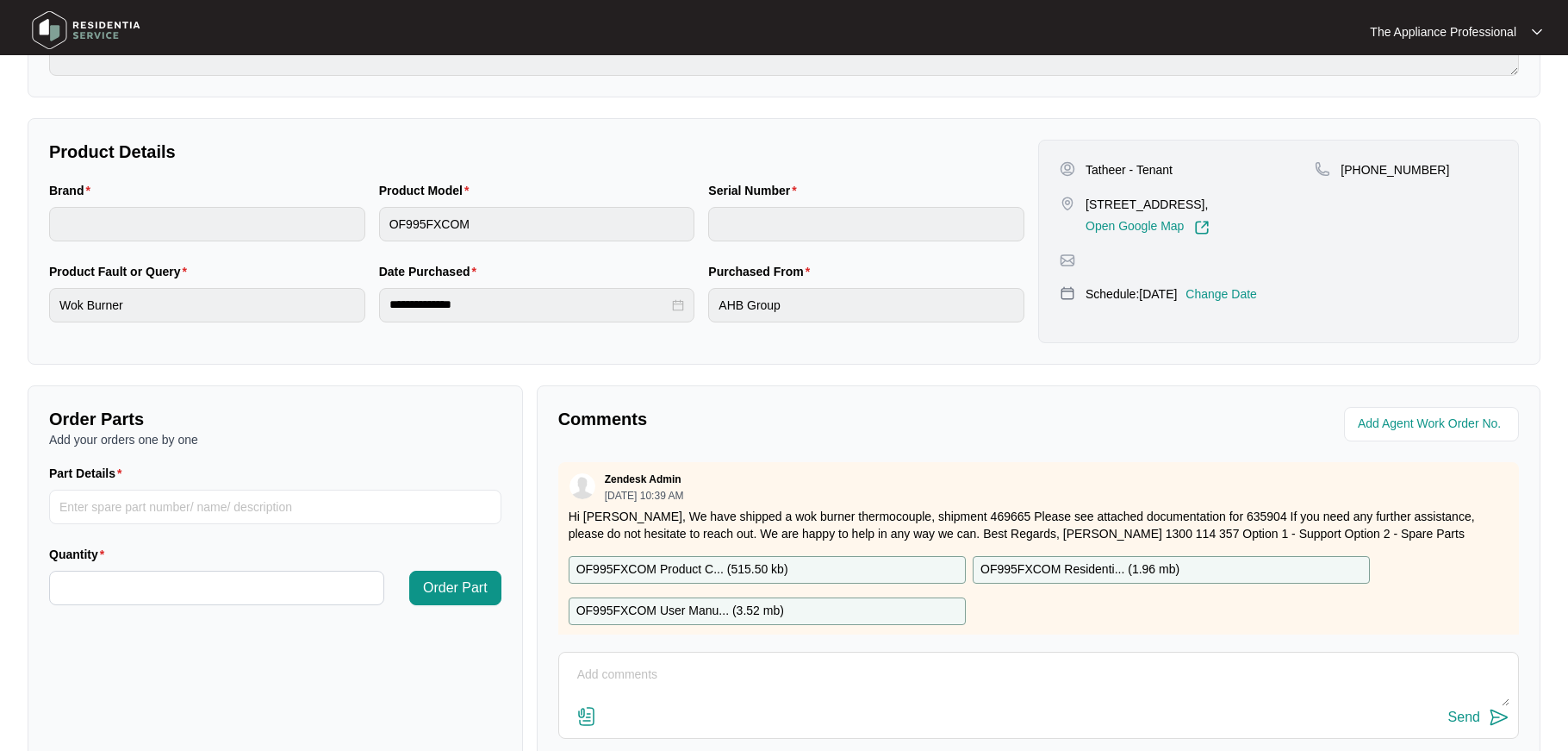
click at [593, 680] on textarea at bounding box center [1038, 684] width 942 height 45
type textarea "Found the spring and knob faulty and refitted the circlip"
click at [1499, 715] on img at bounding box center [1499, 717] width 21 height 21
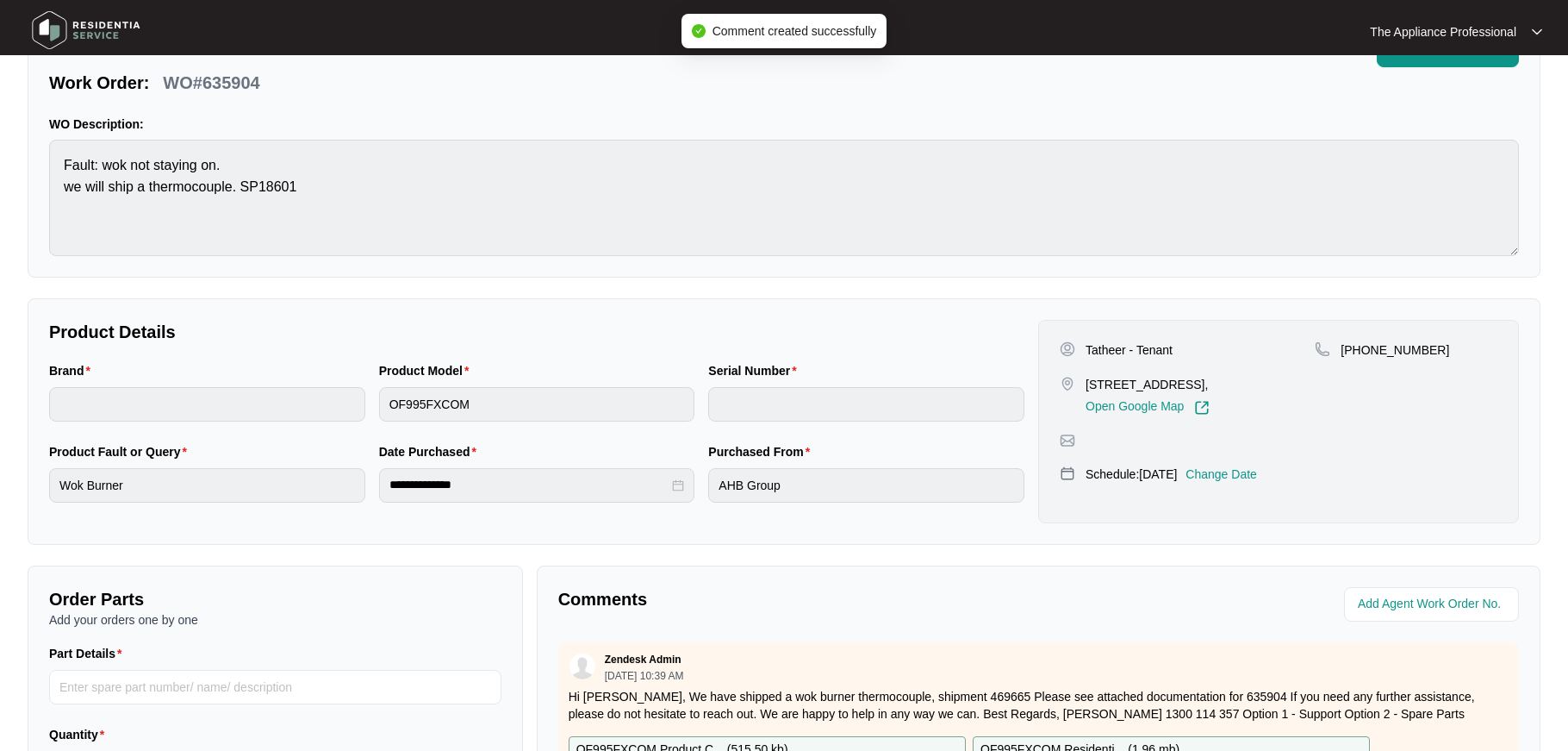
scroll to position [0, 0]
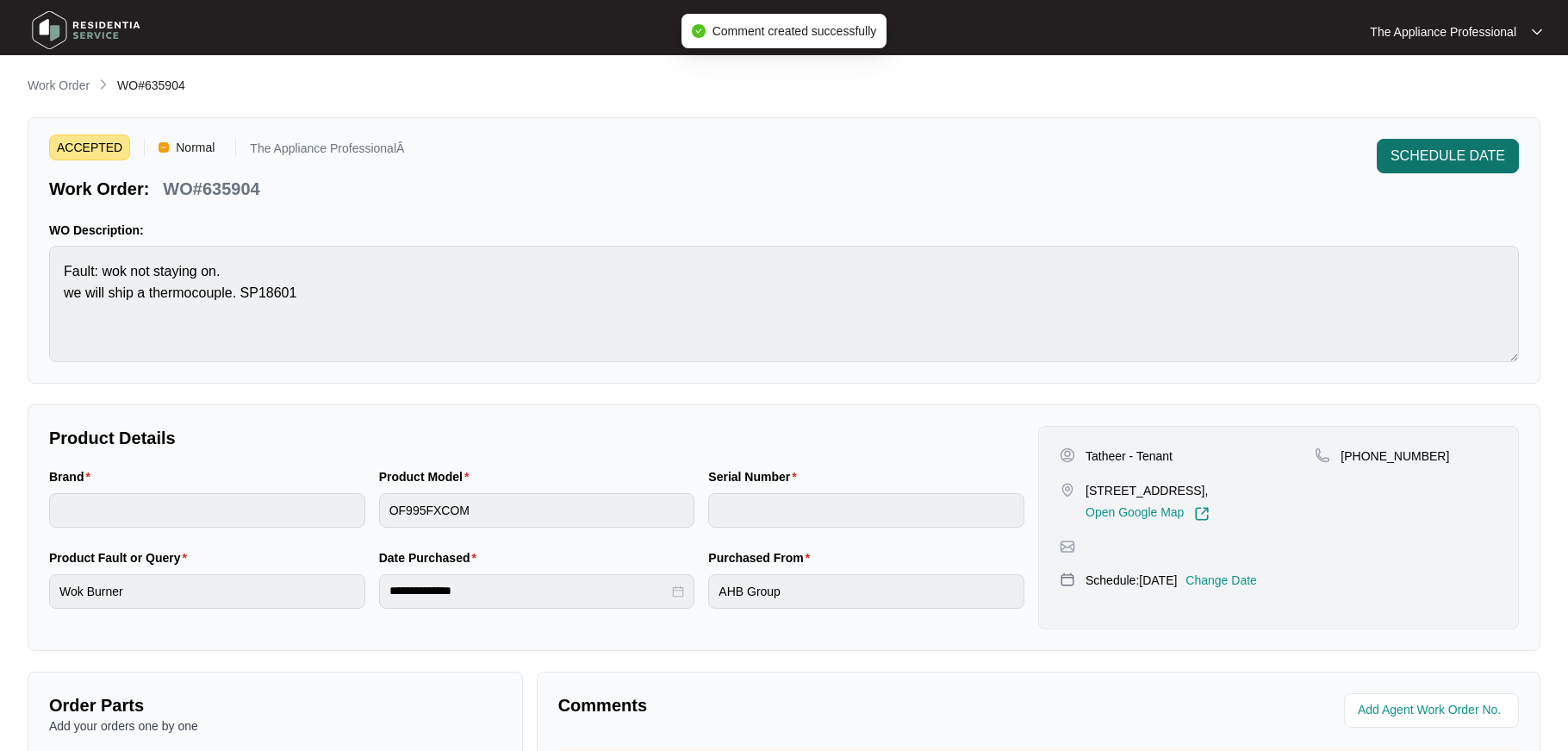
click at [1476, 155] on span "SCHEDULE DATE" at bounding box center [1449, 156] width 115 height 21
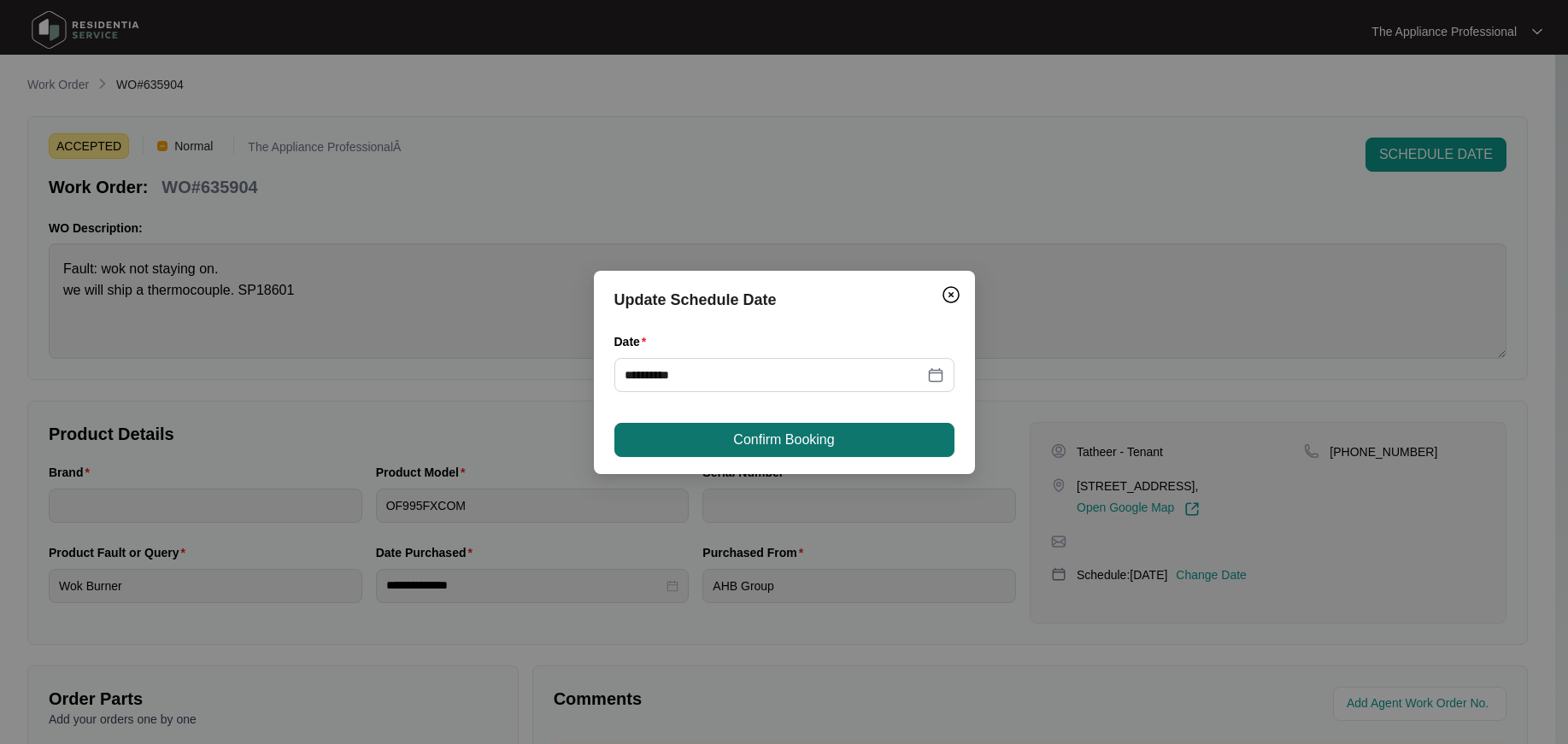
click at [867, 439] on button "Confirm Booking" at bounding box center [784, 440] width 340 height 34
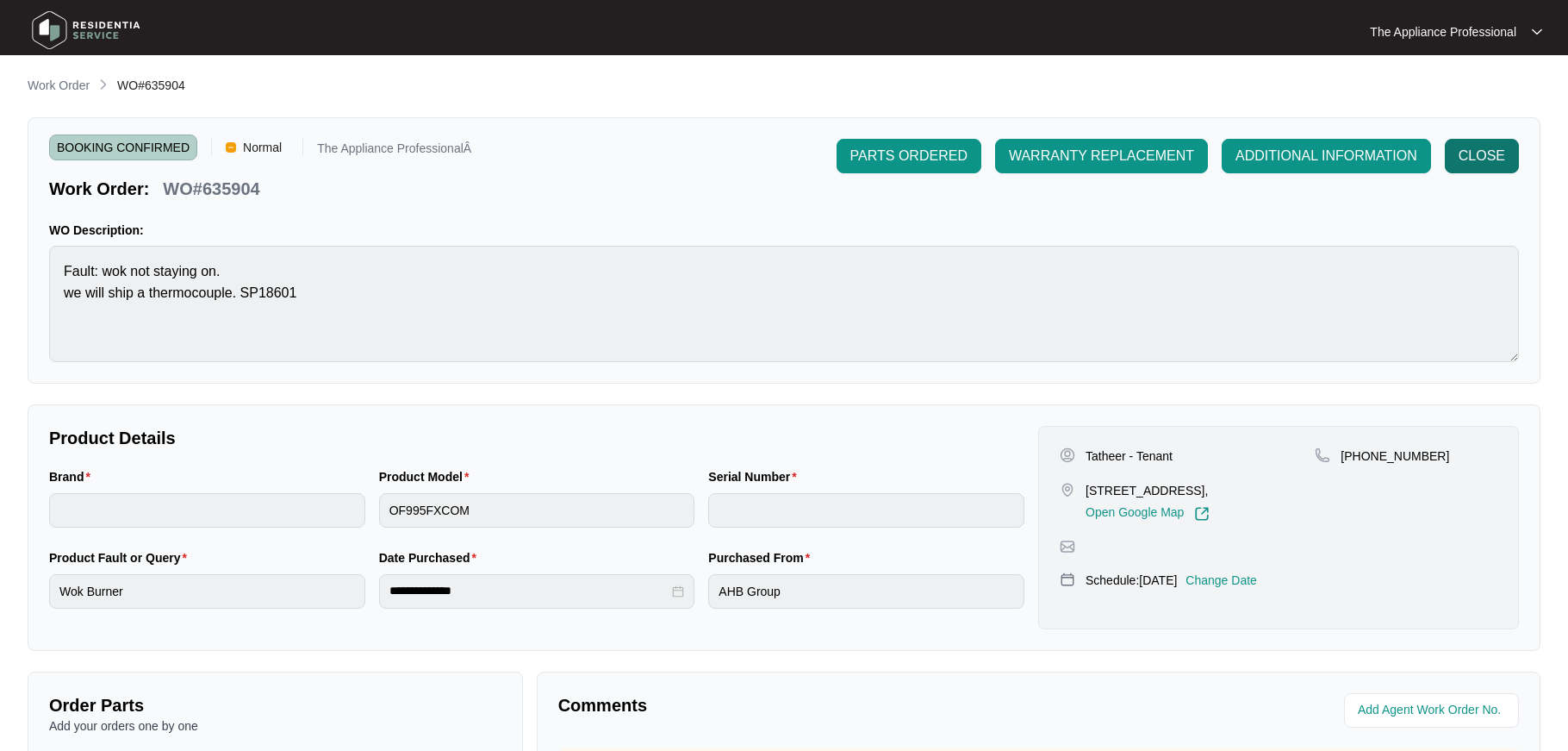
click at [1469, 153] on span "CLOSE" at bounding box center [1481, 156] width 46 height 21
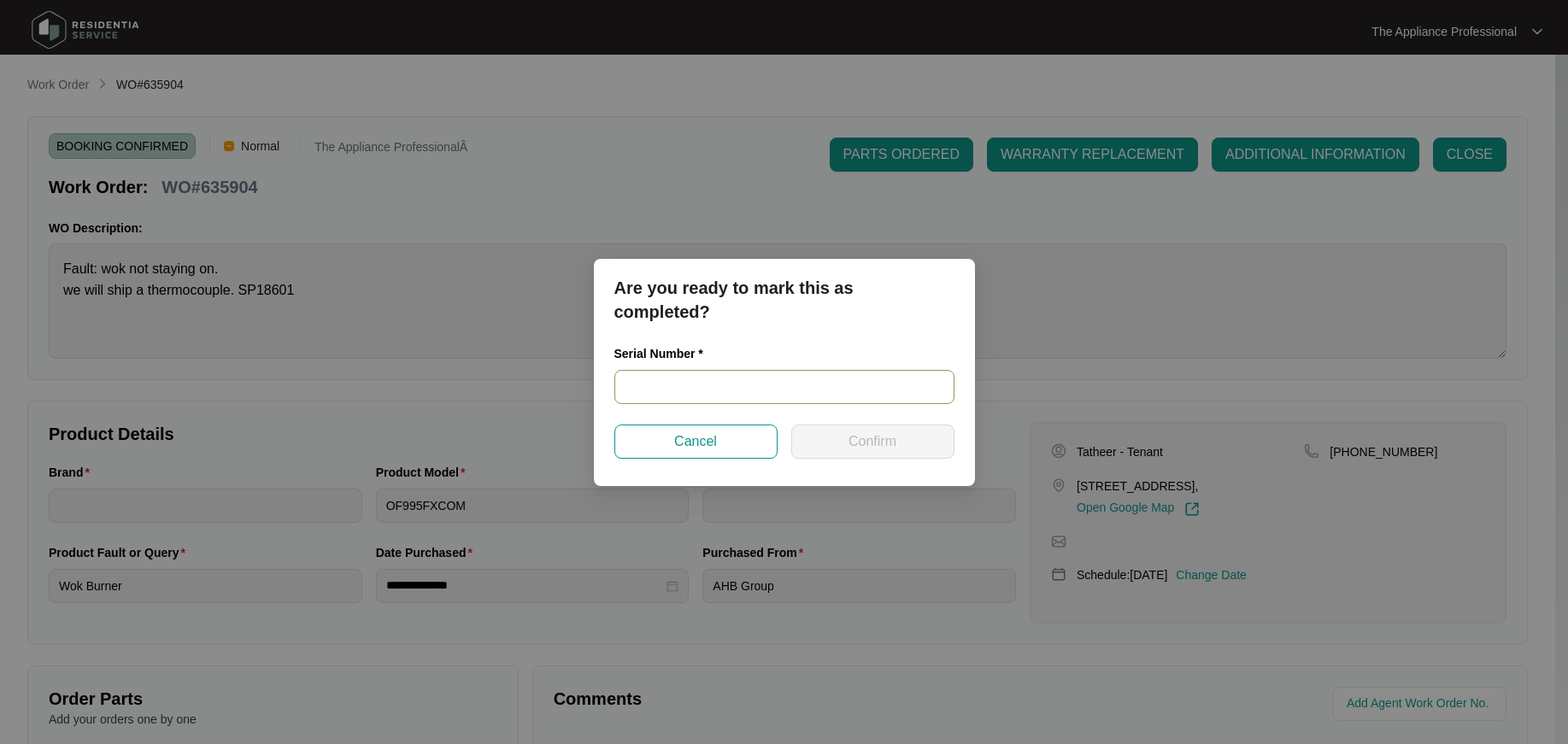
click at [699, 388] on input "text" at bounding box center [784, 387] width 340 height 34
type input "900045732412000104"
click at [855, 443] on span "Confirm" at bounding box center [872, 442] width 48 height 21
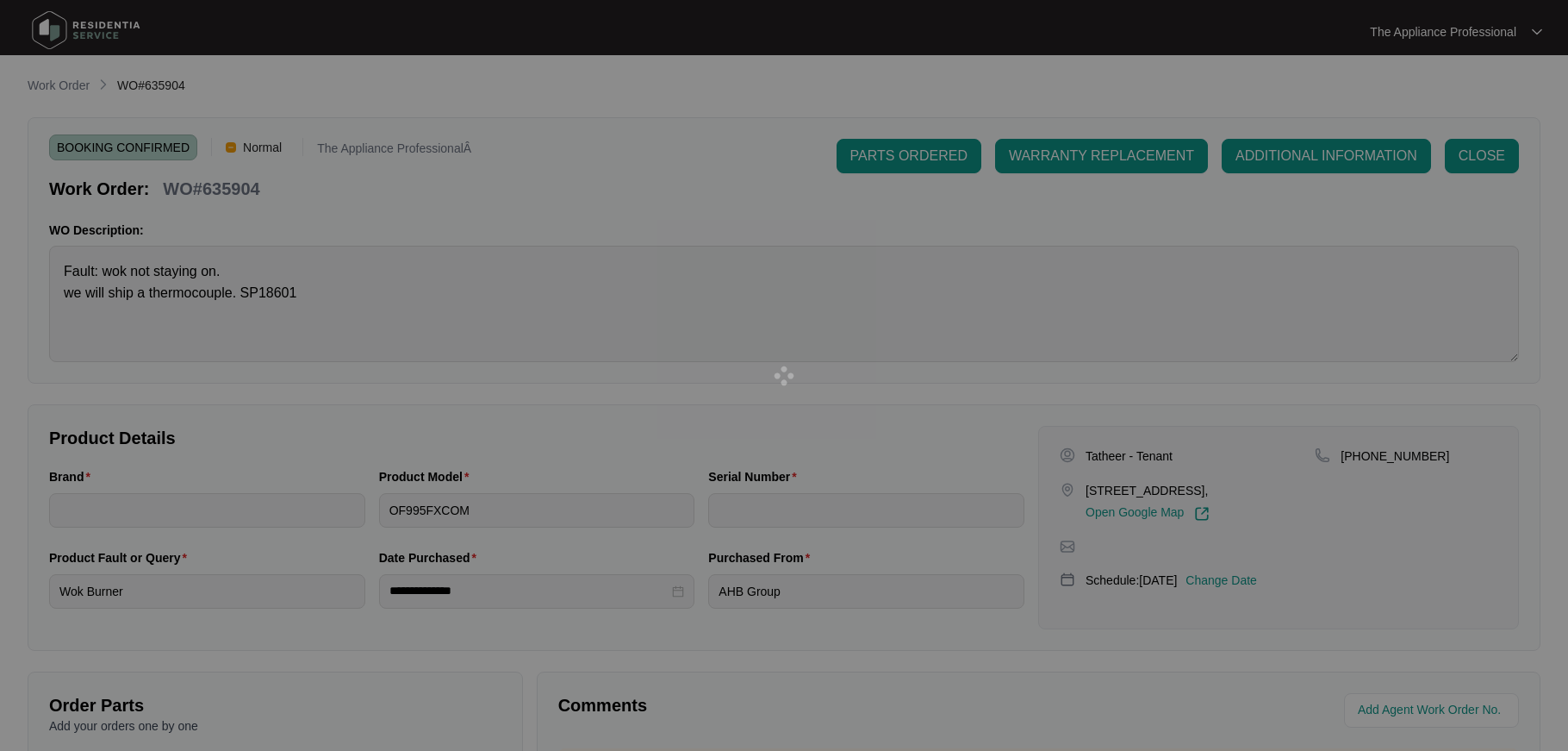
type input "900045732412000104"
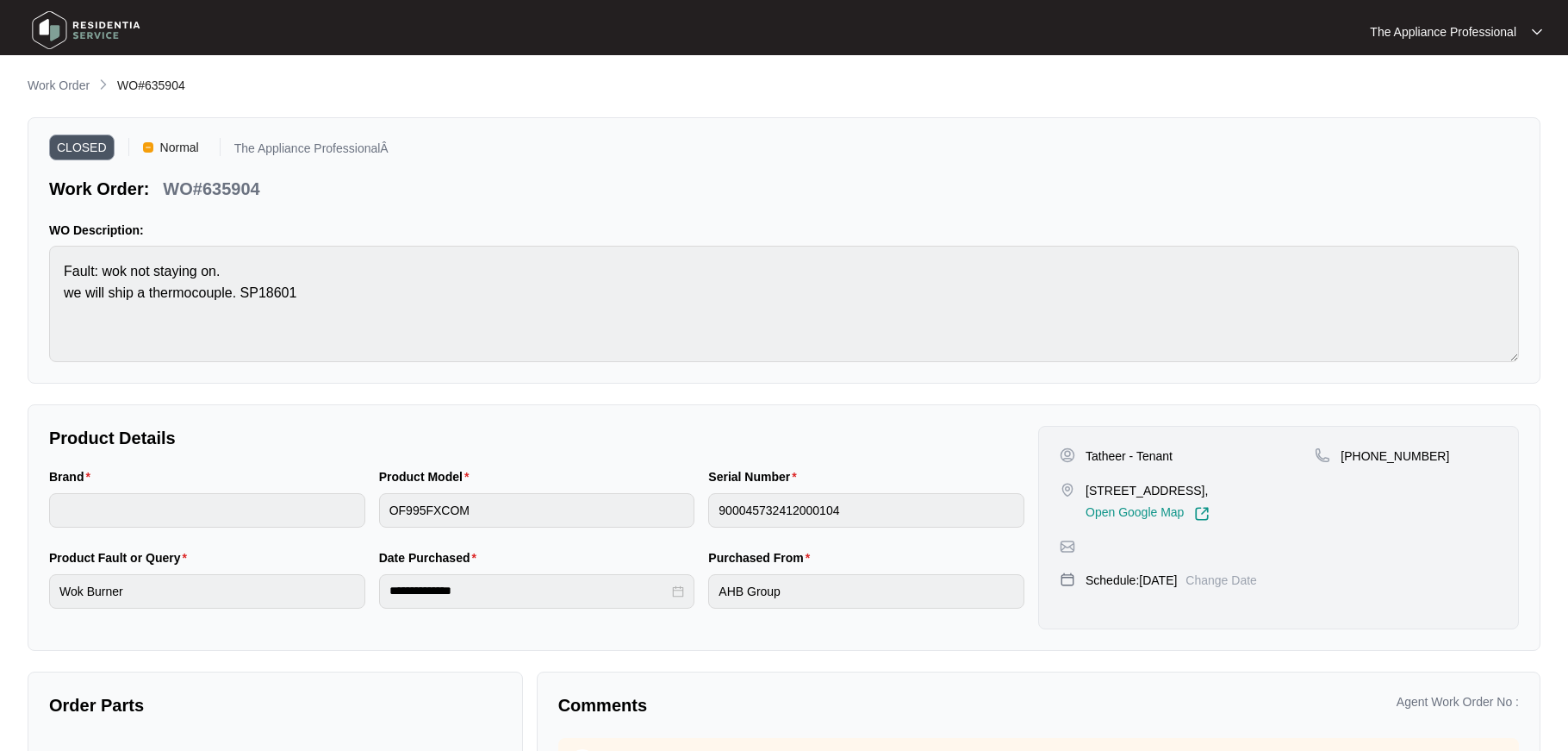
click at [63, 24] on img at bounding box center [86, 30] width 120 height 52
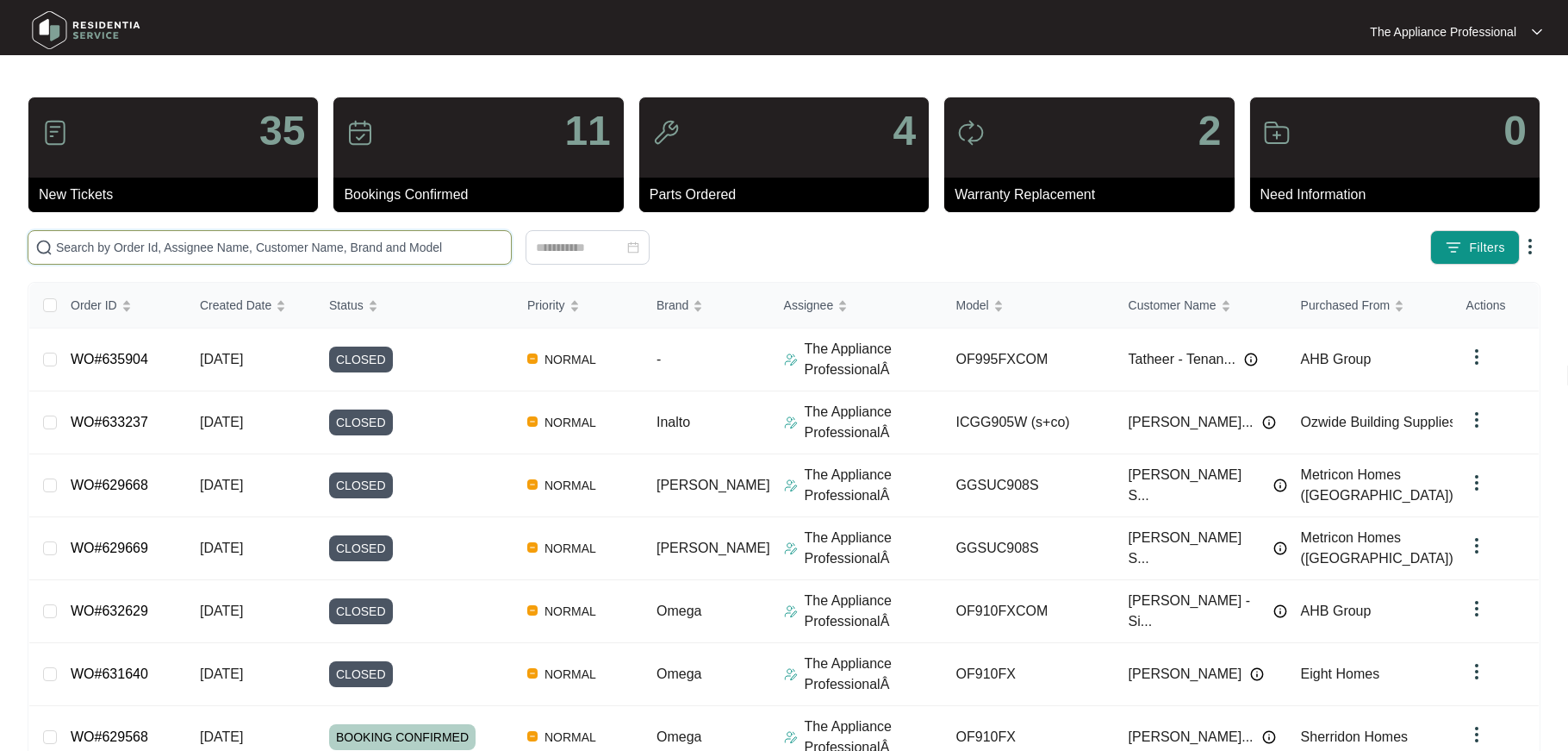
click at [161, 252] on input "text" at bounding box center [280, 248] width 448 height 19
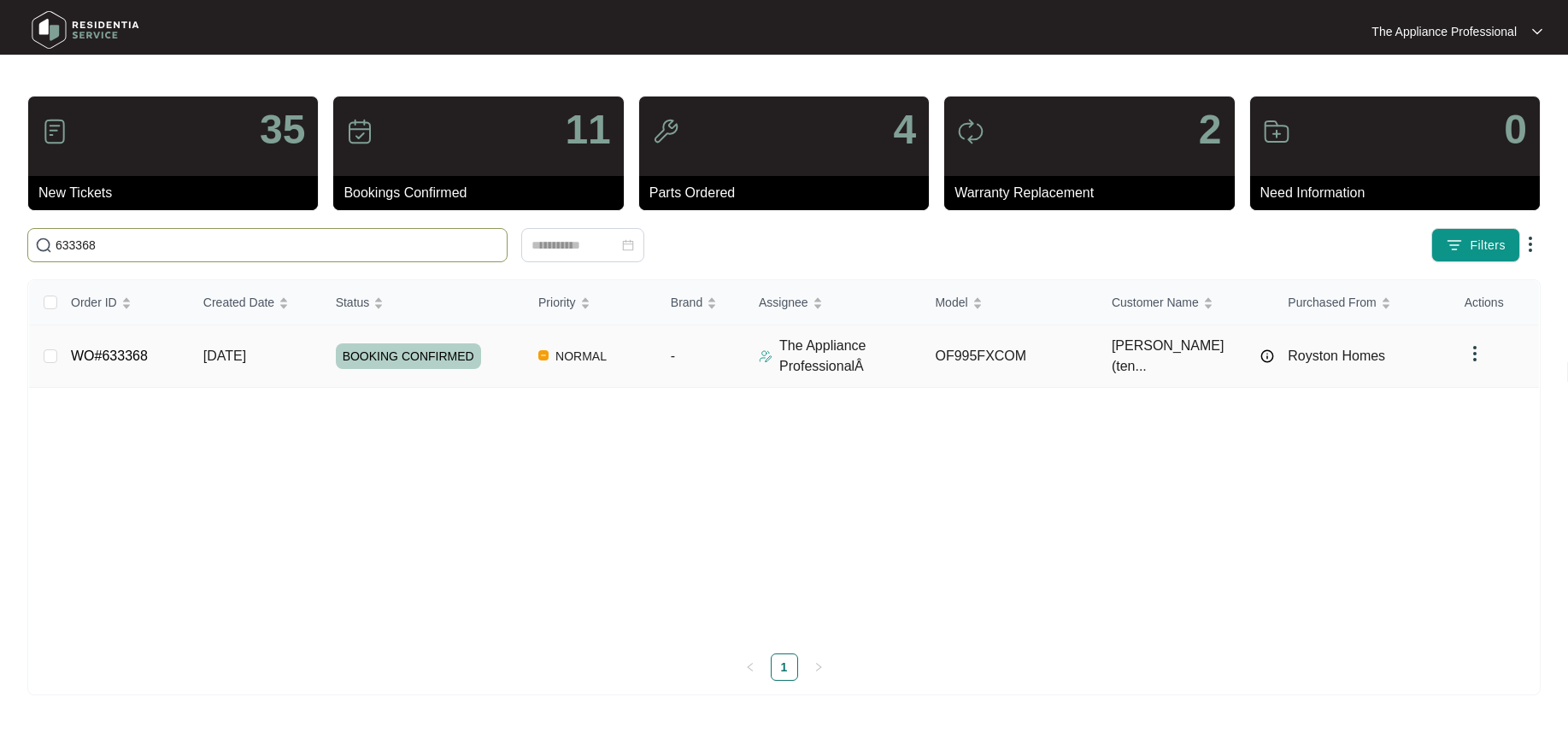
type input "633368"
click at [147, 361] on link "WO#633368" at bounding box center [109, 356] width 76 height 15
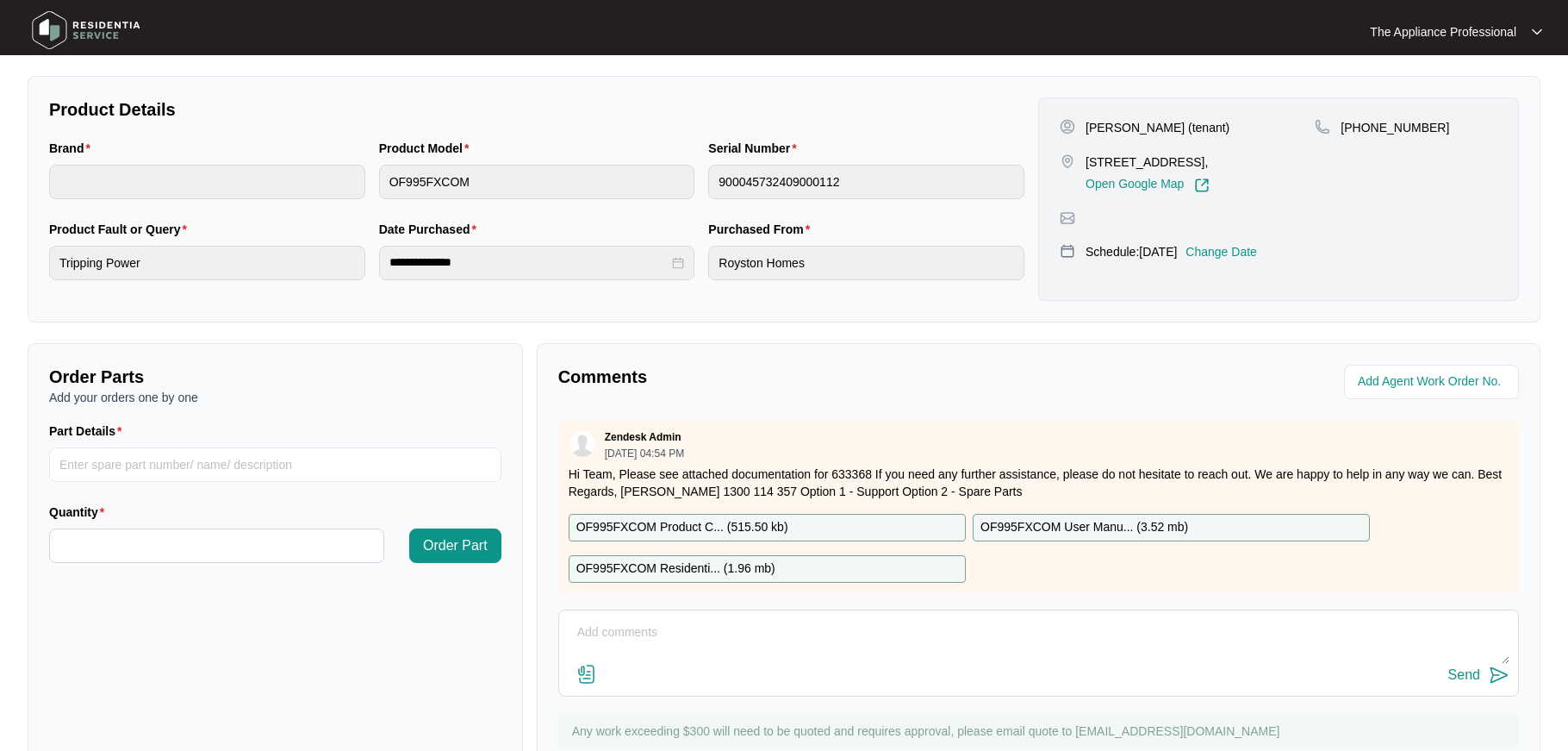
scroll to position [4, 0]
click at [611, 642] on textarea at bounding box center [1038, 642] width 942 height 45
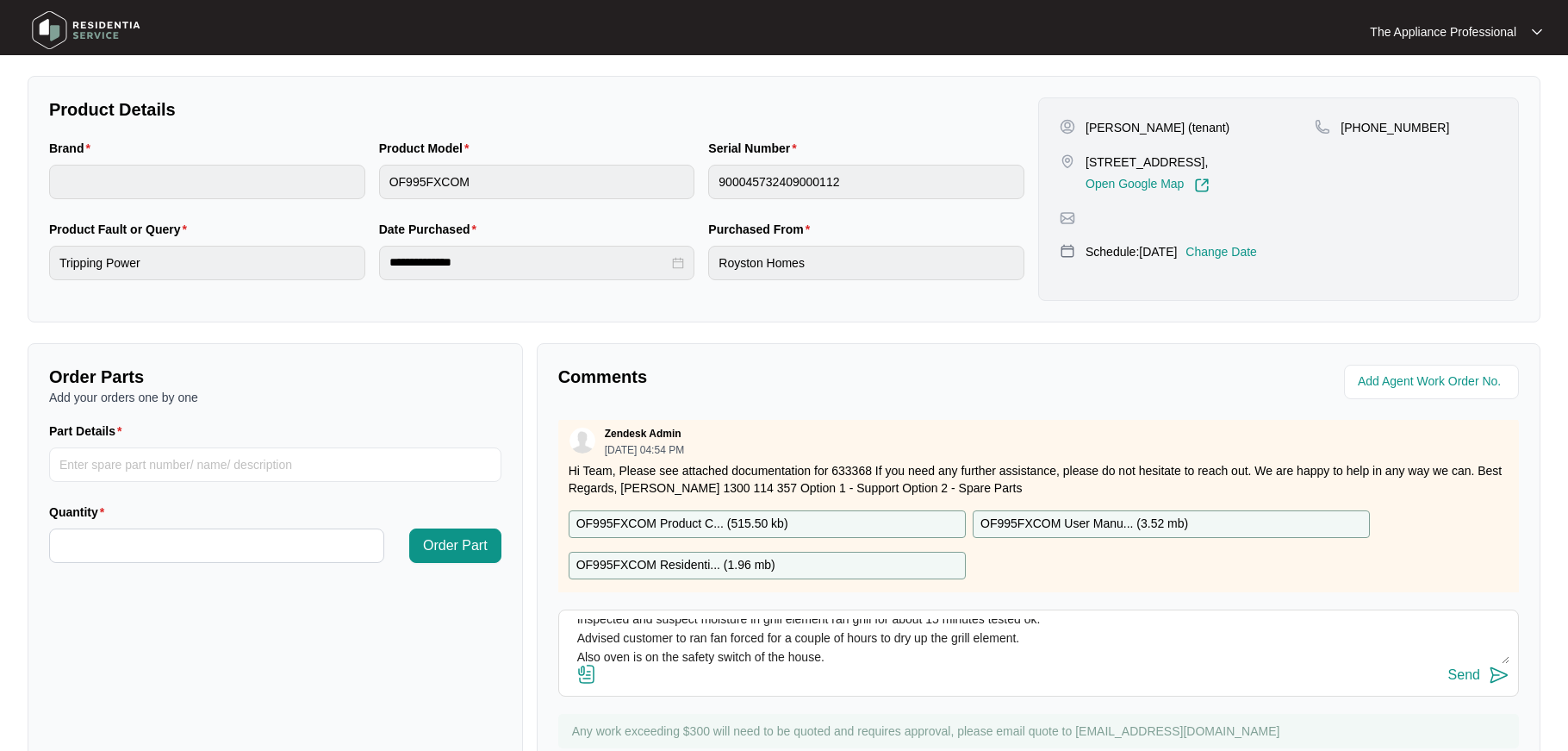
scroll to position [32, 0]
type textarea "Inspected and suspect moisture in grill element ran grill for about 15 minutes …"
click at [1476, 679] on div "Send" at bounding box center [1465, 675] width 32 height 15
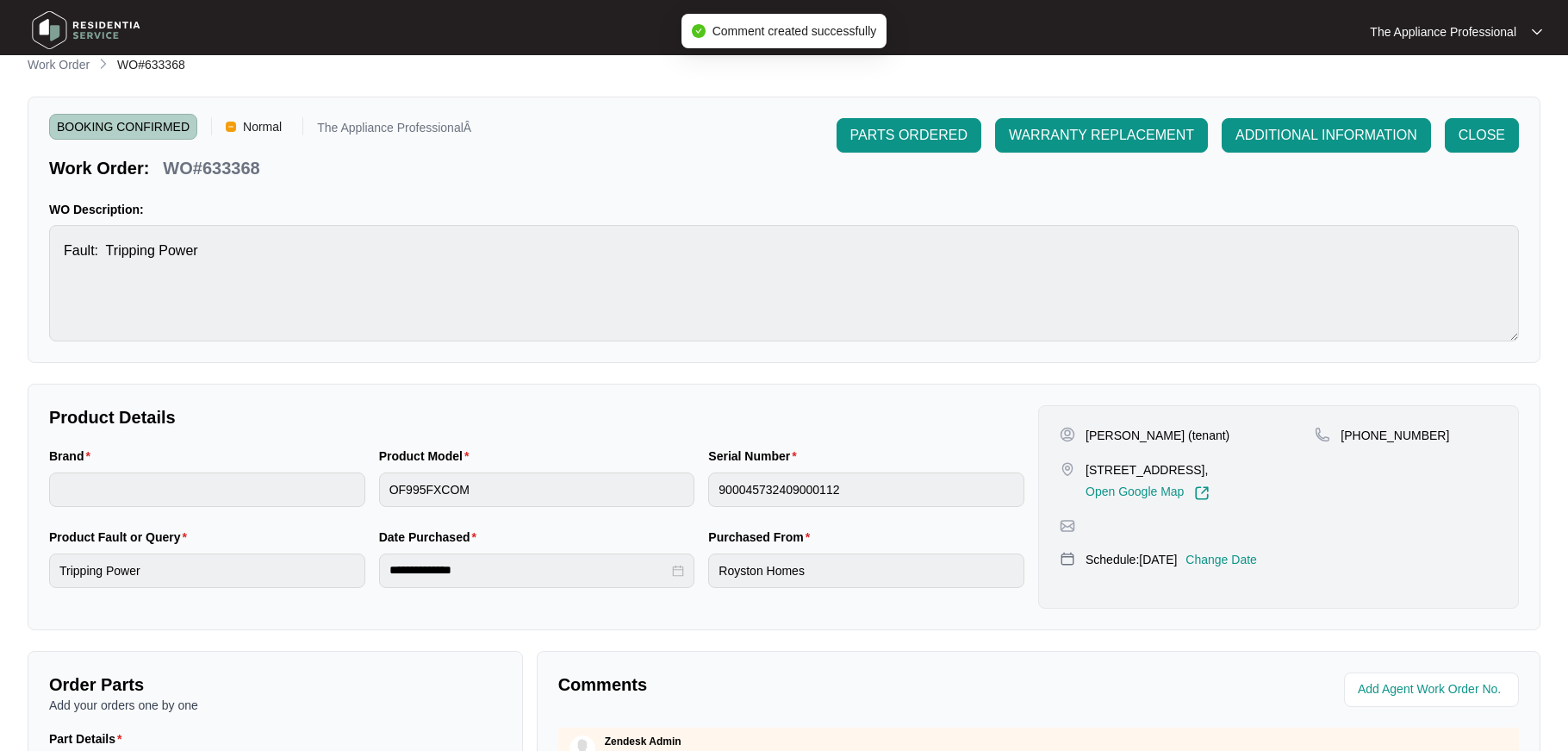
scroll to position [0, 0]
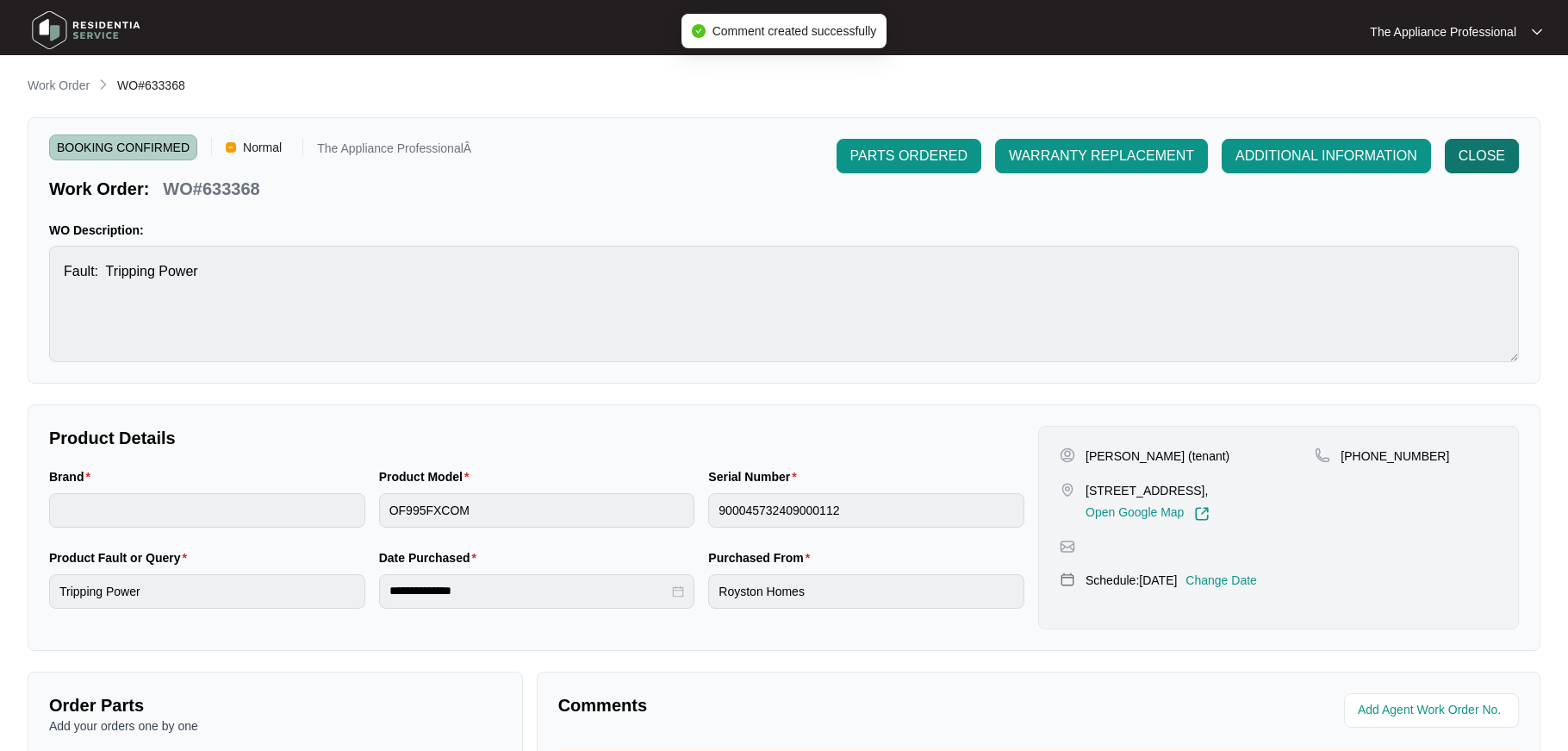
click at [1469, 154] on span "CLOSE" at bounding box center [1481, 156] width 46 height 21
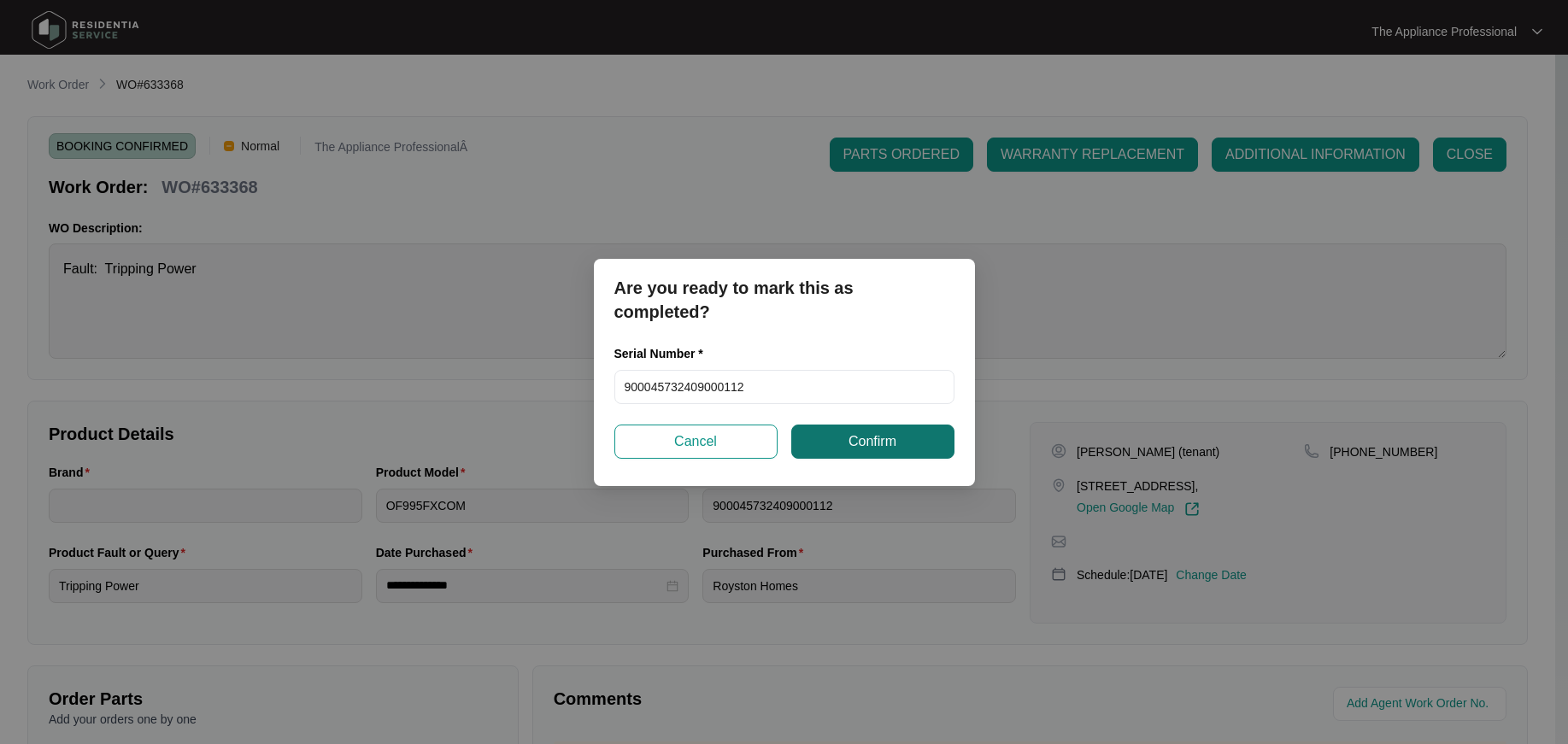
click at [867, 441] on span "Confirm" at bounding box center [872, 442] width 48 height 21
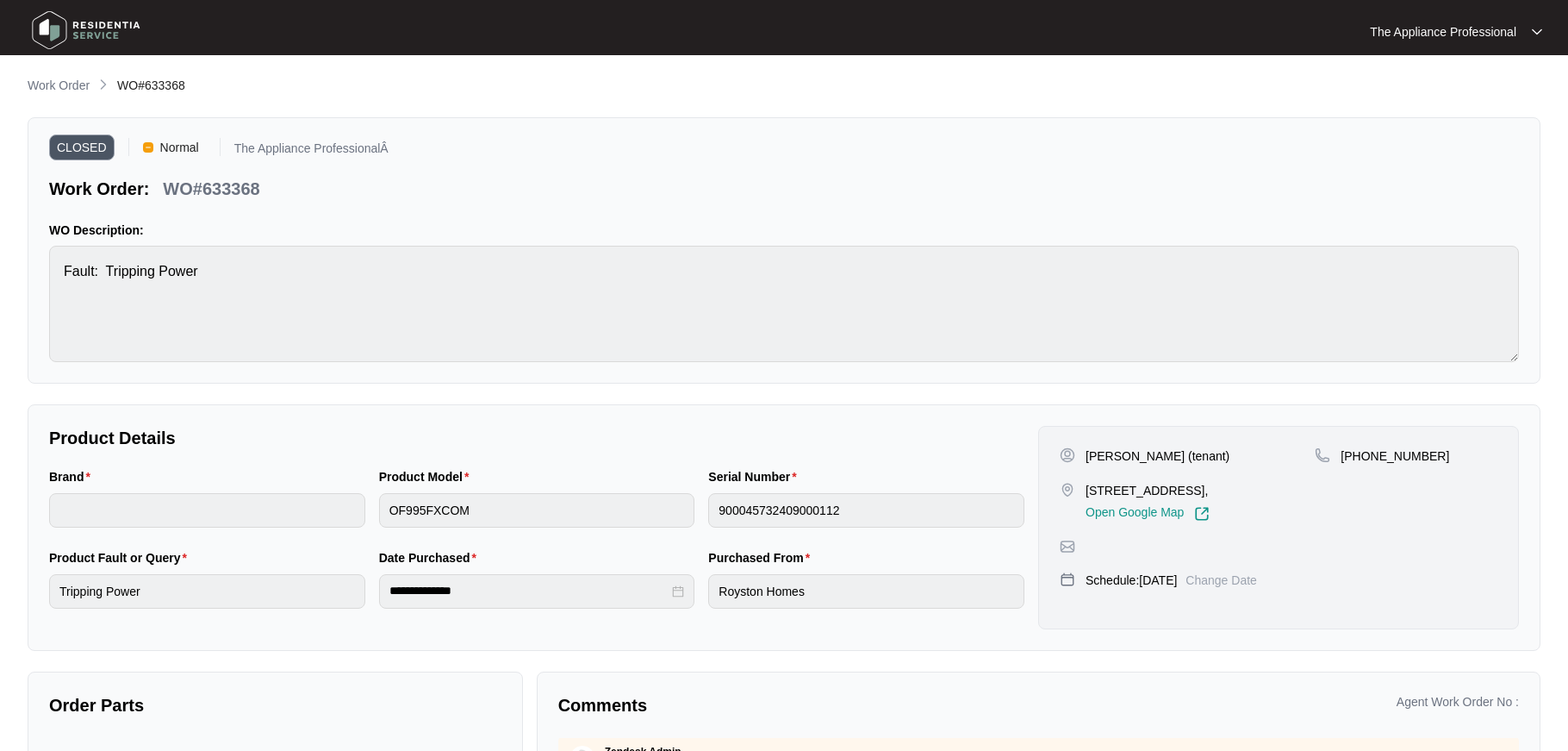
click at [49, 44] on img at bounding box center [86, 30] width 120 height 52
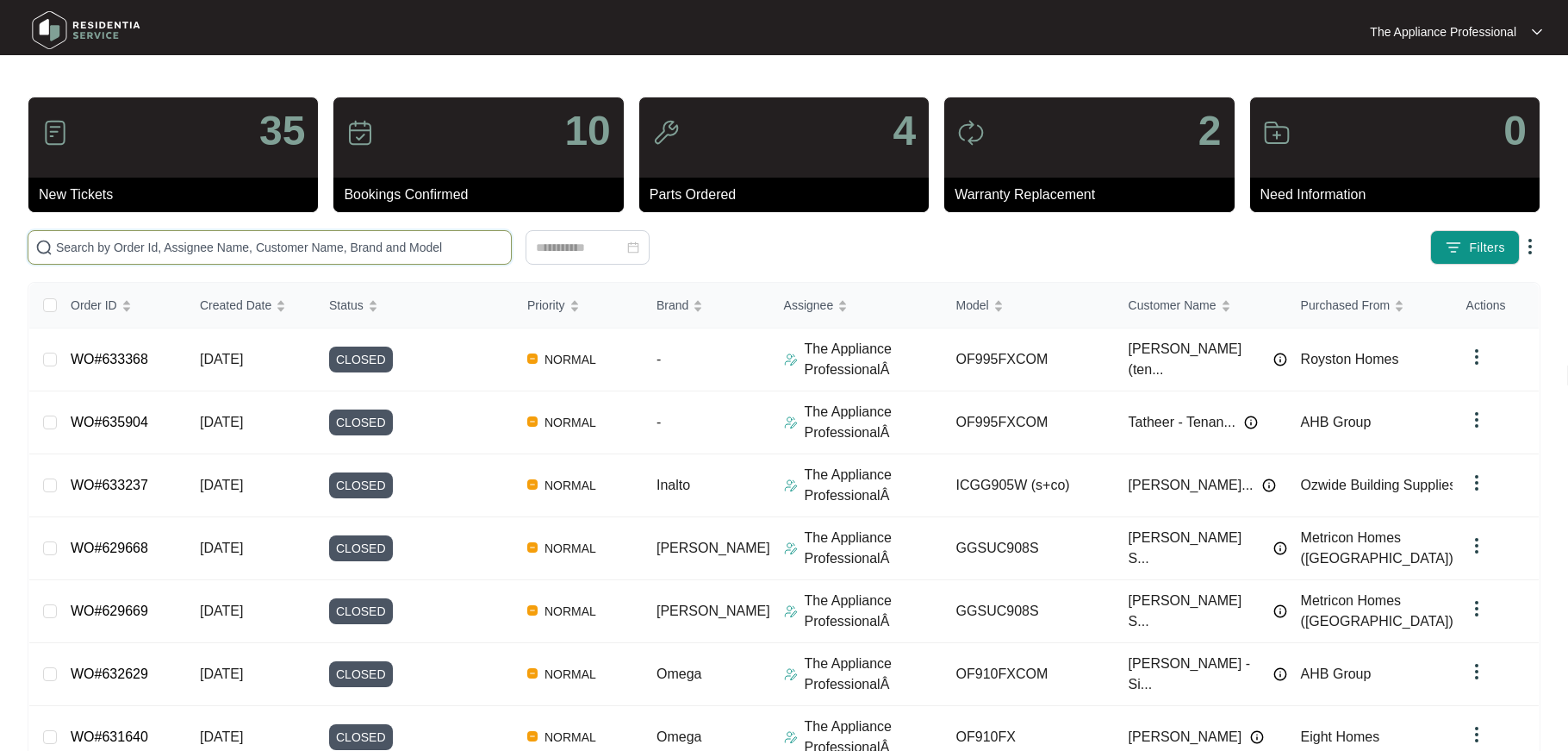
click at [91, 252] on input "text" at bounding box center [280, 248] width 448 height 19
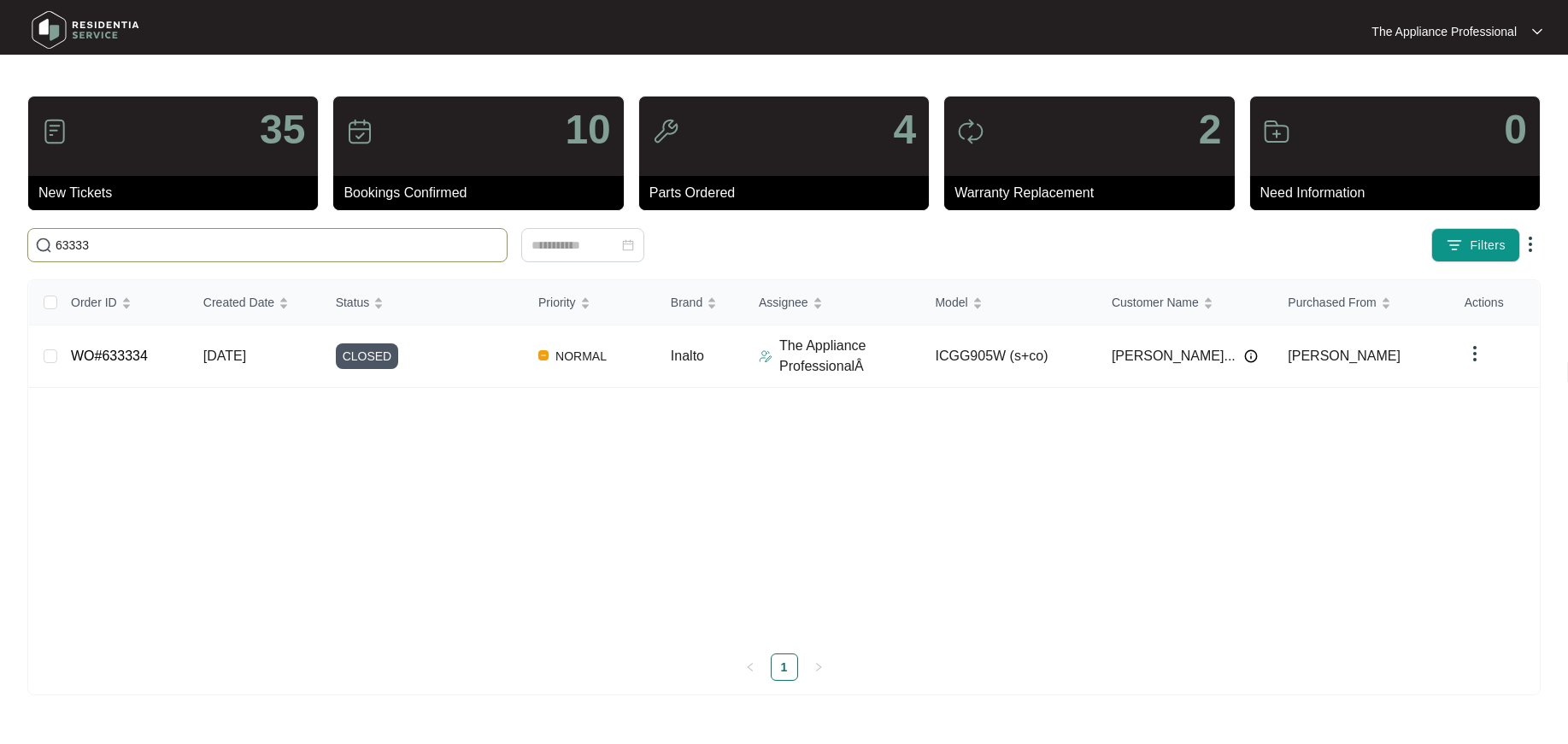
type input "633334"
drag, startPoint x: 124, startPoint y: 241, endPoint x: 59, endPoint y: 248, distance: 65.4
click at [59, 248] on input "633334" at bounding box center [278, 245] width 444 height 19
type input "633841"
click at [147, 360] on link "WO#633841" at bounding box center [109, 356] width 76 height 15
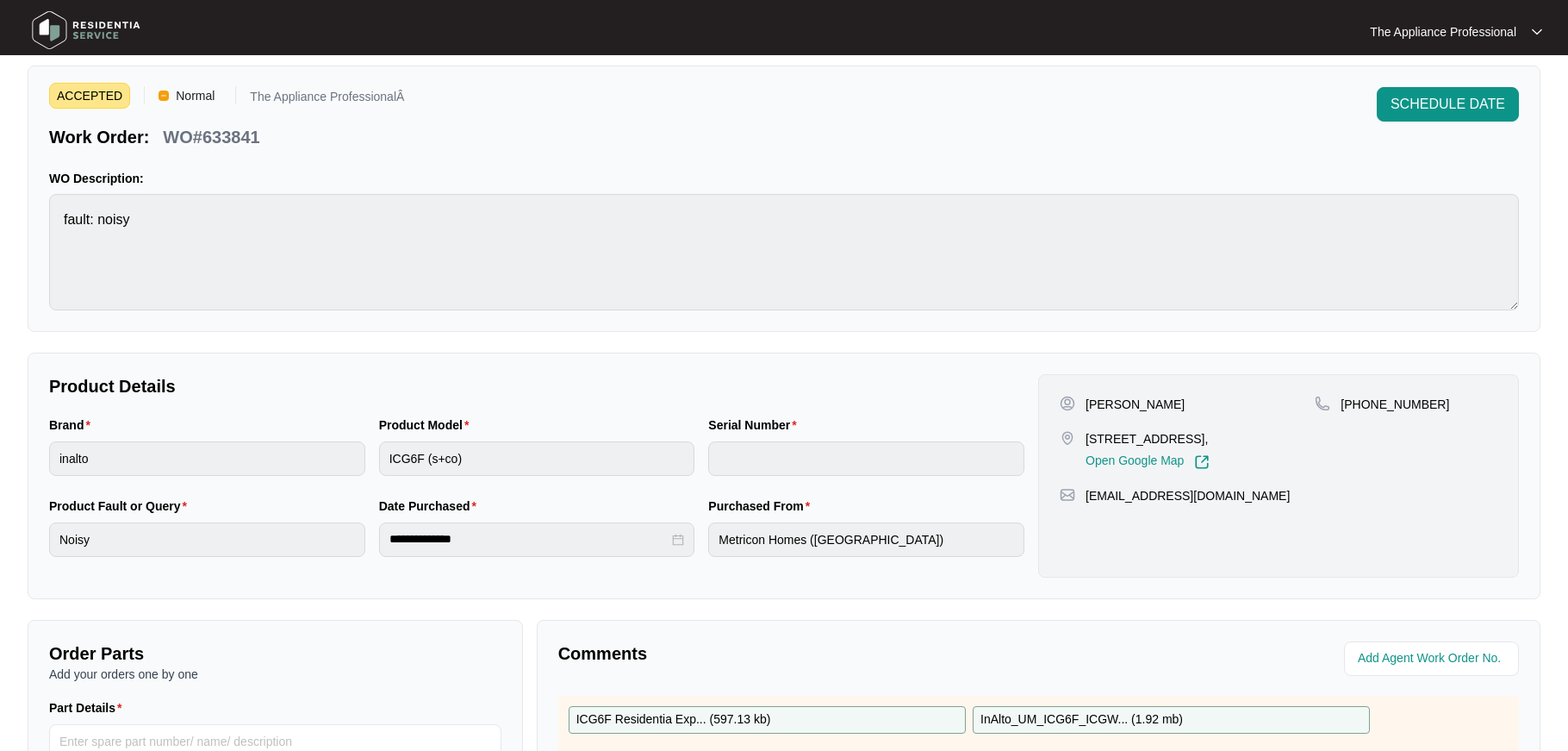
scroll to position [339, 0]
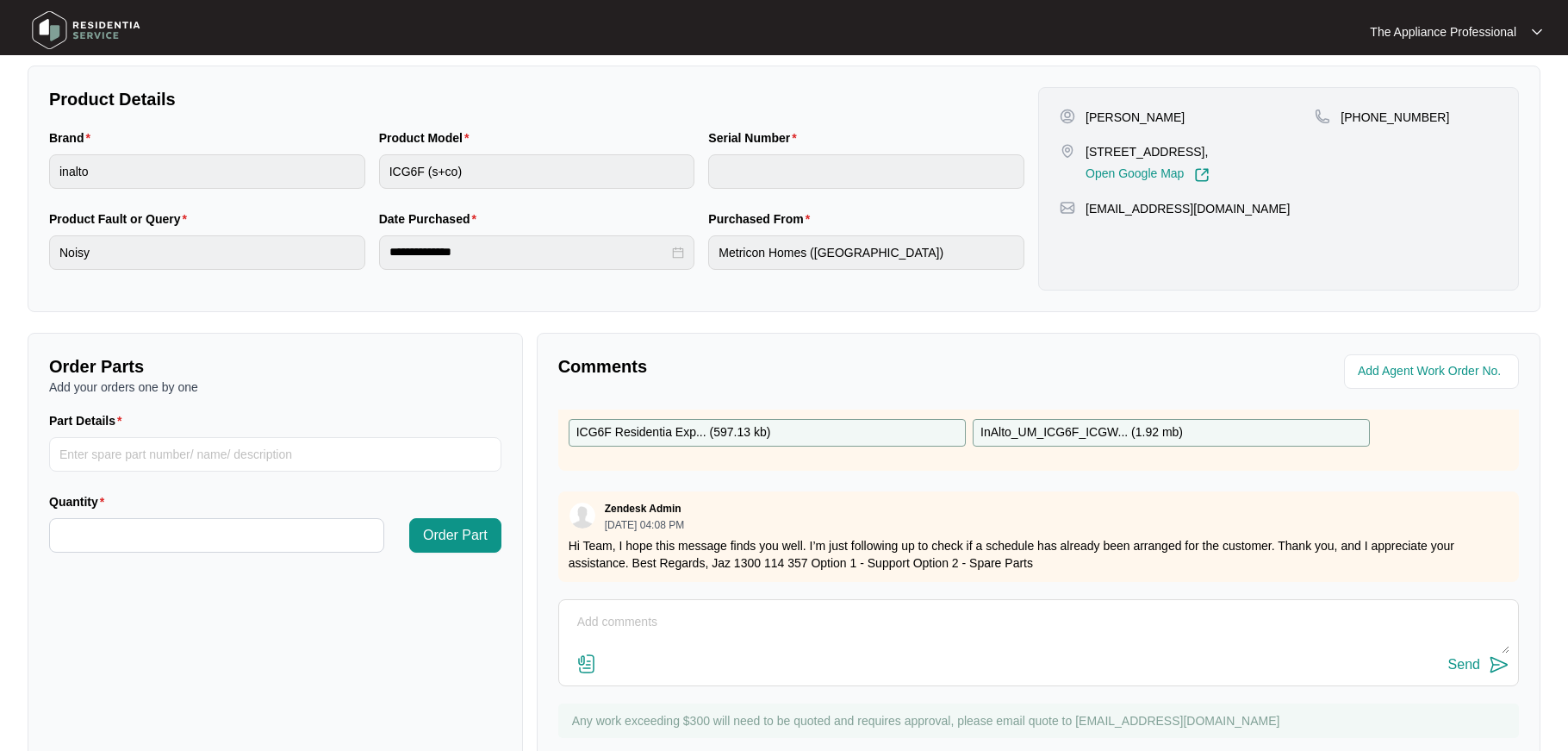
click at [621, 625] on textarea at bounding box center [1038, 631] width 942 height 45
click at [863, 612] on textarea "customer did not have the burner properly" at bounding box center [1038, 631] width 942 height 45
click at [841, 626] on textarea "customer did not have the burner properly" at bounding box center [1038, 631] width 942 height 45
type textarea "customer did not have the burner properly and fitted correctly cancelled job"
click at [1464, 664] on div "Send" at bounding box center [1465, 664] width 32 height 15
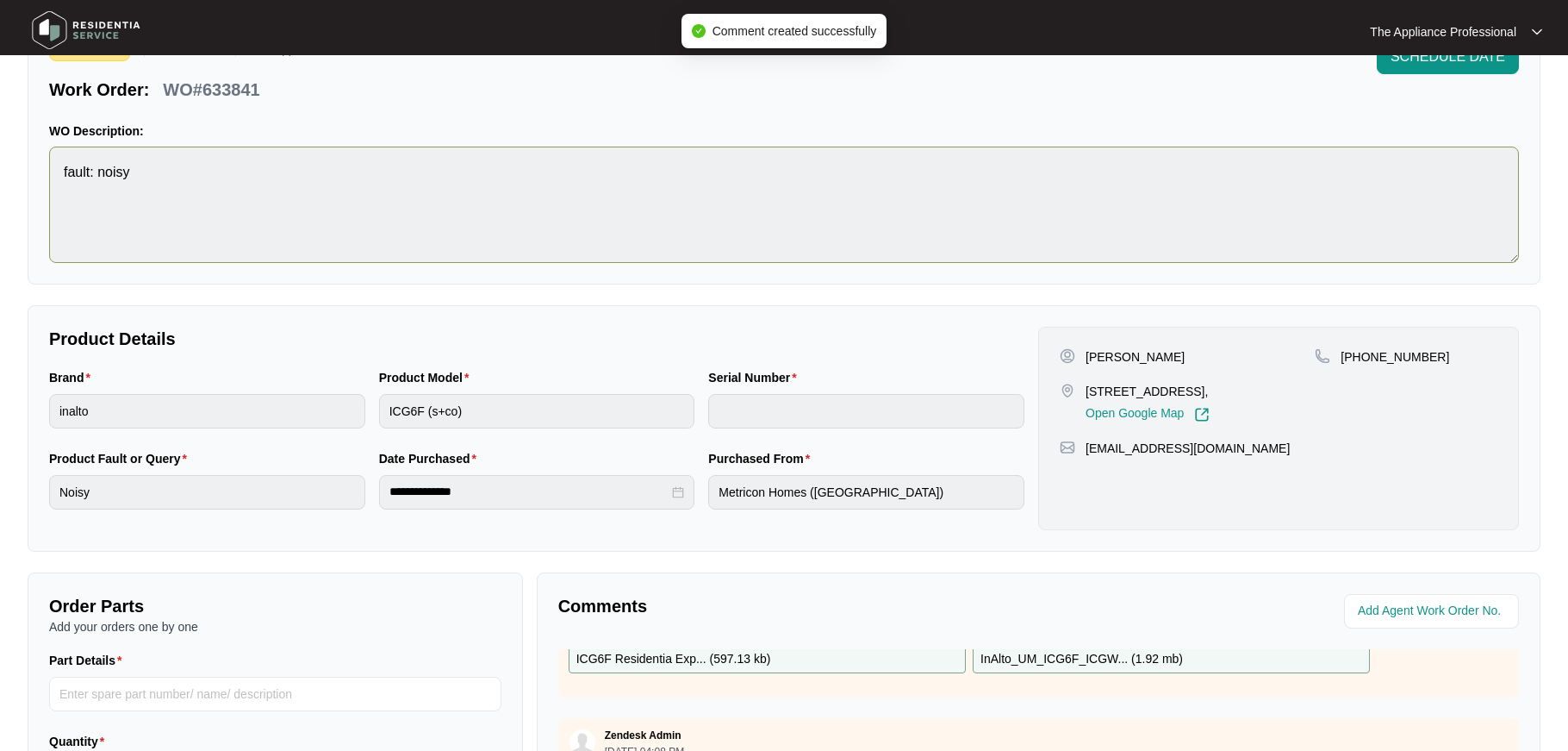
scroll to position [0, 0]
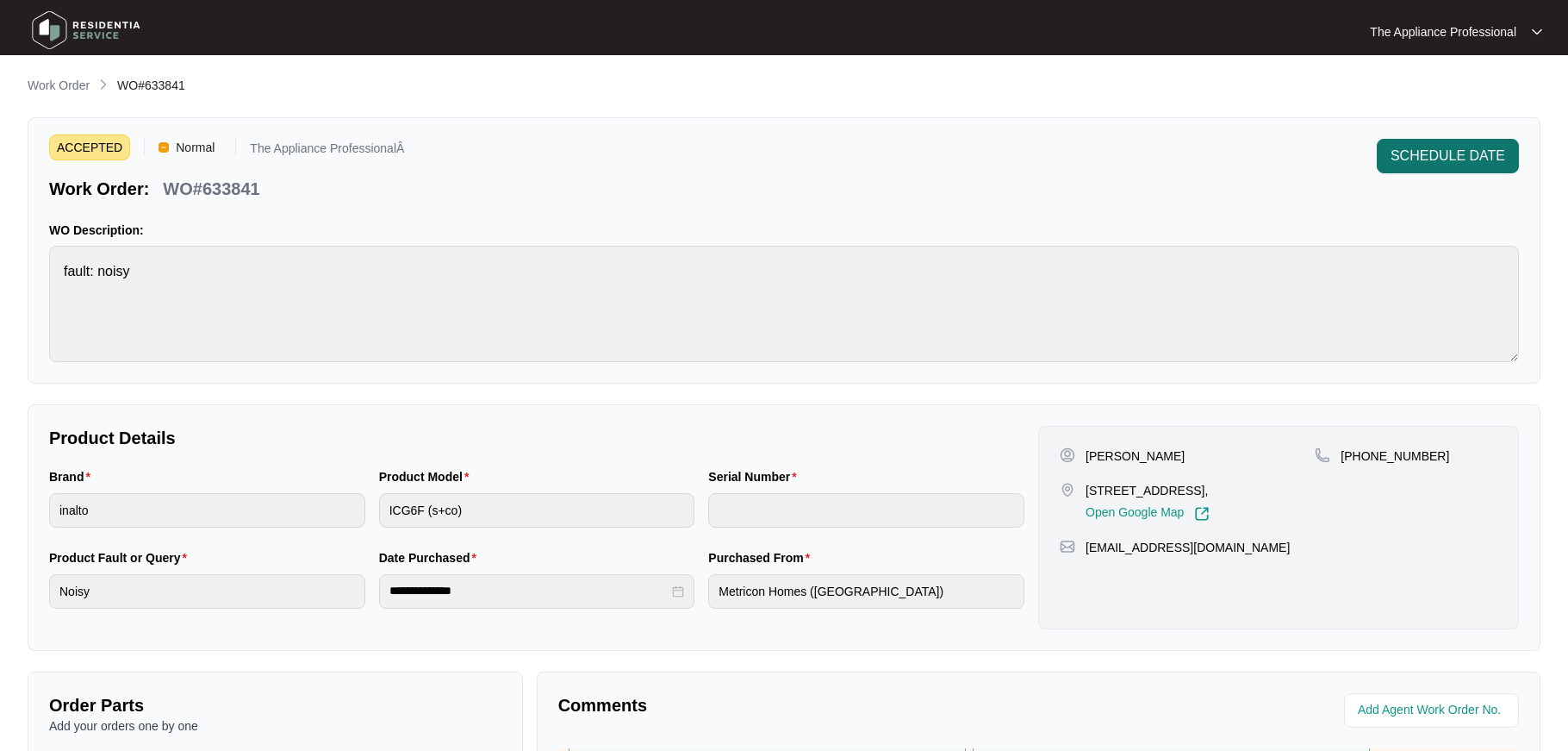
click at [1452, 159] on span "SCHEDULE DATE" at bounding box center [1449, 156] width 115 height 21
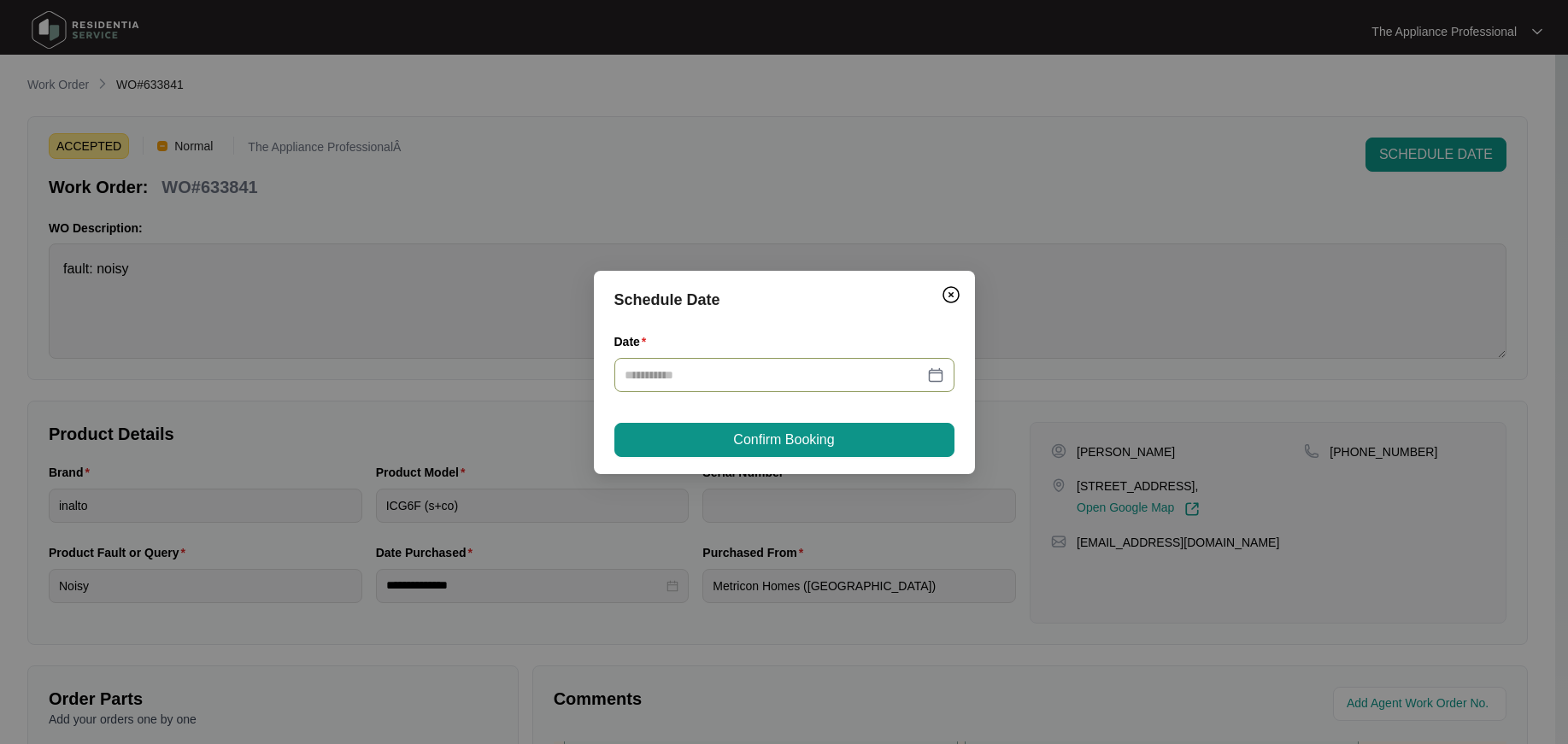
click at [853, 383] on div at bounding box center [784, 375] width 340 height 34
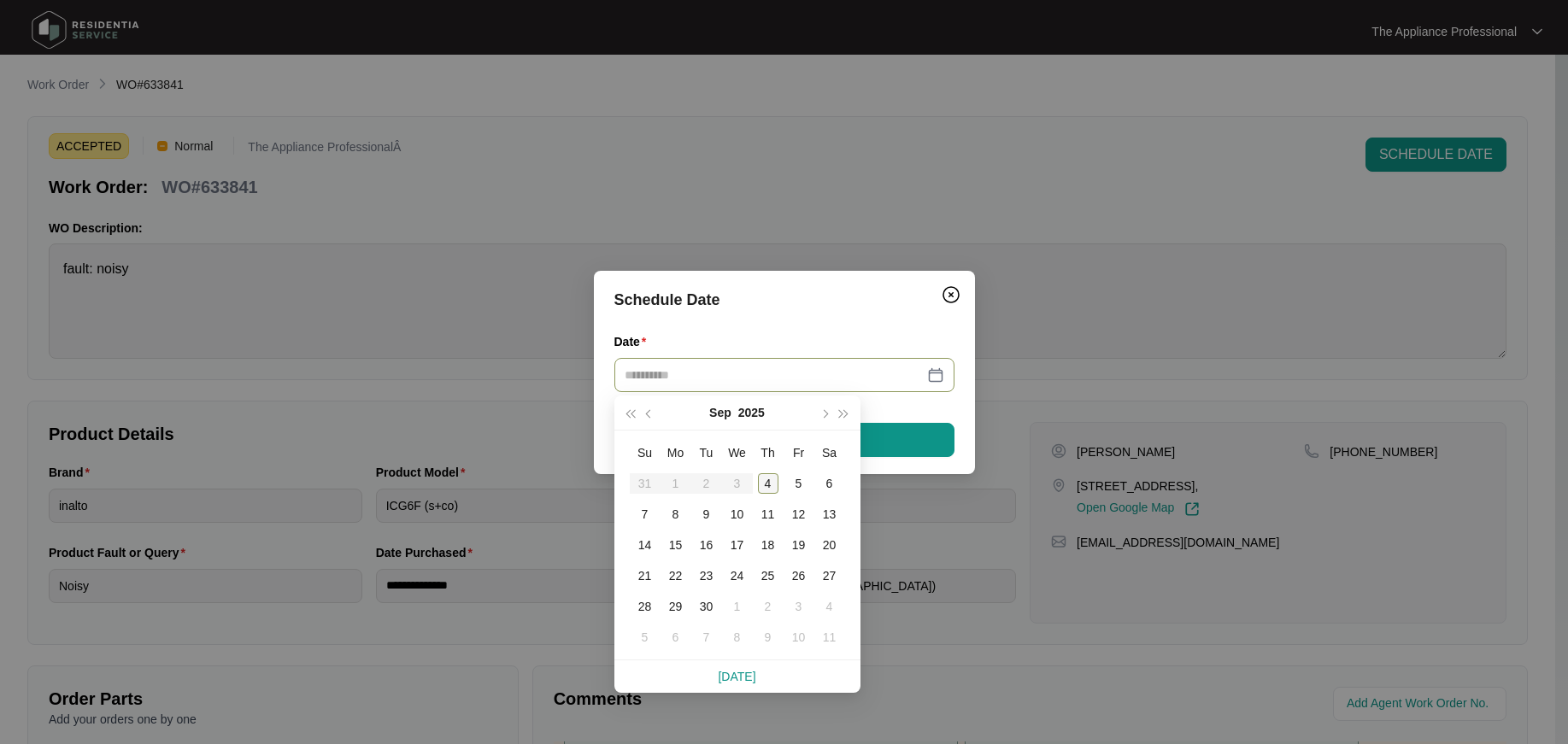
type input "**********"
click at [770, 483] on div "4" at bounding box center [769, 484] width 21 height 21
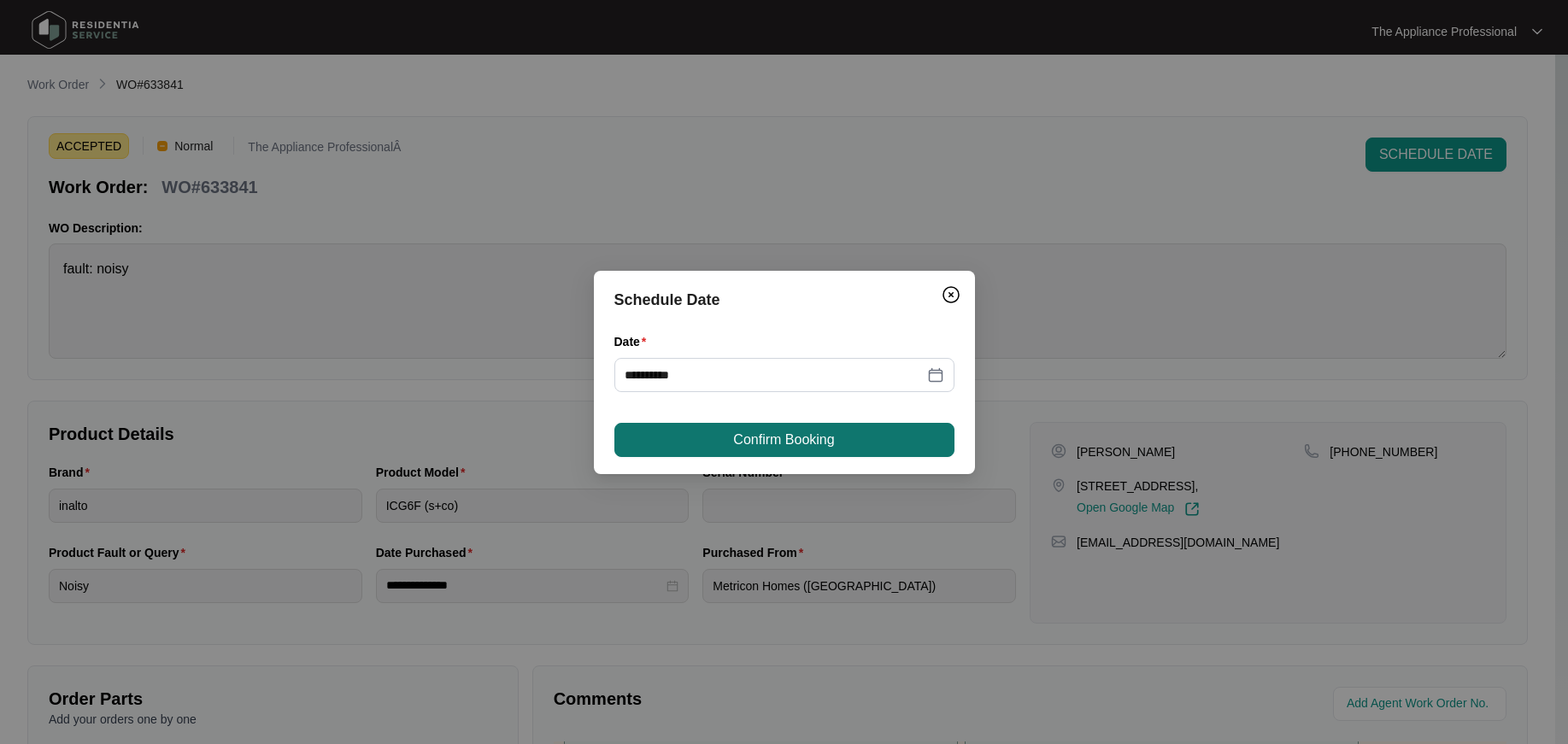
click at [748, 441] on span "Confirm Booking" at bounding box center [784, 440] width 101 height 21
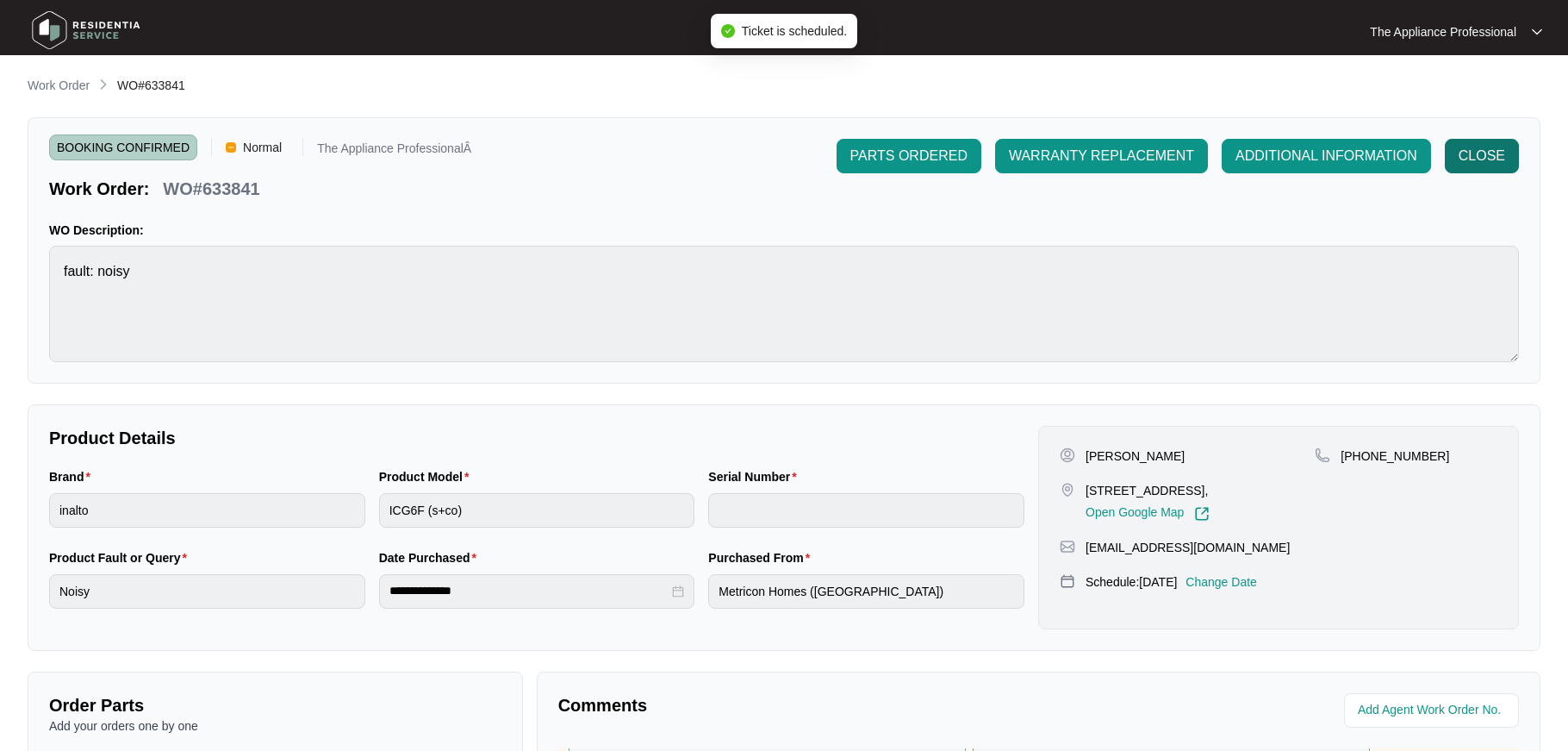
click at [1479, 157] on span "CLOSE" at bounding box center [1481, 156] width 46 height 21
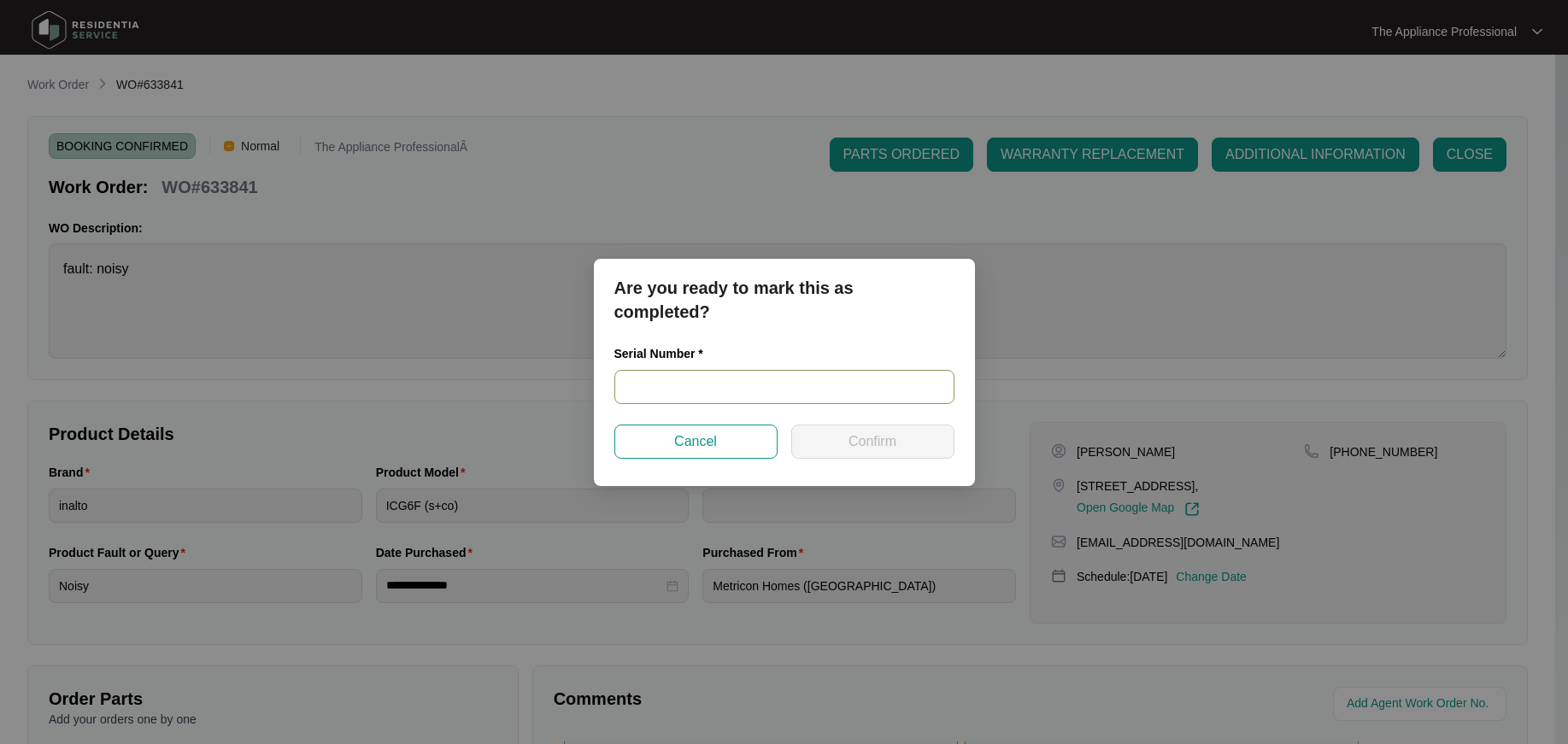
click at [738, 386] on input "text" at bounding box center [784, 387] width 340 height 34
type input "NA"
click at [828, 437] on button "Confirm" at bounding box center [872, 441] width 163 height 34
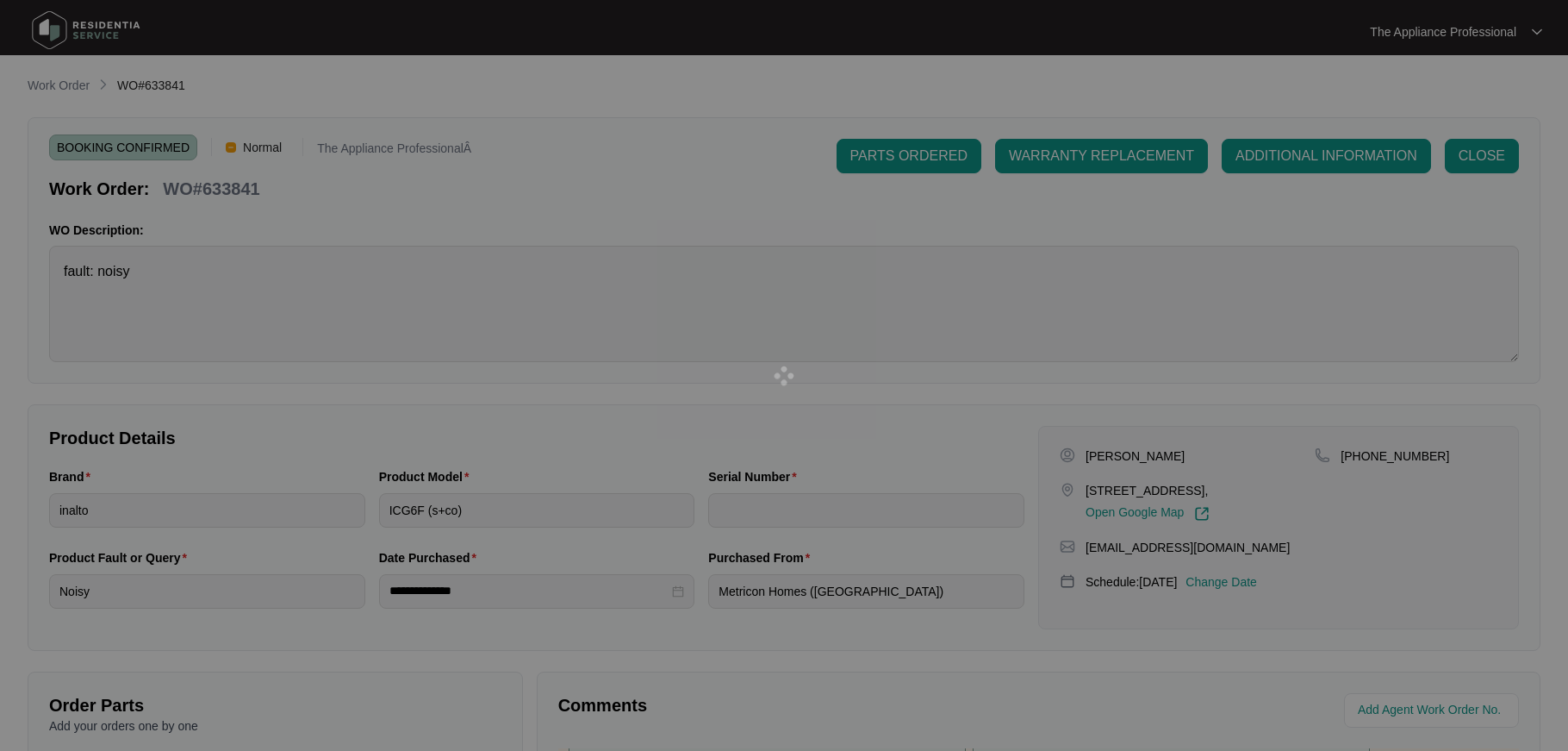
type input "NA"
